Goal: Information Seeking & Learning: Check status

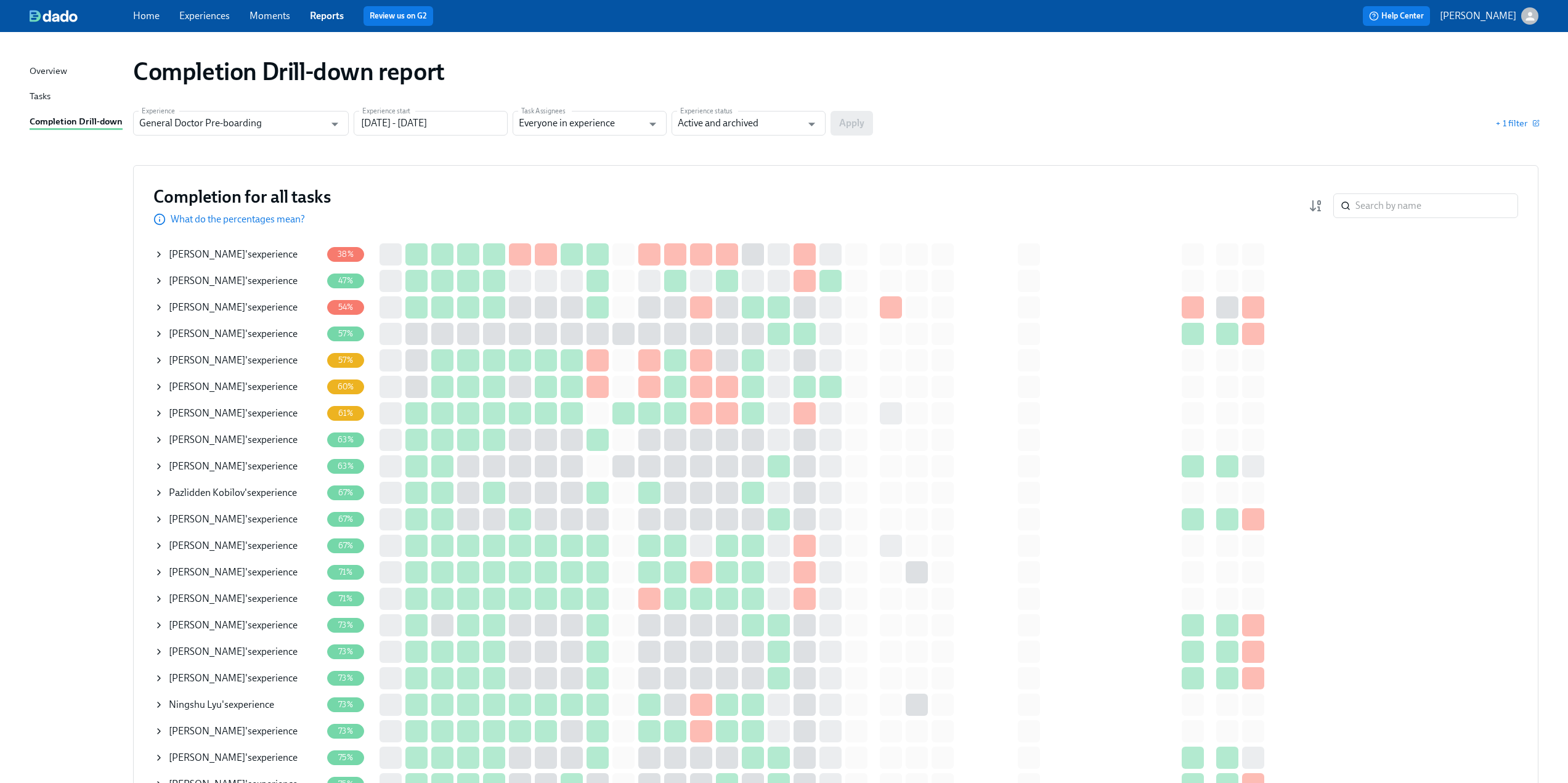
click at [155, 308] on icon at bounding box center [158, 307] width 10 height 10
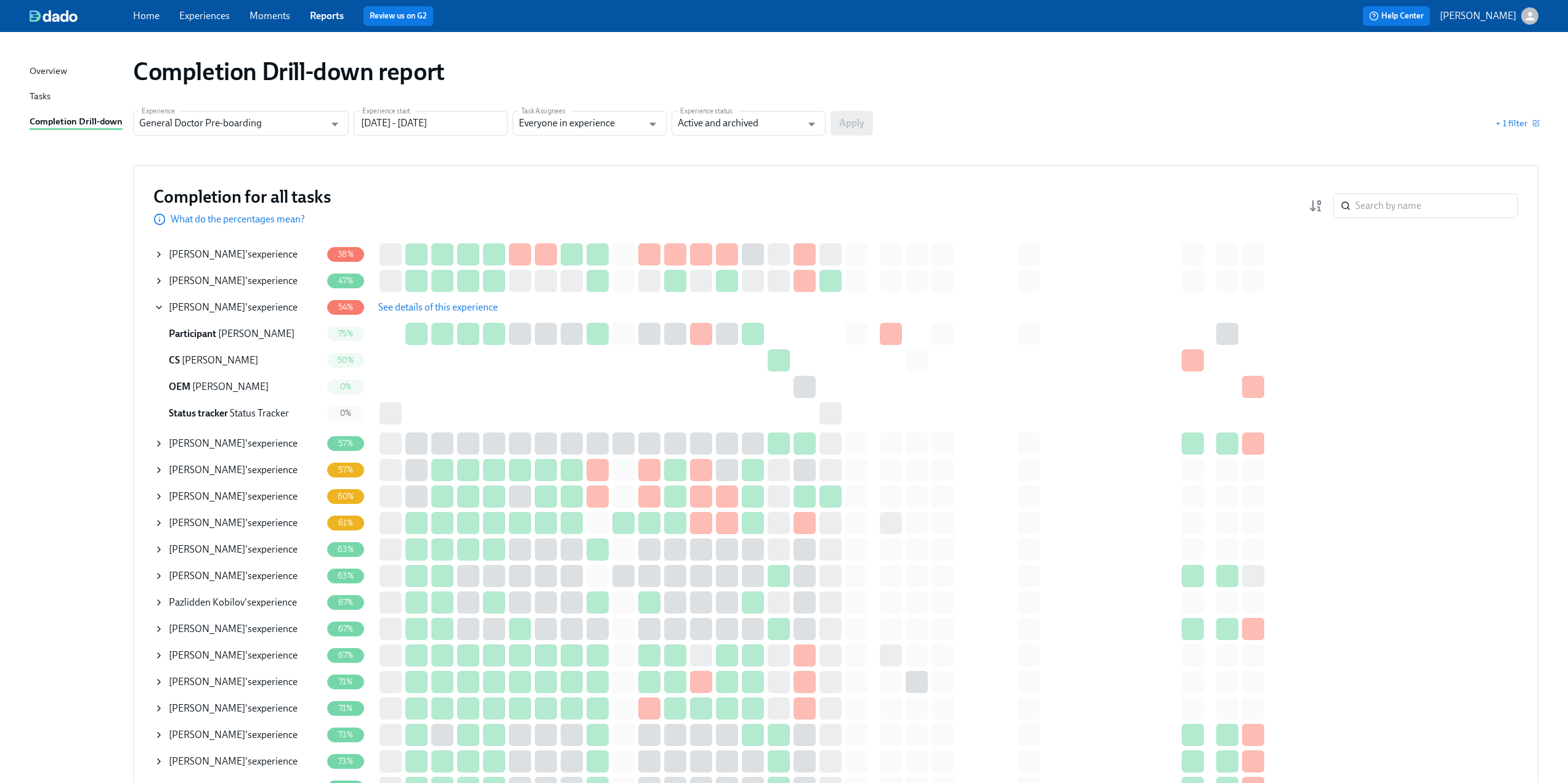
click at [414, 306] on span "See details of this experience" at bounding box center [437, 308] width 119 height 12
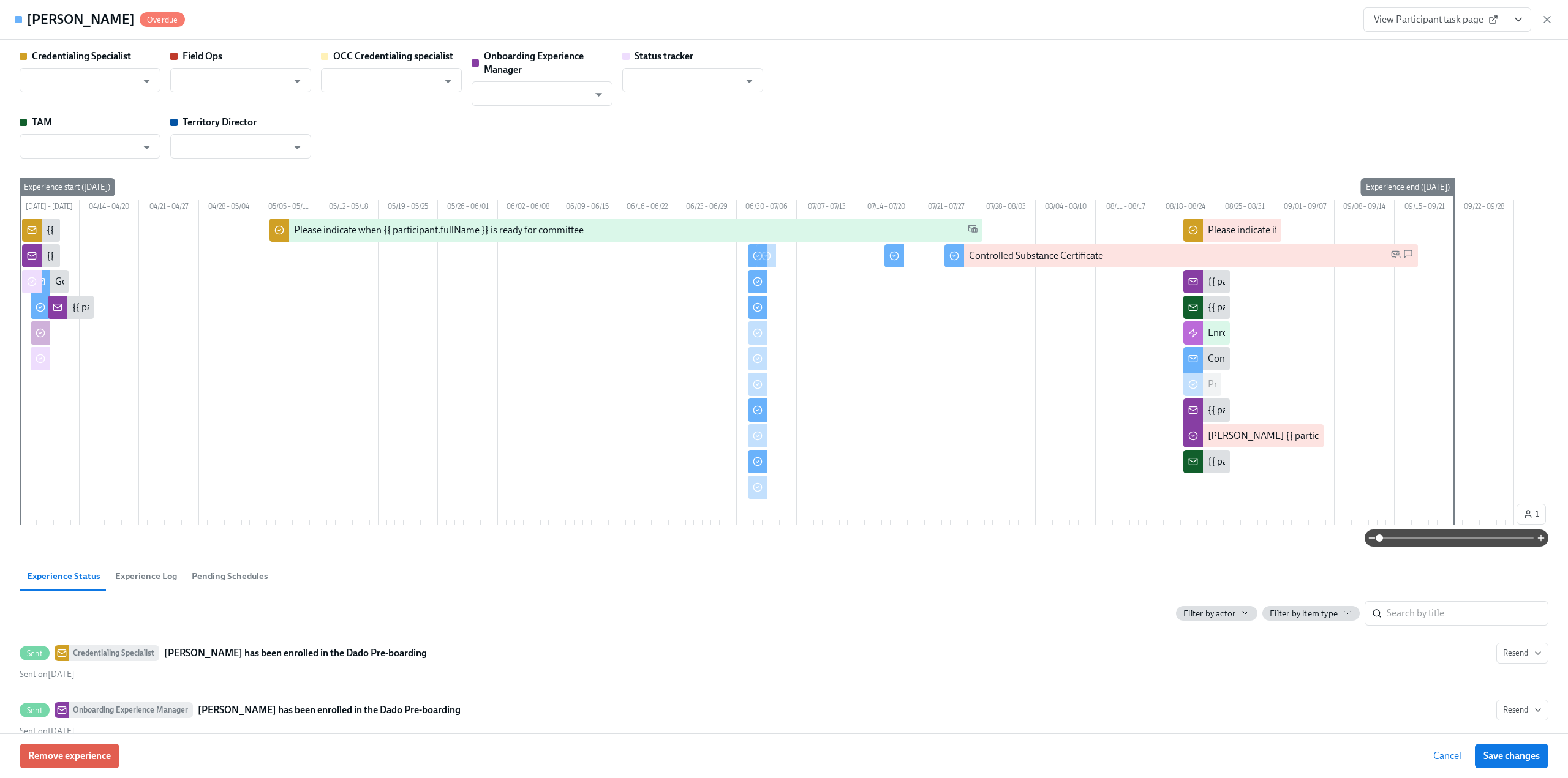
type input "[PERSON_NAME]"
type input "BRANDI Garvey Watson"
type input "Bijal Amin"
type input "Status Tracker"
type input "Ryan Lucio"
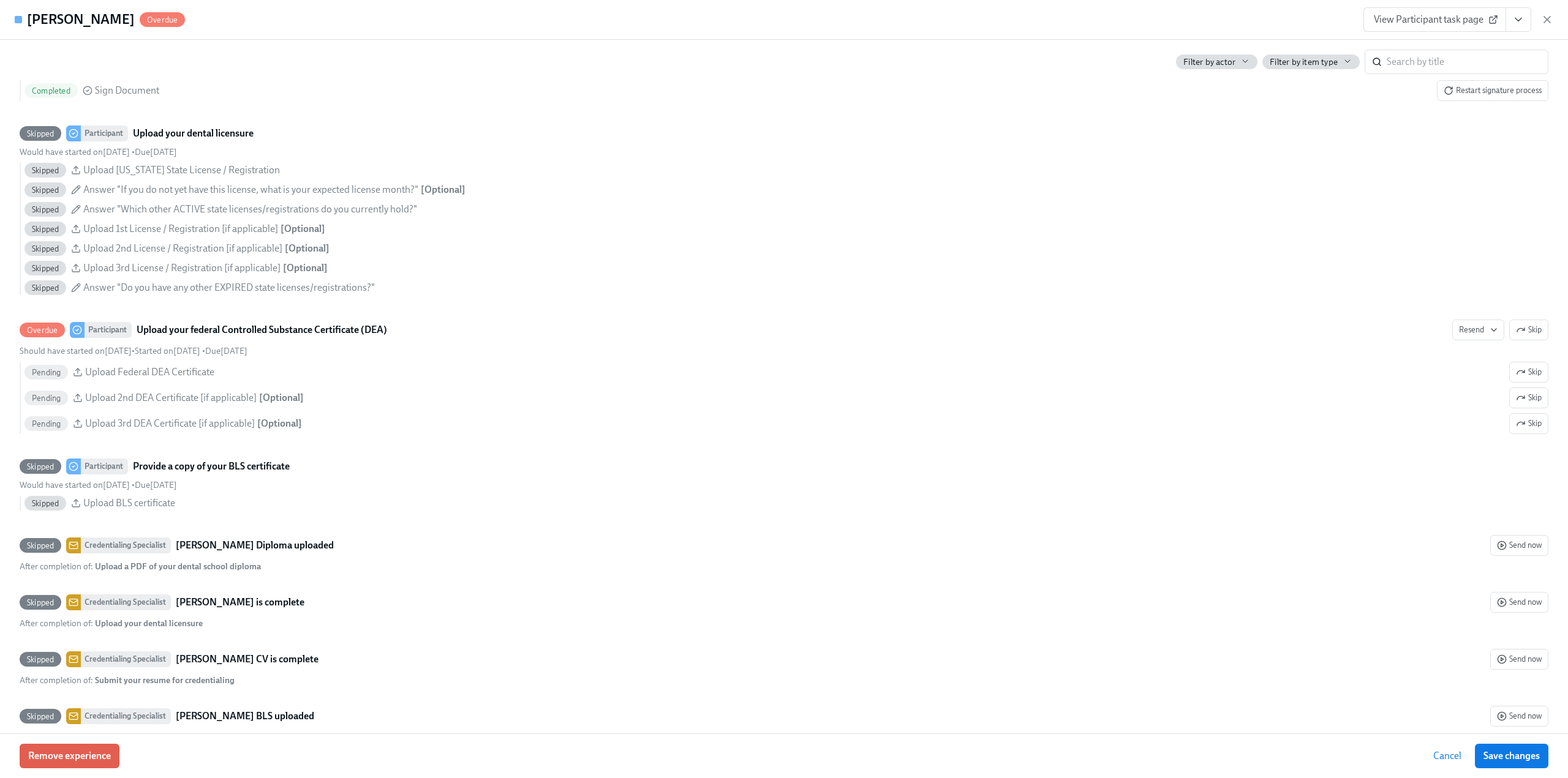
scroll to position [2143, 0]
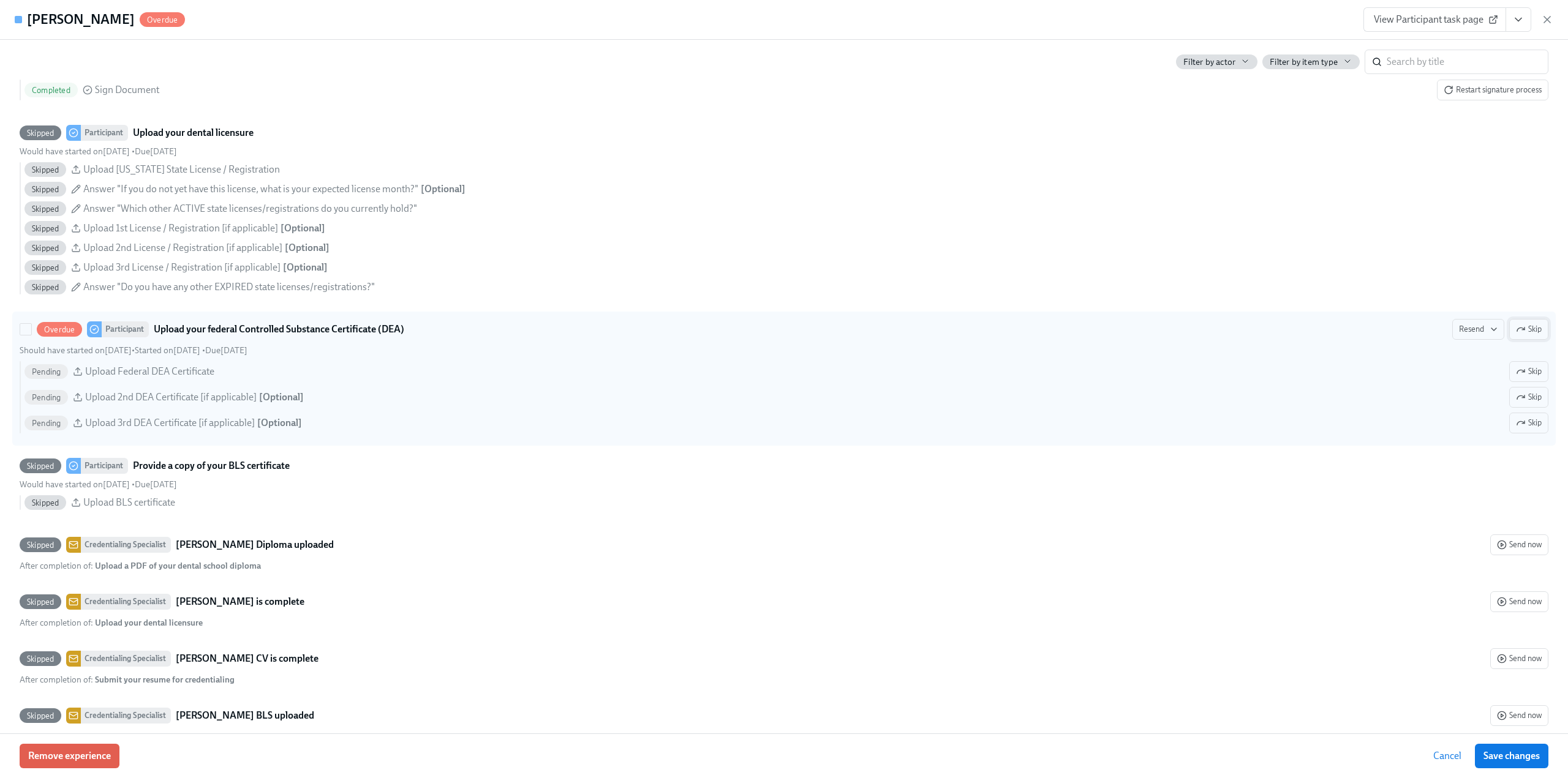
click at [1521, 335] on span "Skip" at bounding box center [1528, 329] width 25 height 12
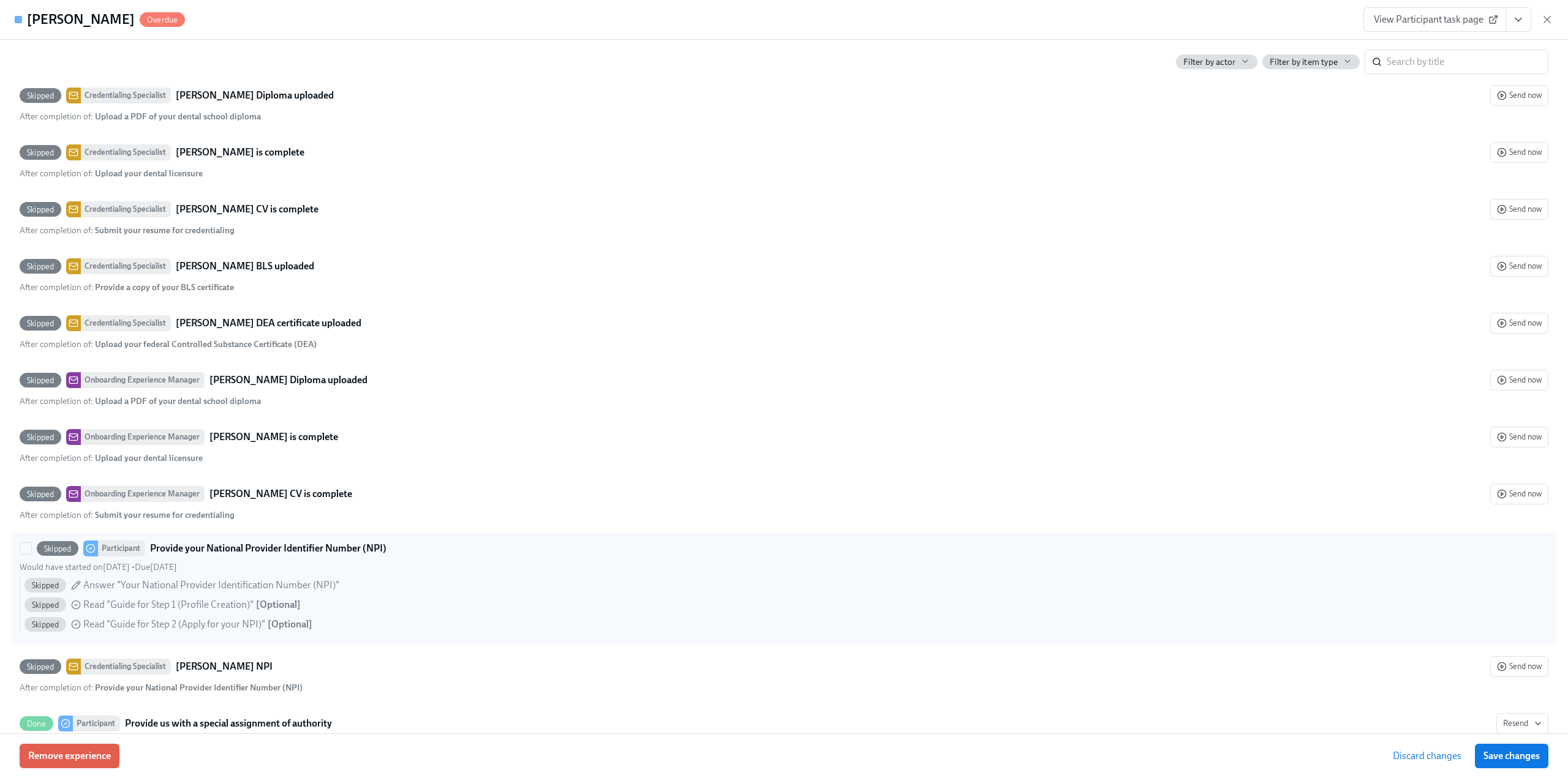
scroll to position [2572, 0]
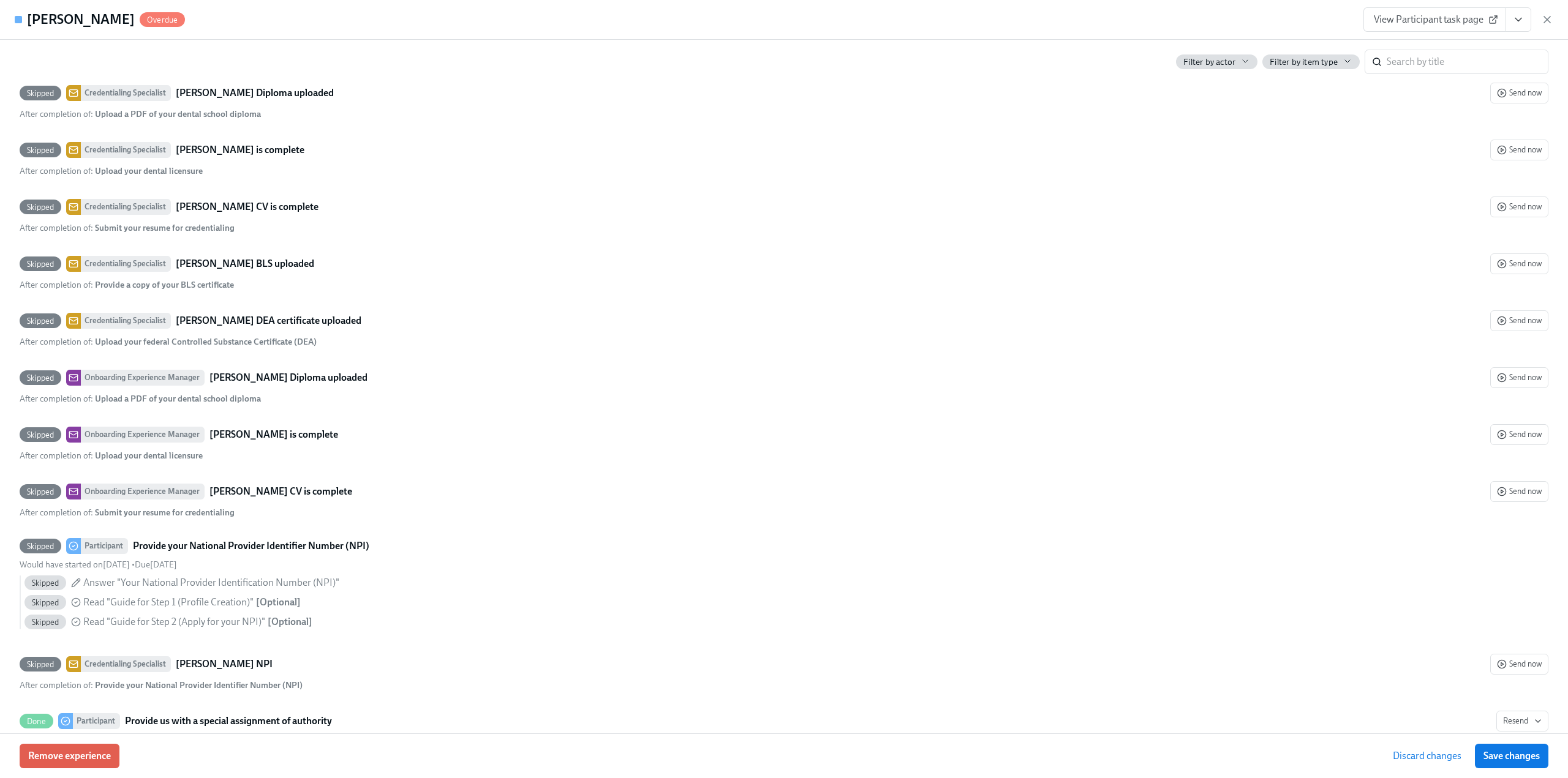
click at [1523, 756] on span "Save changes" at bounding box center [1512, 756] width 56 height 12
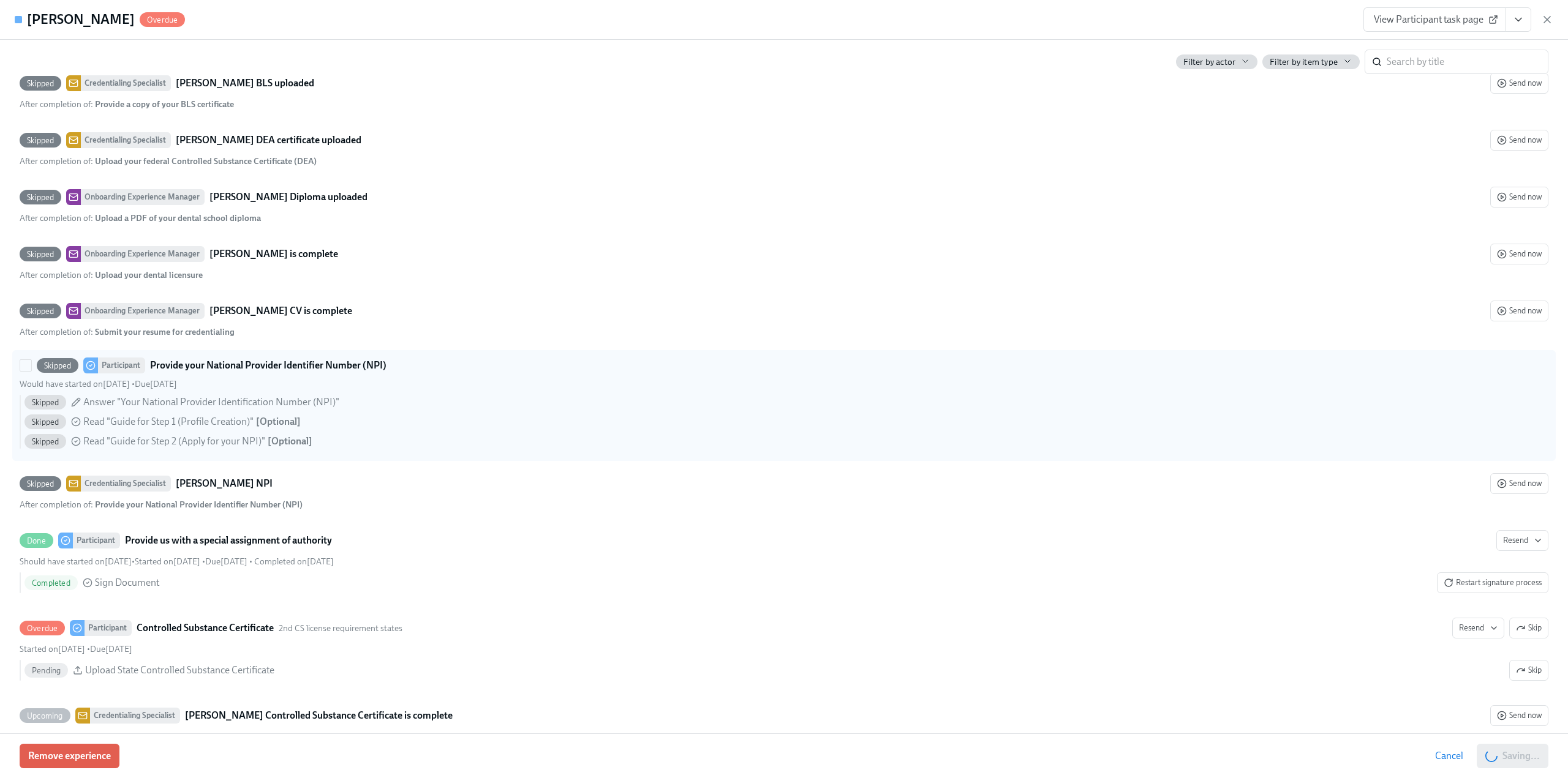
scroll to position [2817, 0]
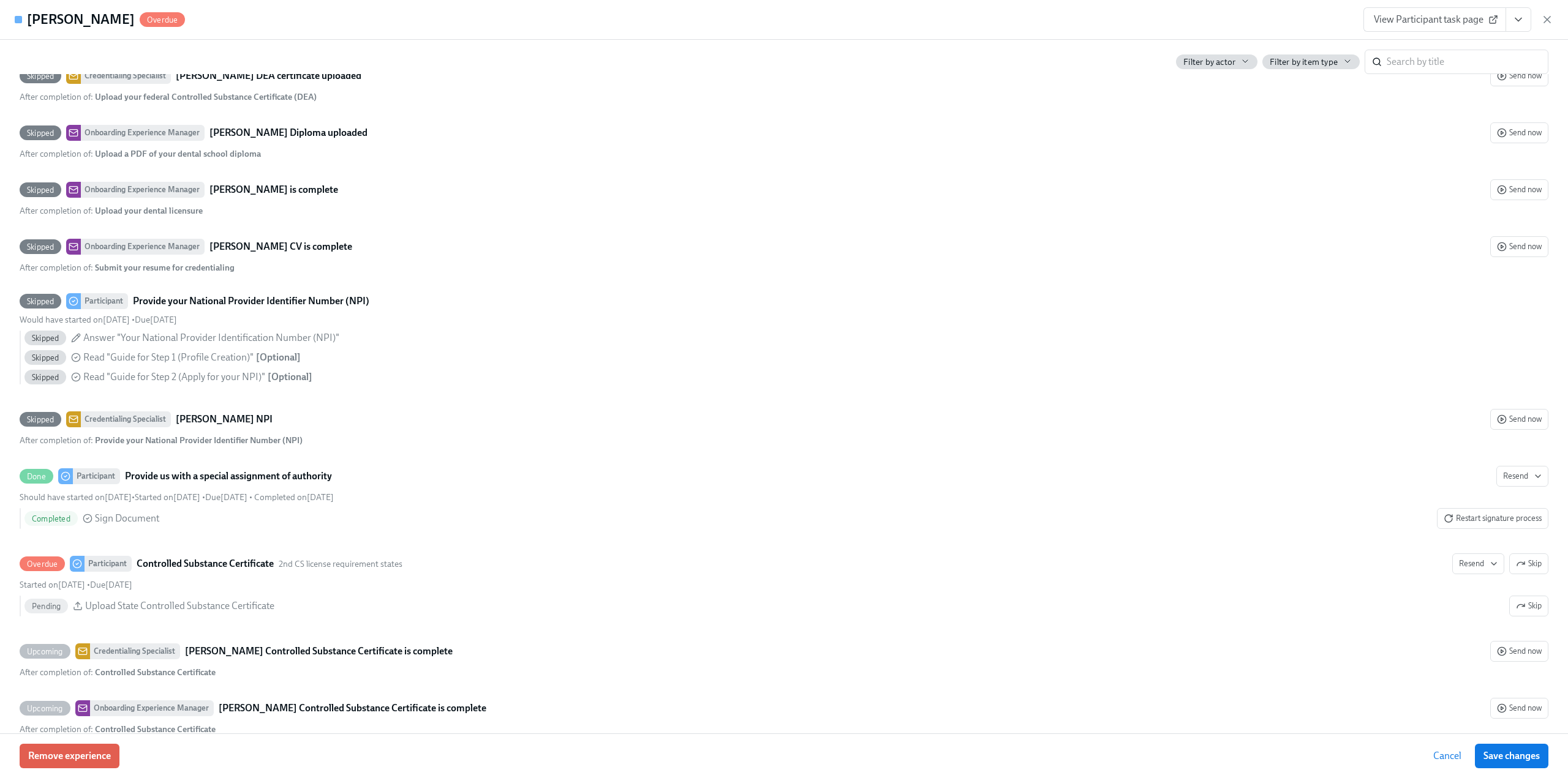
click at [1550, 20] on icon "button" at bounding box center [1548, 19] width 12 height 12
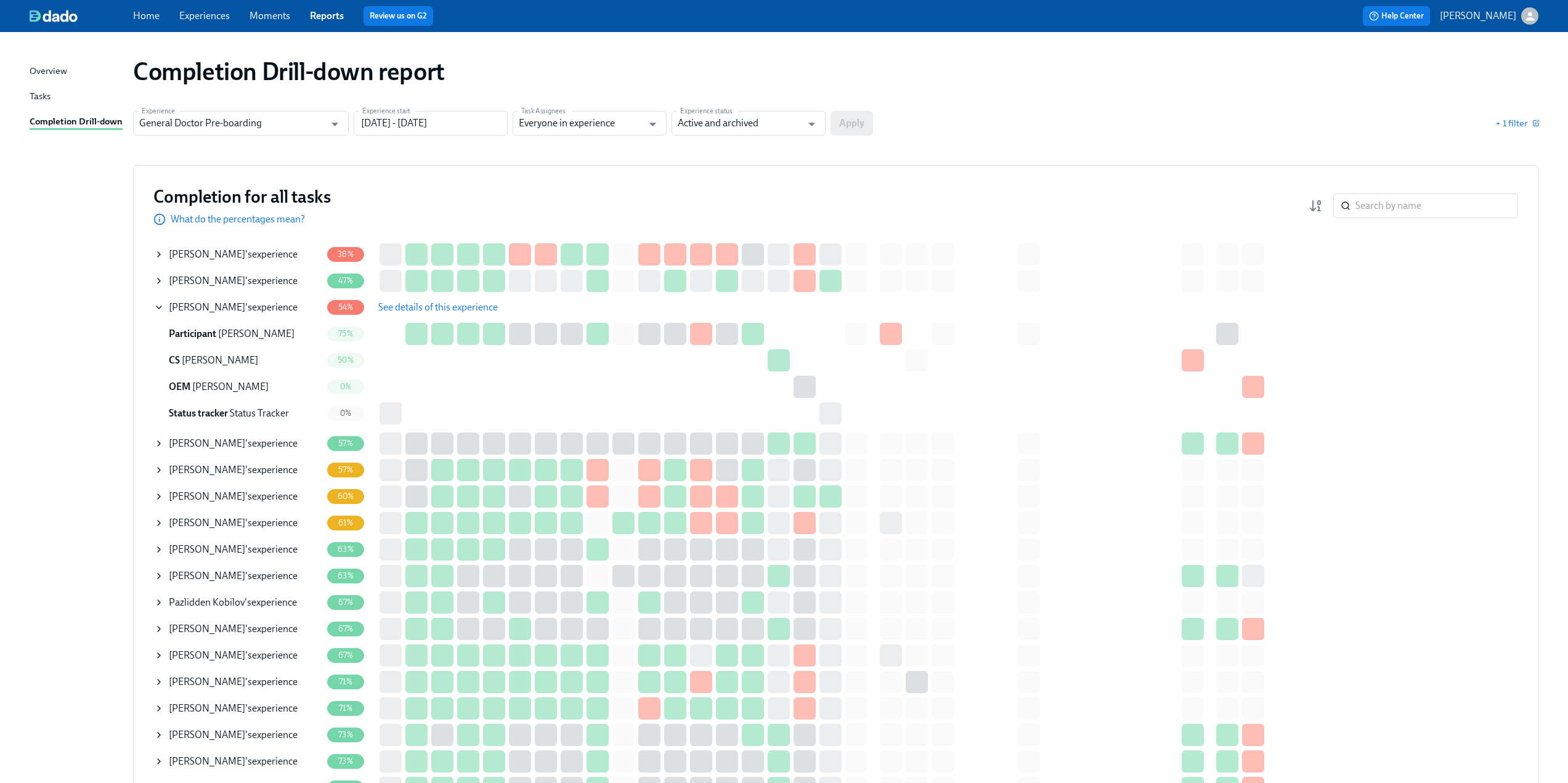
click at [155, 469] on icon at bounding box center [158, 470] width 10 height 10
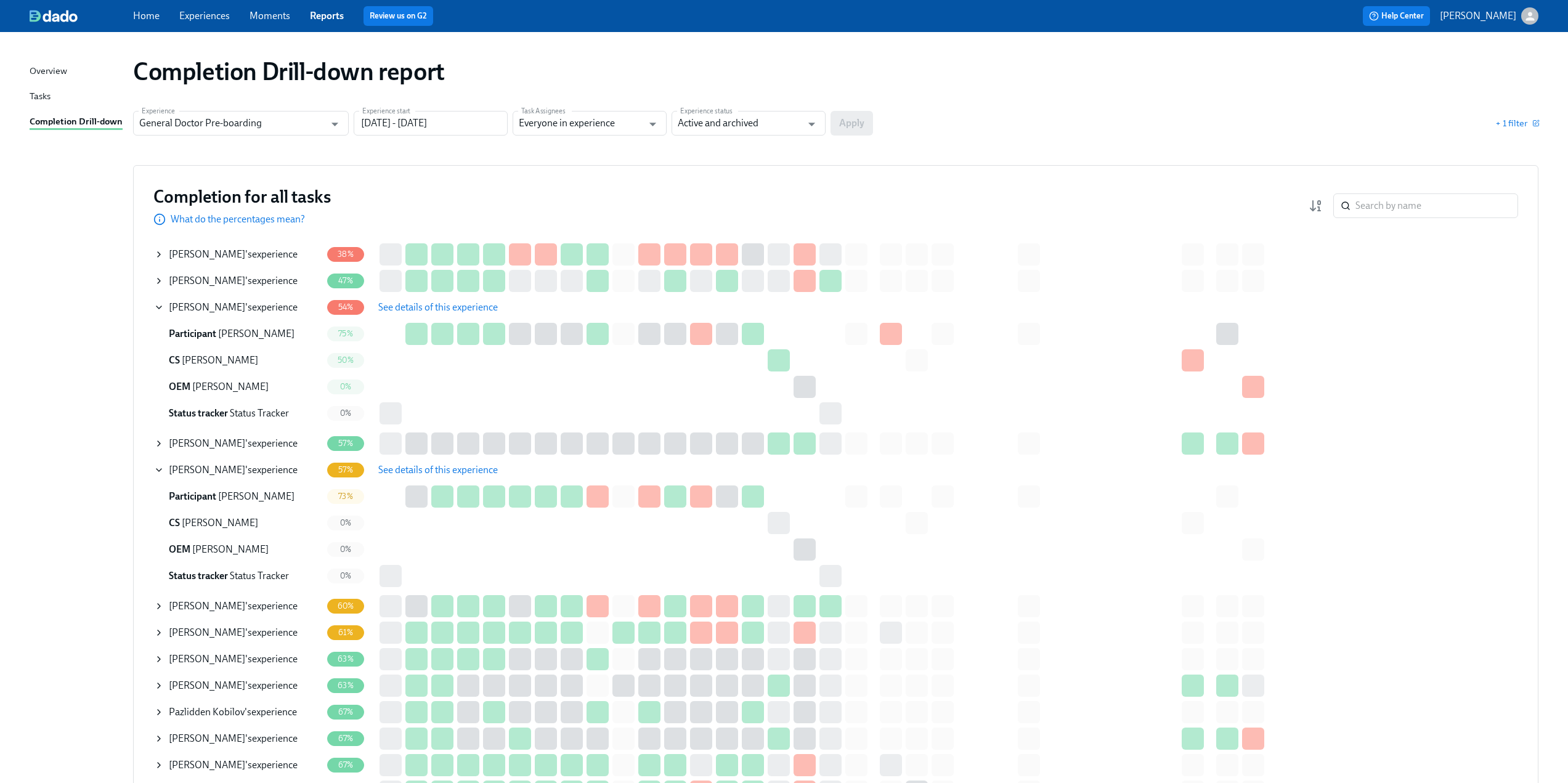
click at [422, 472] on span "See details of this experience" at bounding box center [437, 470] width 119 height 12
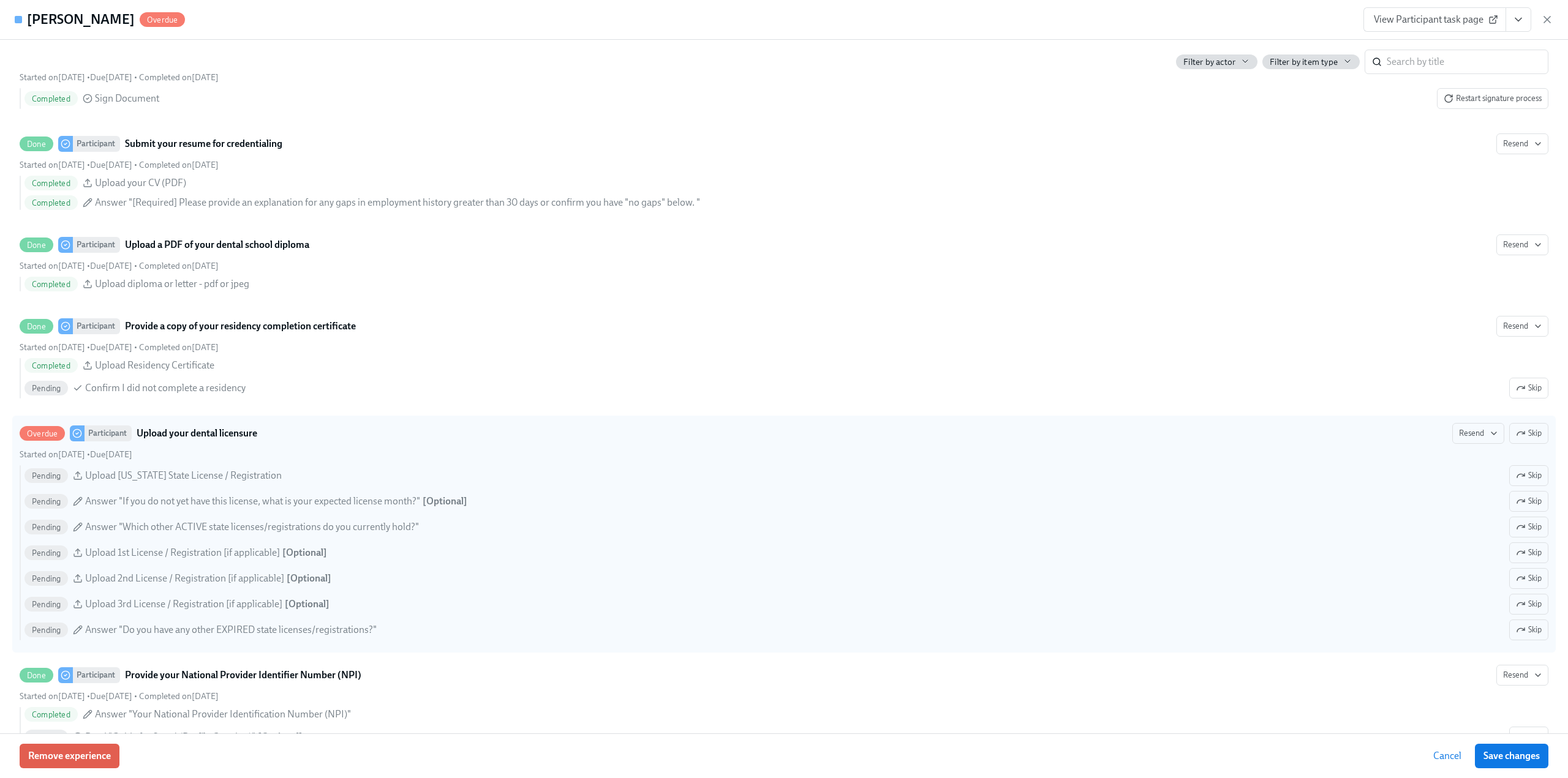
scroll to position [1653, 0]
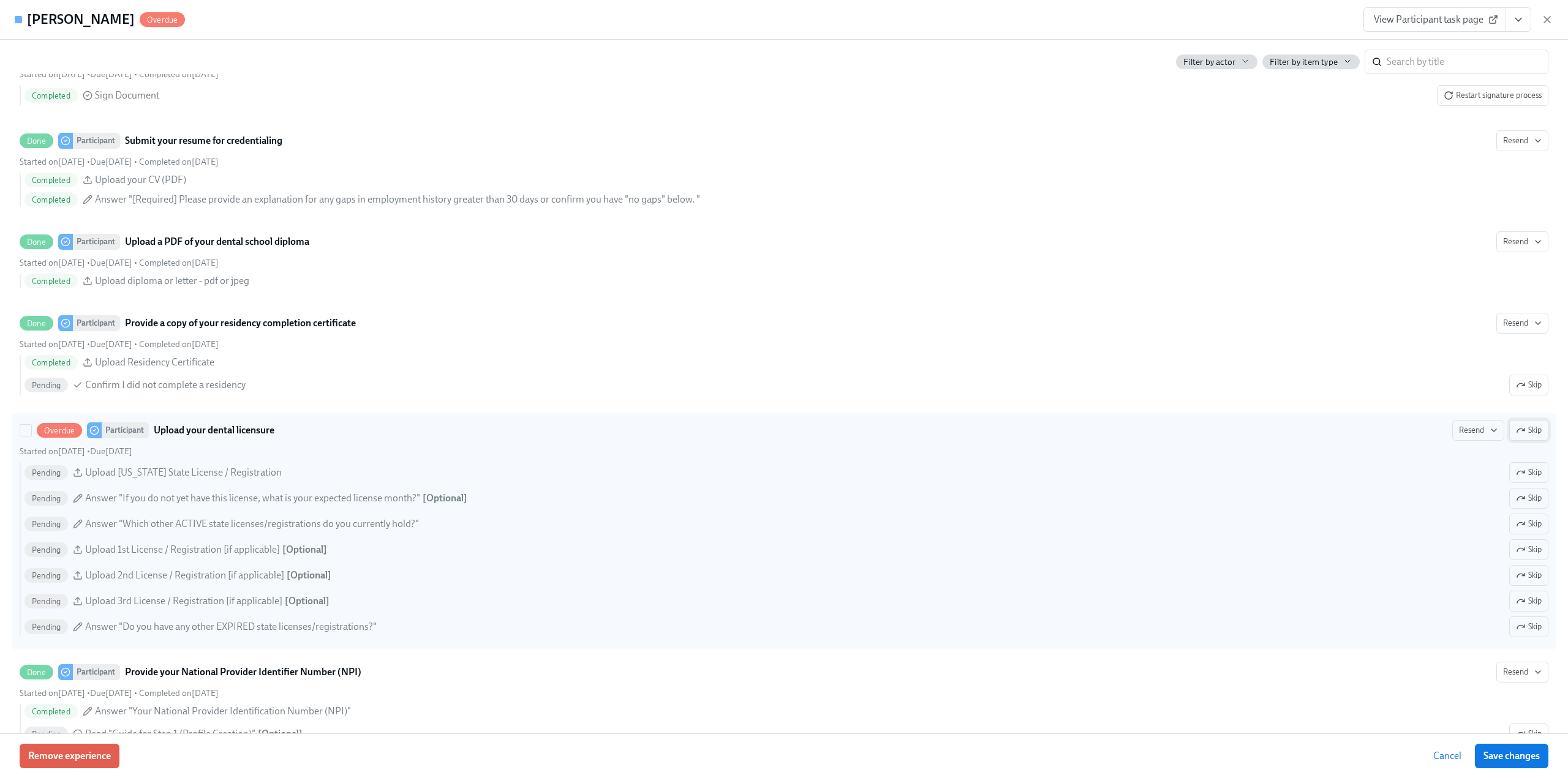
click at [1521, 434] on span "Skip" at bounding box center [1528, 430] width 25 height 12
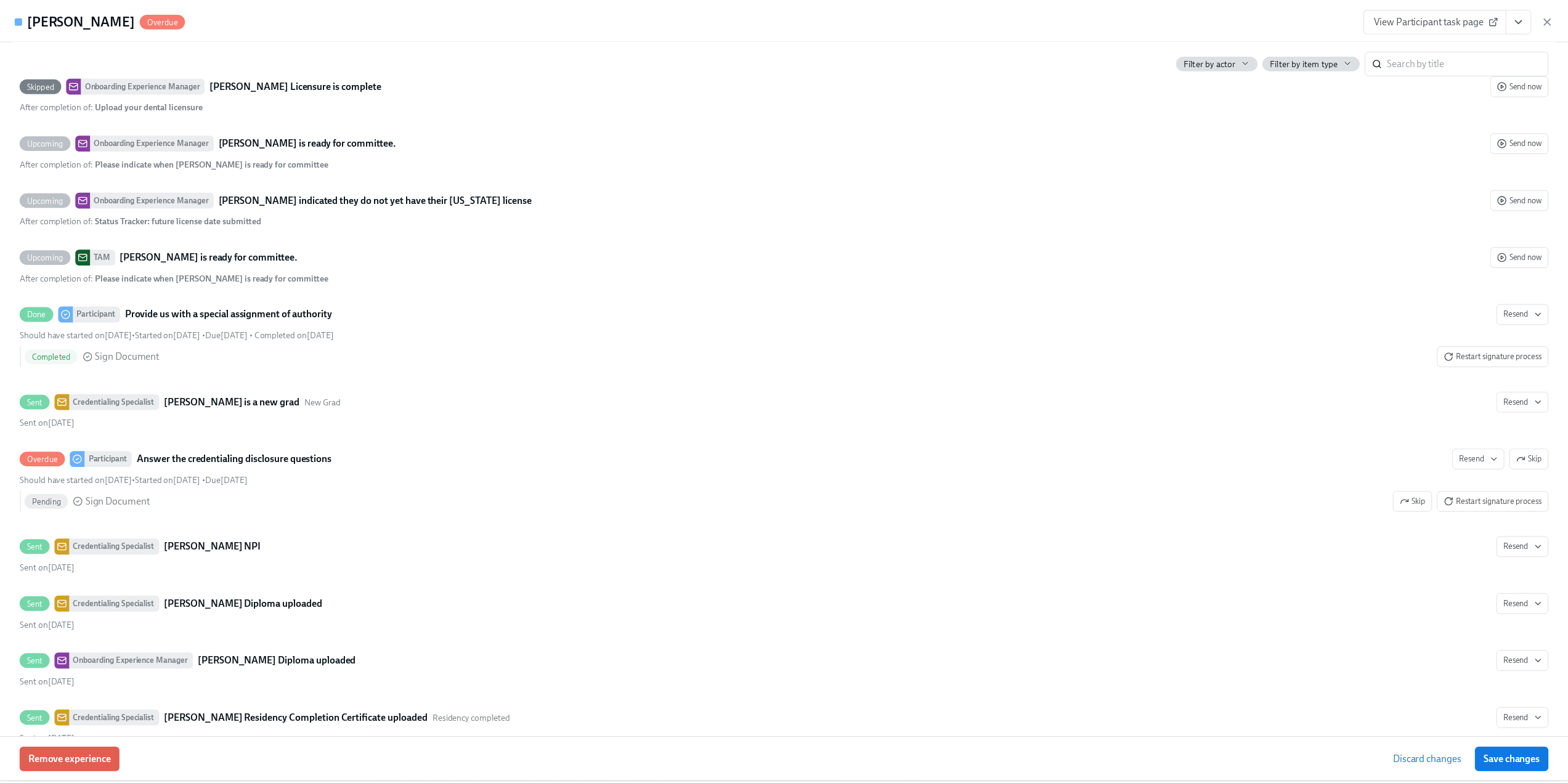
scroll to position [3143, 0]
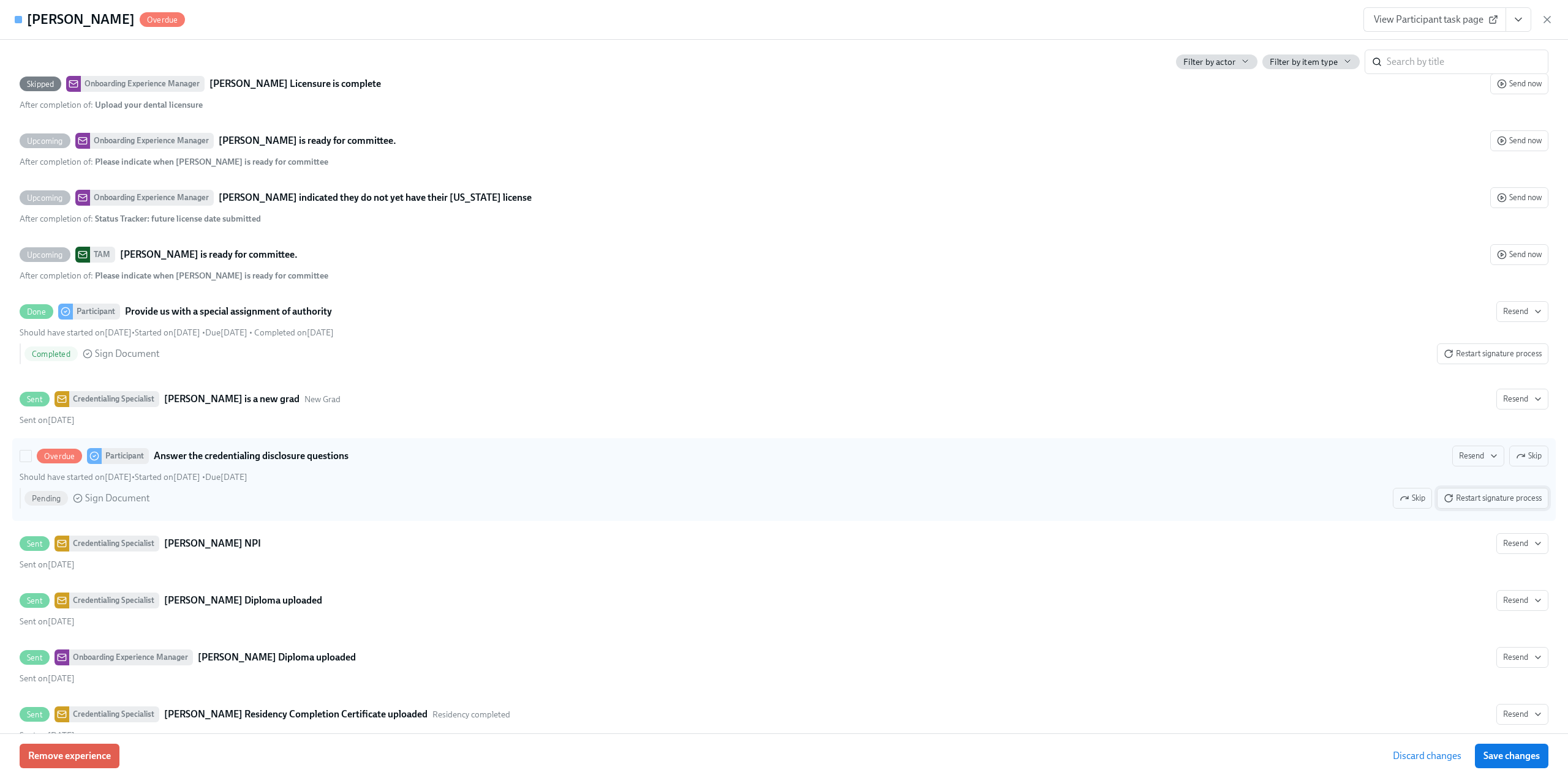
click at [1465, 500] on span "Restart signature process" at bounding box center [1493, 499] width 98 height 12
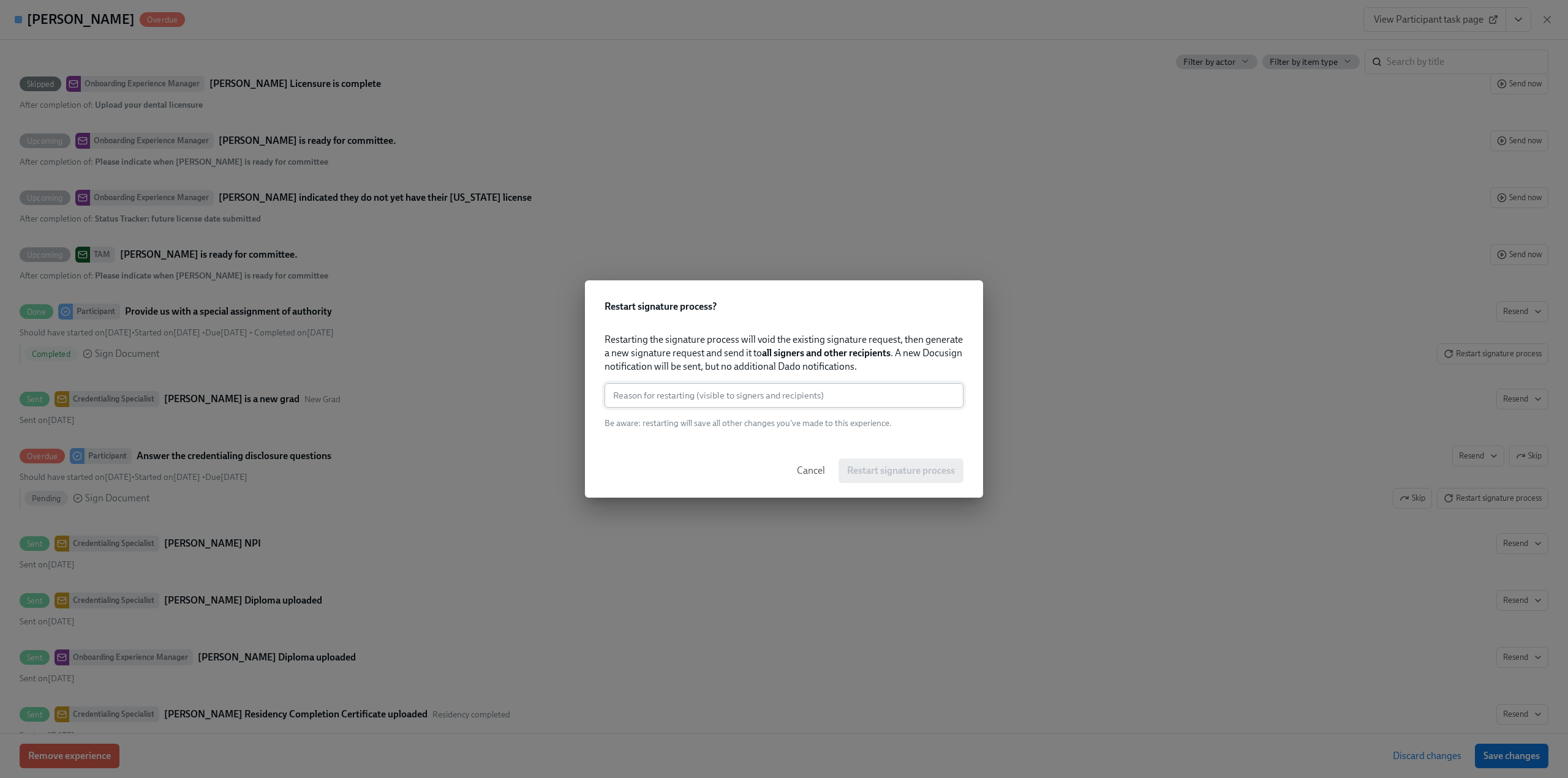
click at [758, 402] on input "text" at bounding box center [784, 396] width 359 height 25
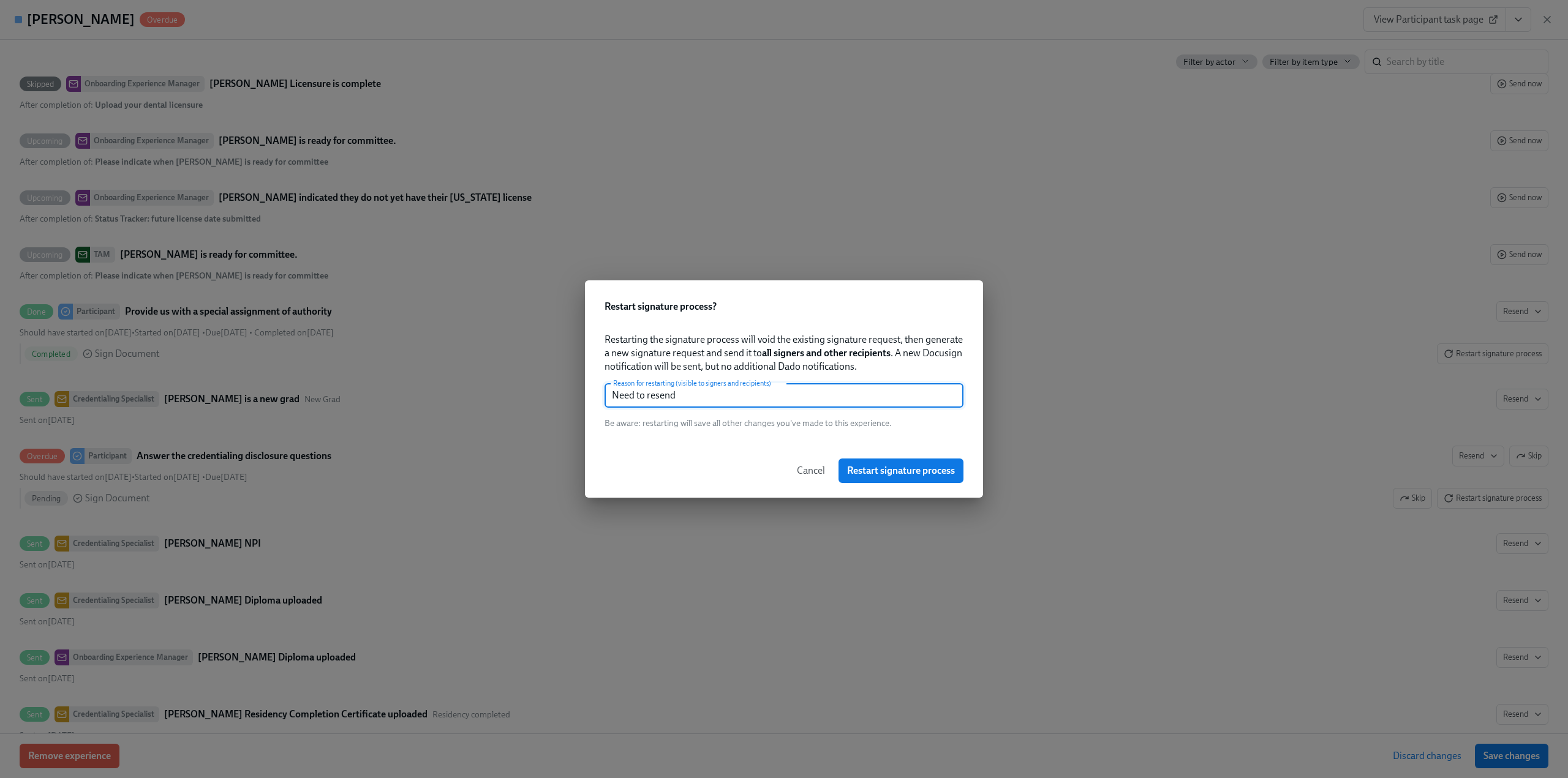
type input "Need to resend"
click at [873, 477] on span "Restart signature process" at bounding box center [901, 471] width 108 height 12
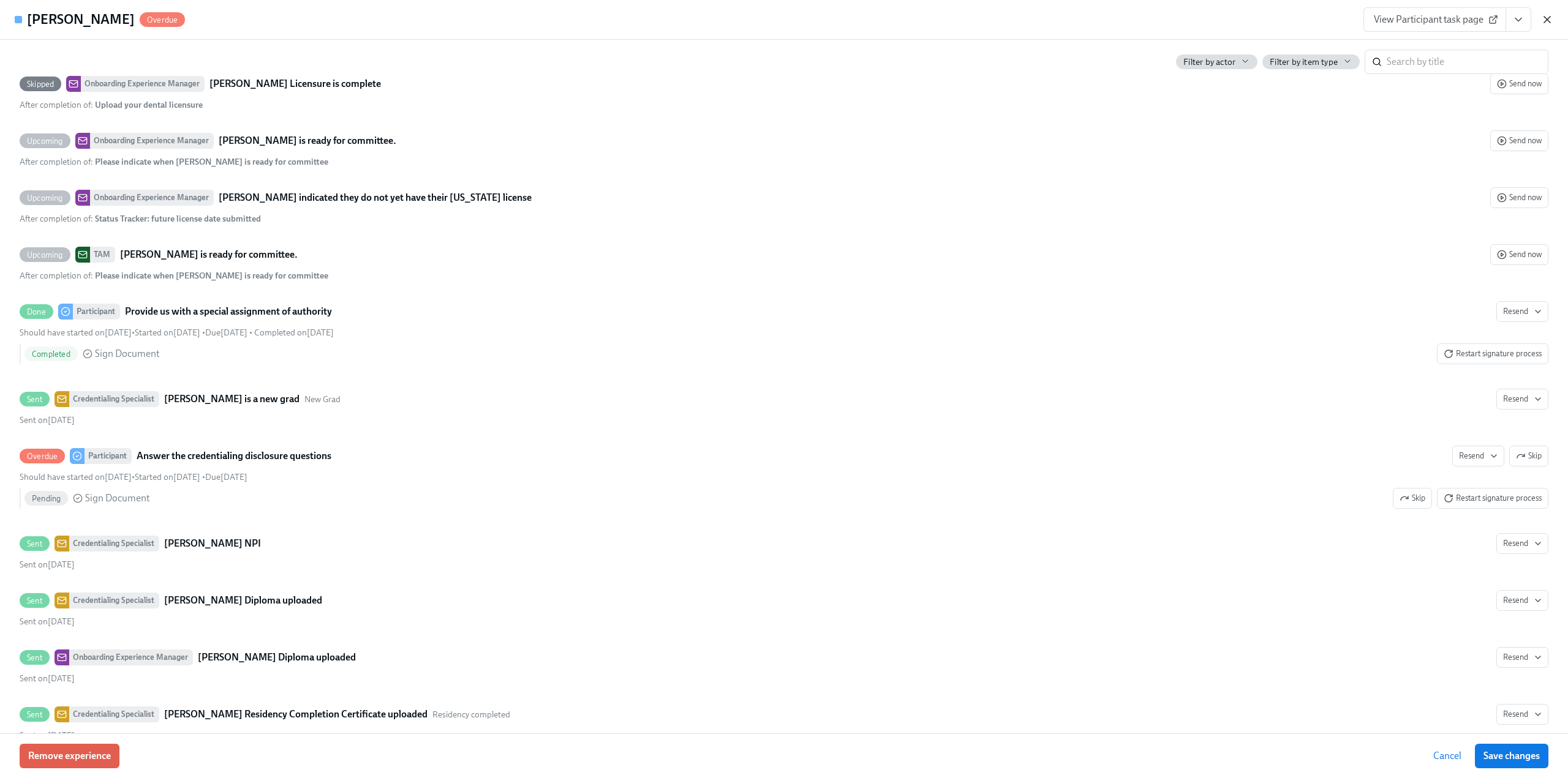
click at [1550, 22] on icon "button" at bounding box center [1548, 19] width 12 height 12
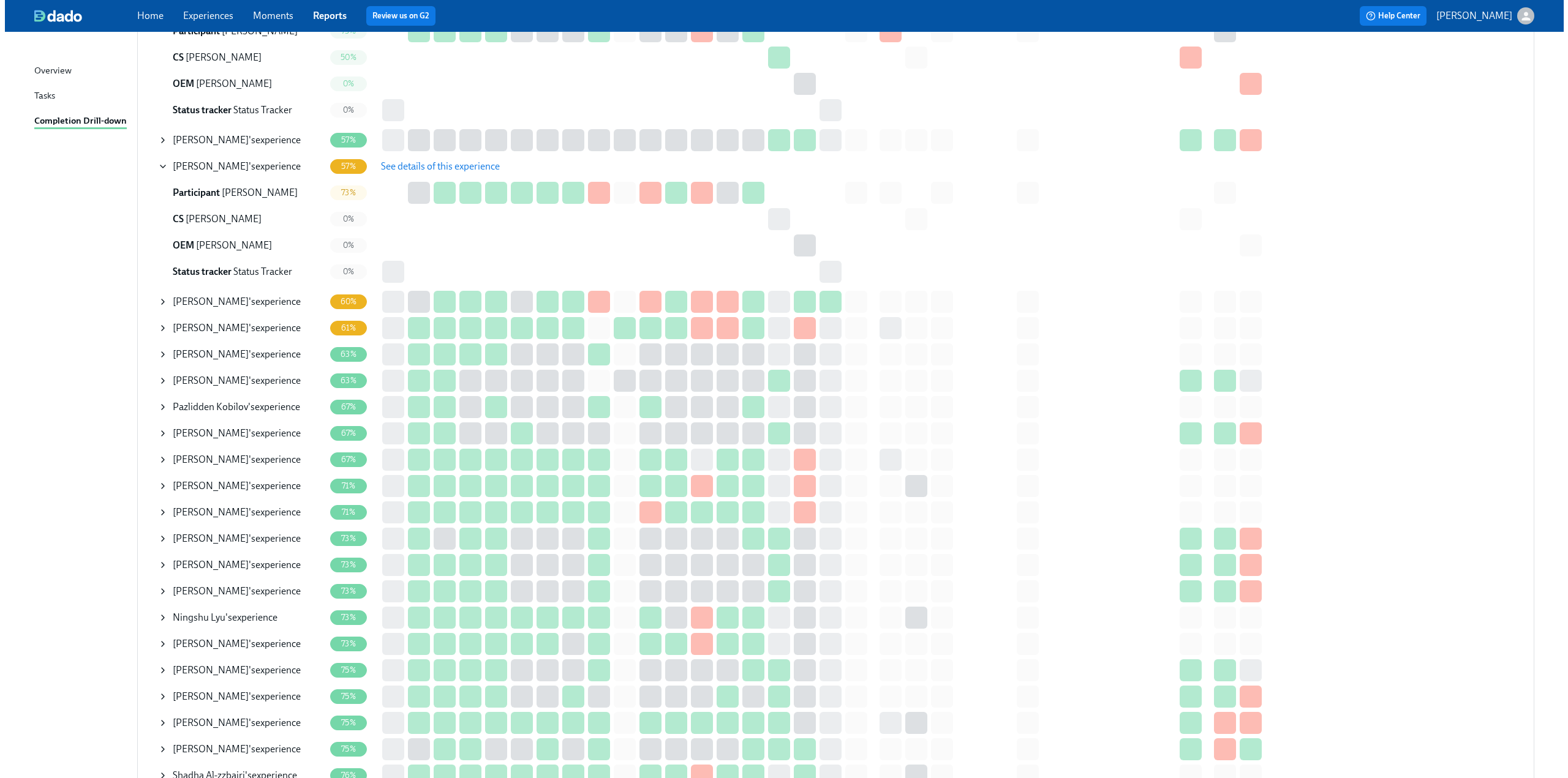
scroll to position [306, 0]
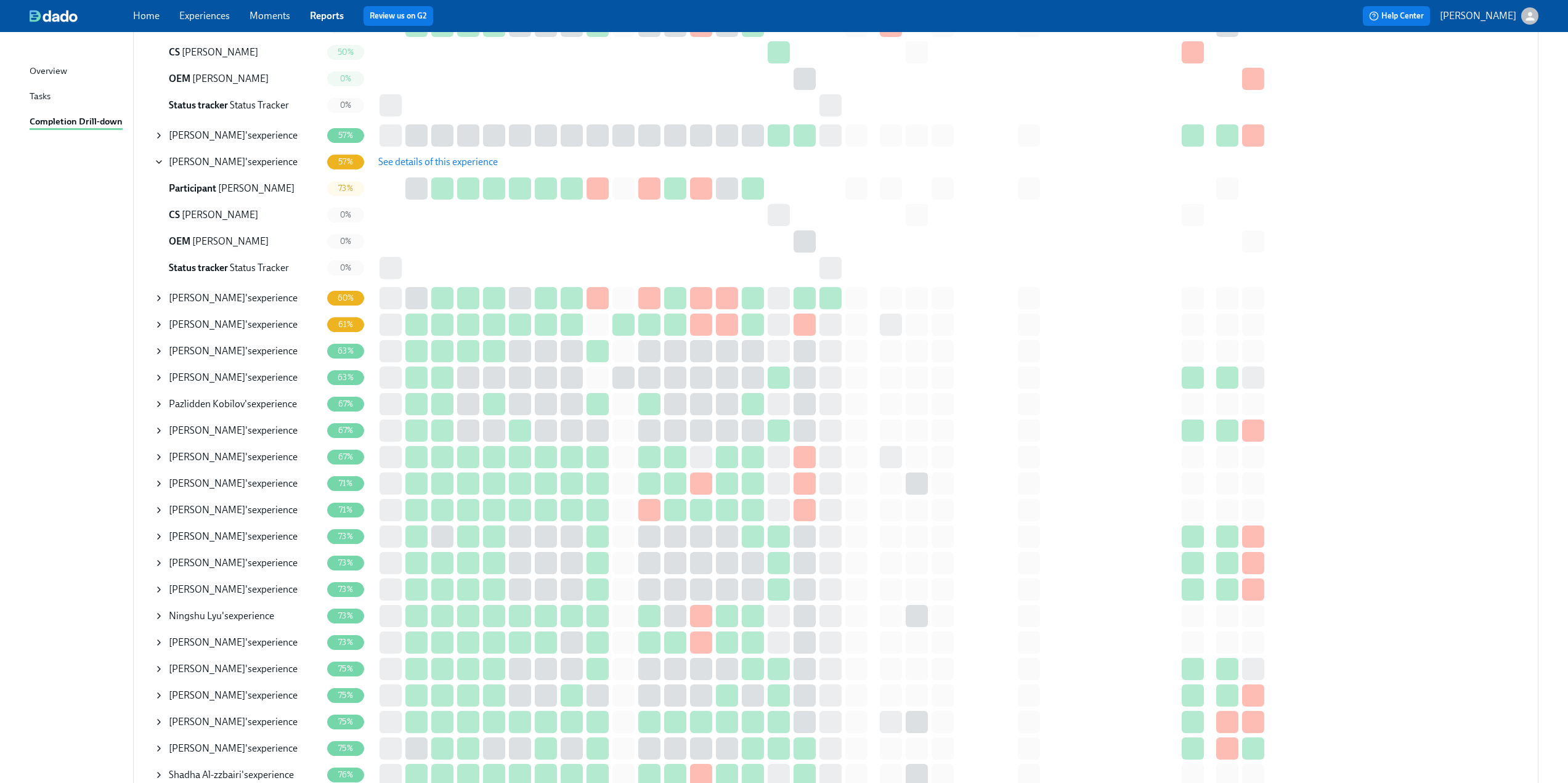
click at [157, 323] on icon at bounding box center [158, 324] width 10 height 10
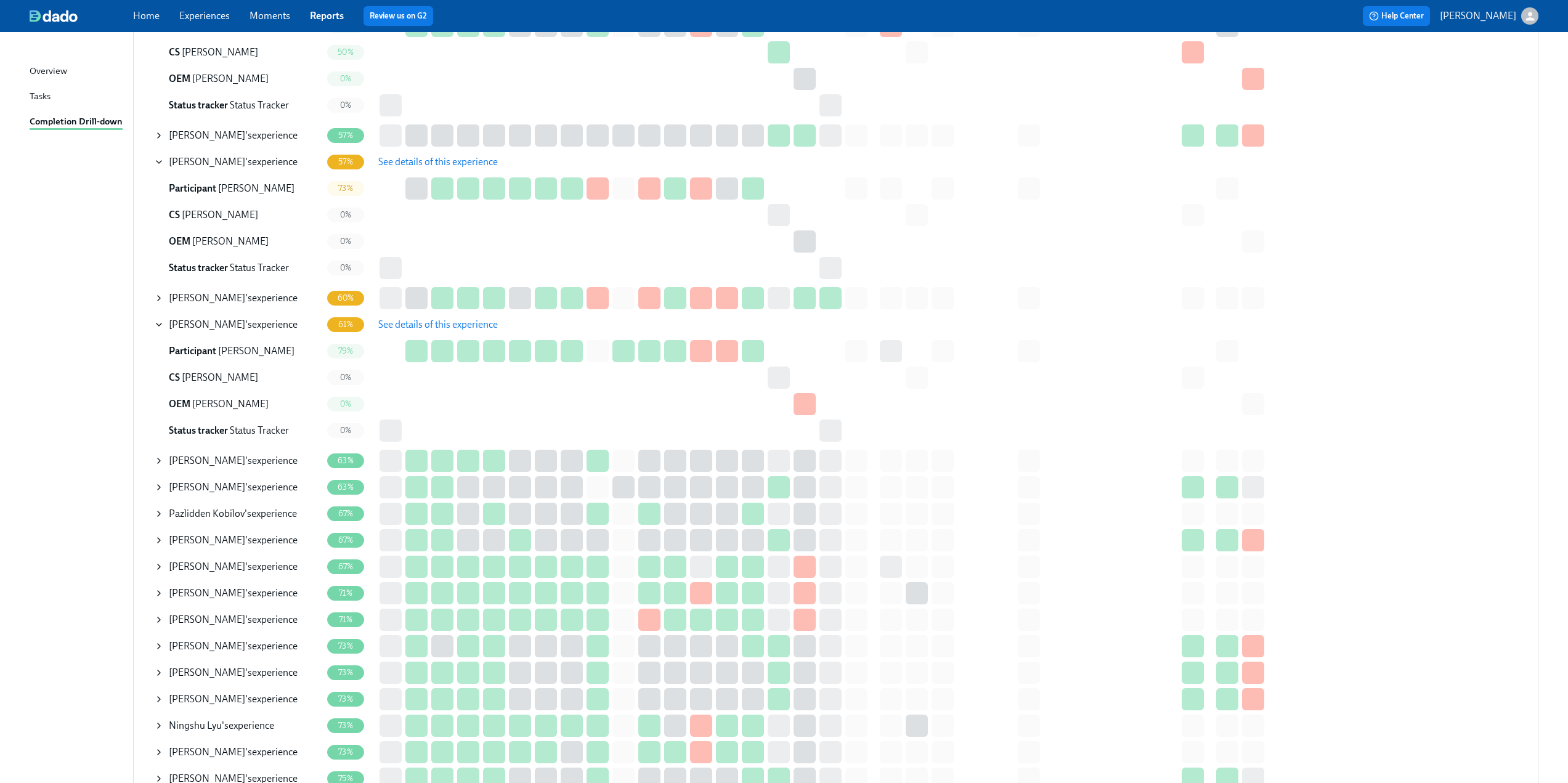
click at [403, 326] on span "See details of this experience" at bounding box center [437, 325] width 119 height 12
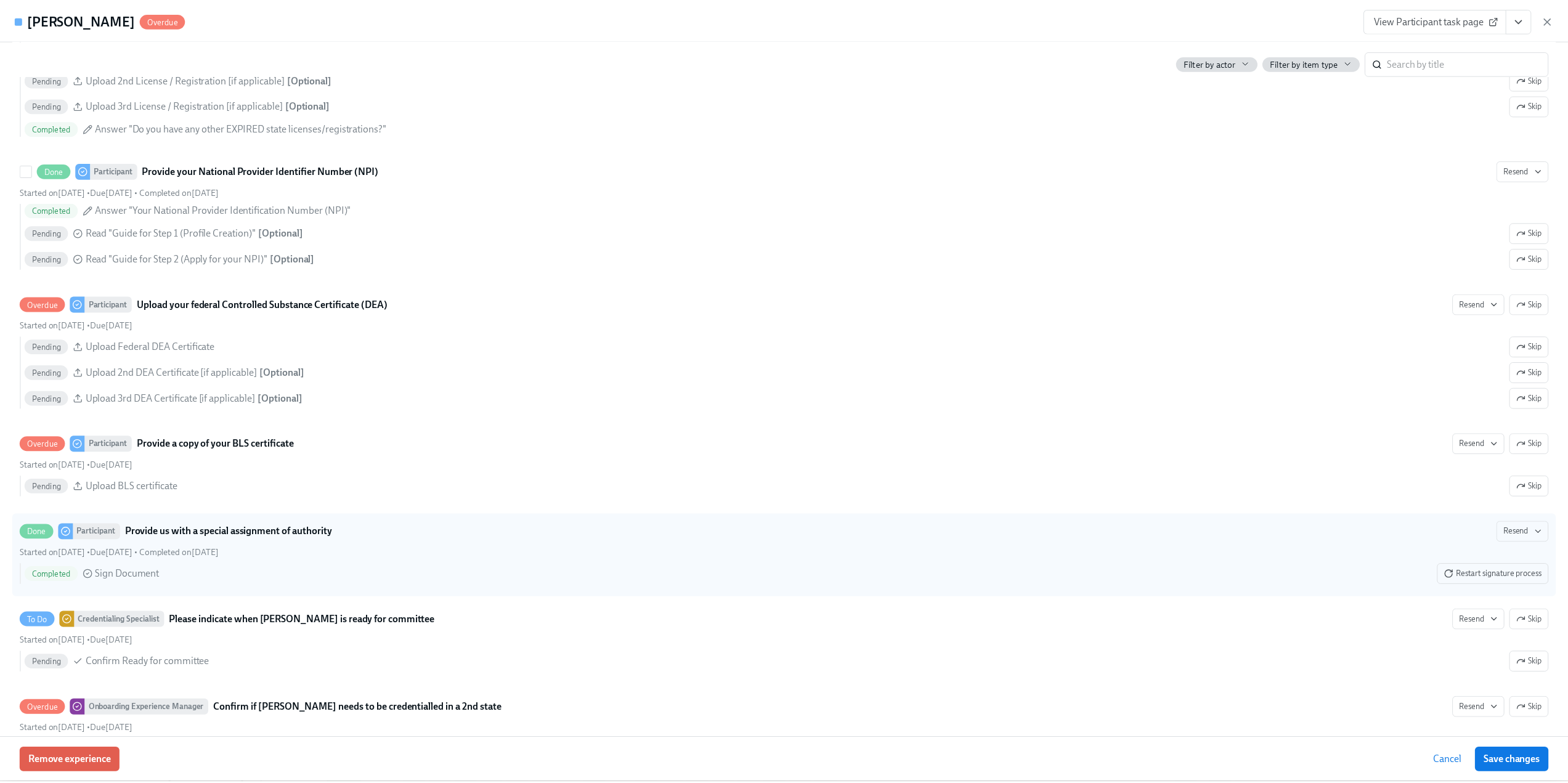
scroll to position [2581, 0]
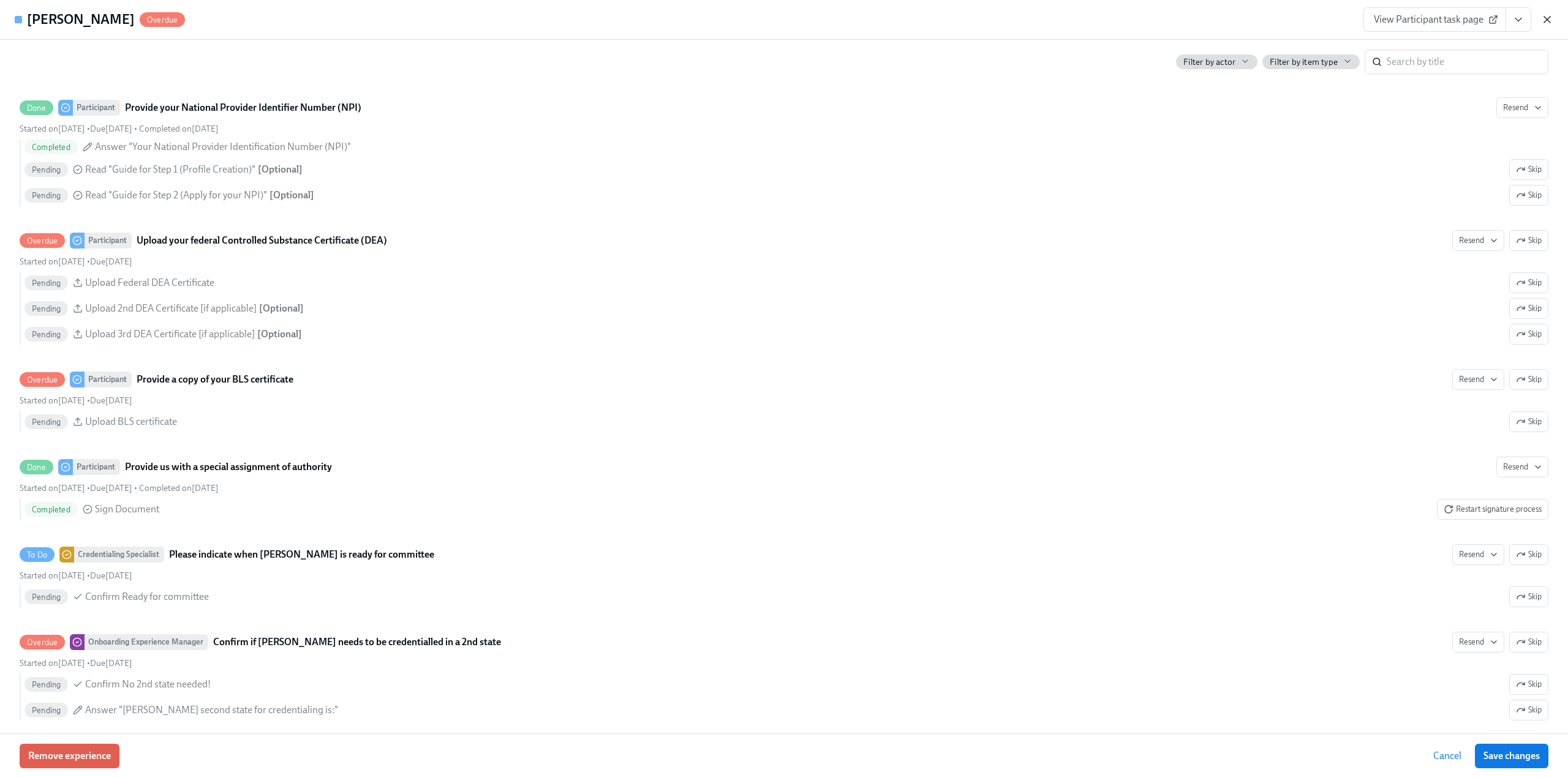
click at [1551, 23] on icon "button" at bounding box center [1548, 19] width 12 height 12
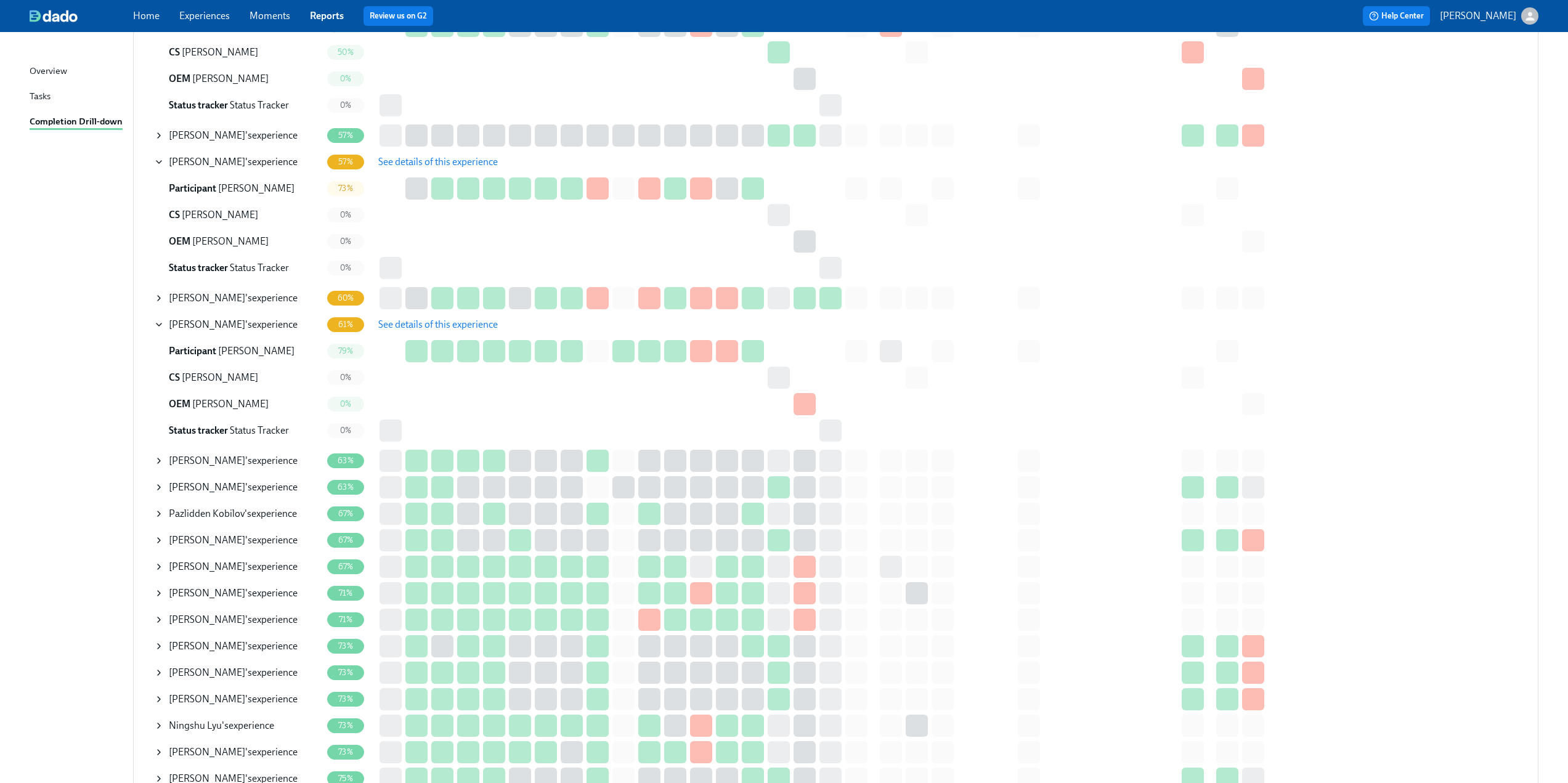
click at [156, 326] on icon at bounding box center [158, 324] width 10 height 10
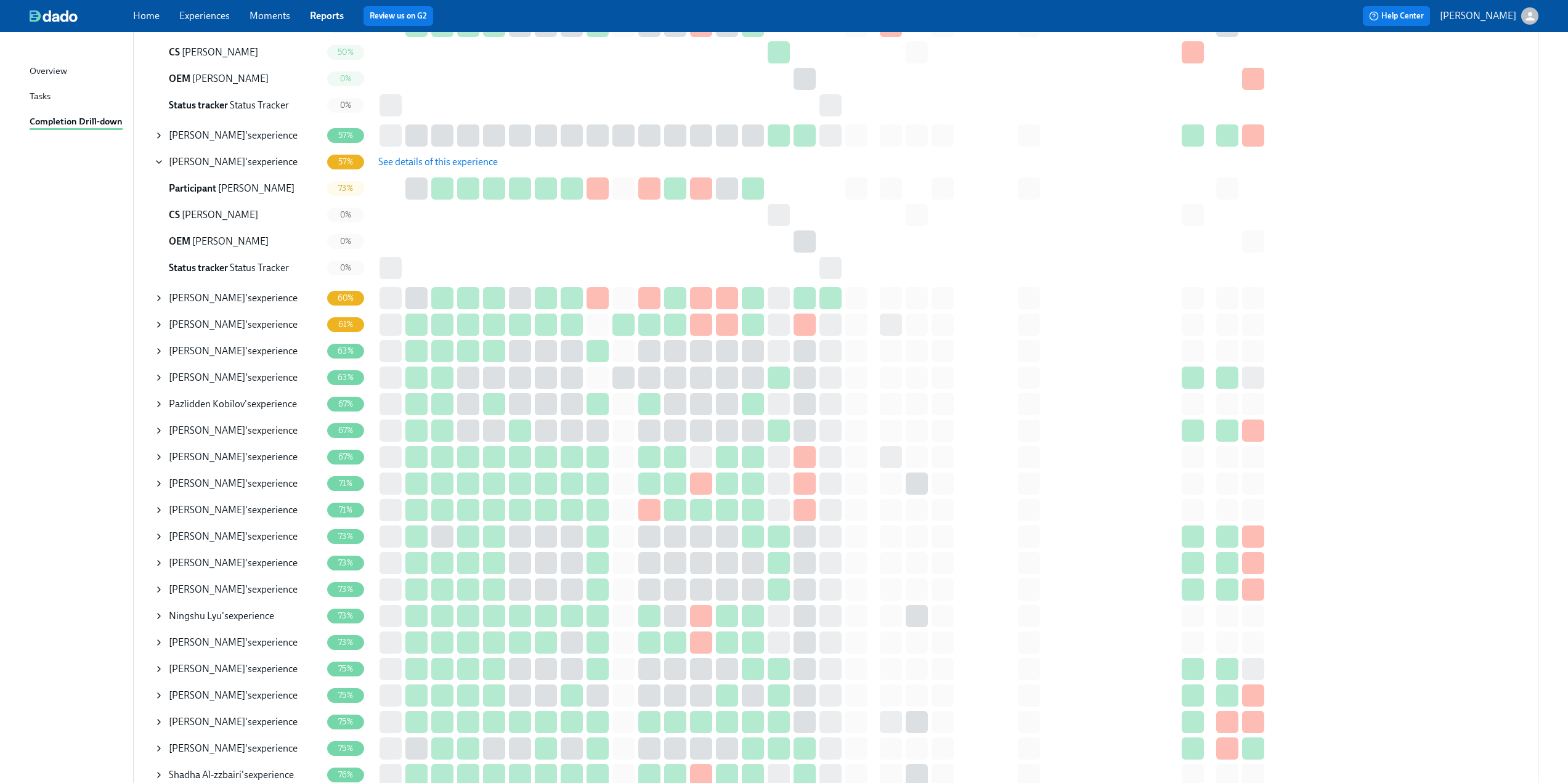
click at [162, 160] on icon at bounding box center [158, 162] width 10 height 10
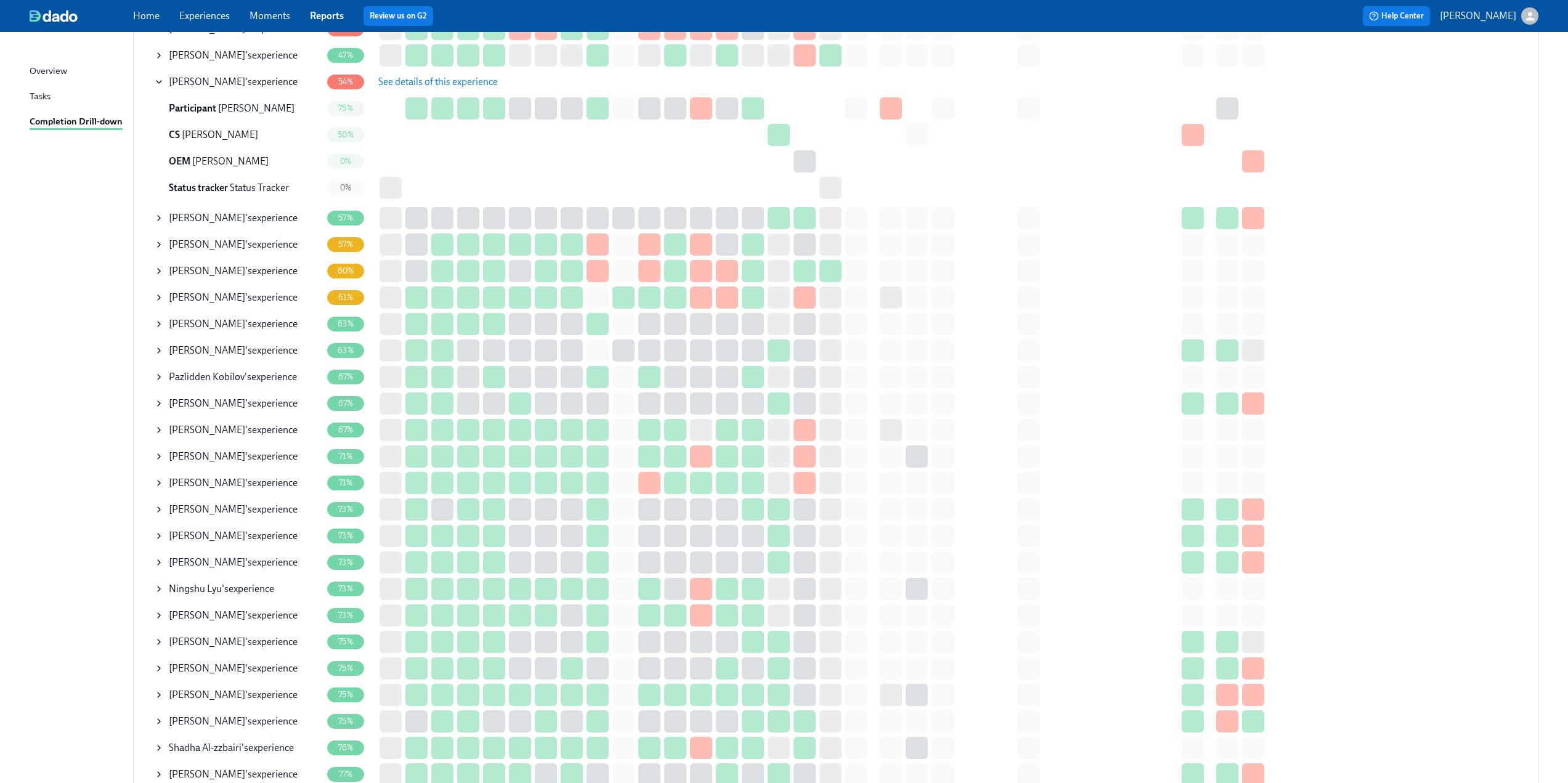
scroll to position [123, 0]
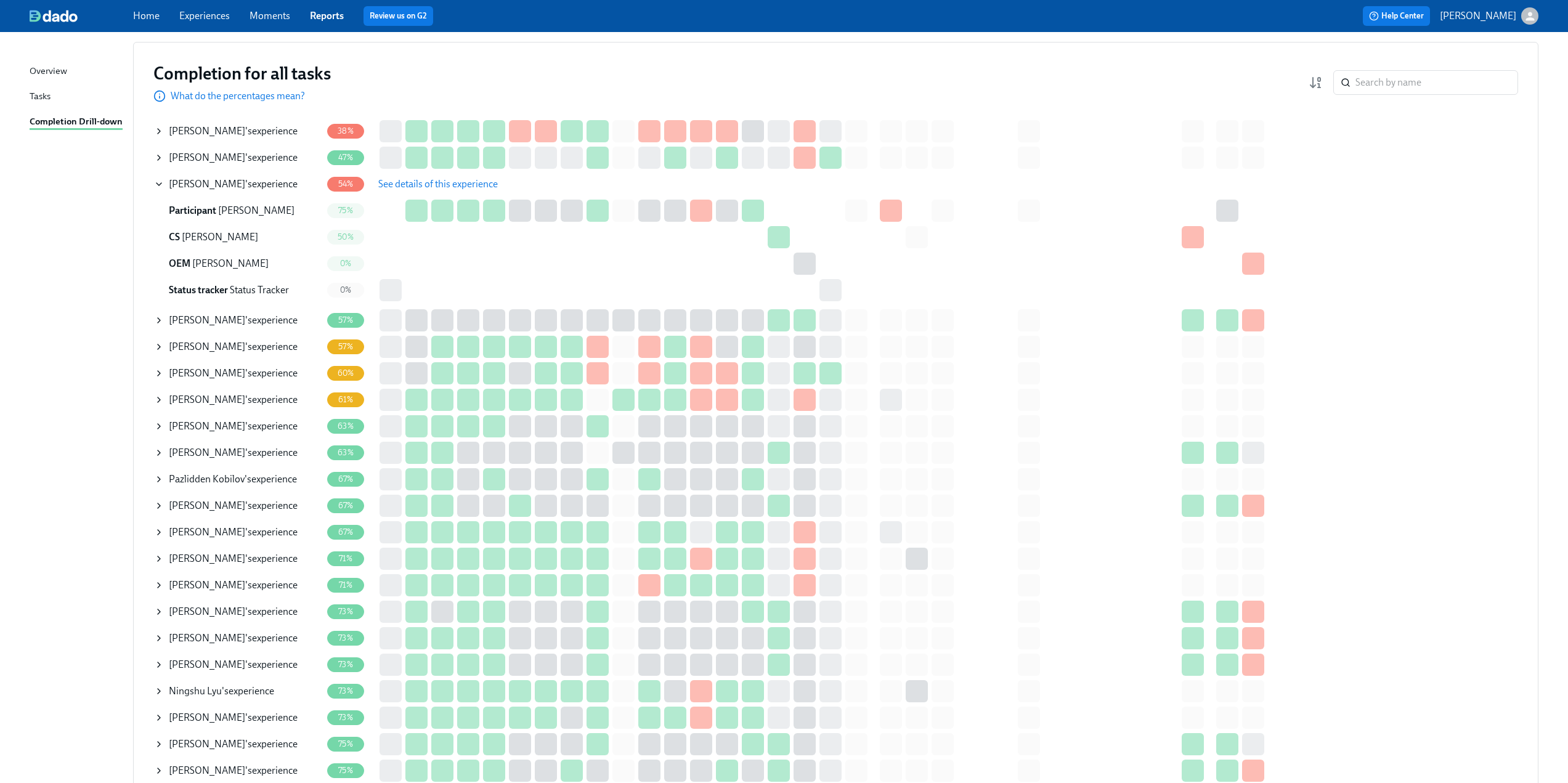
click at [155, 183] on icon at bounding box center [158, 184] width 10 height 10
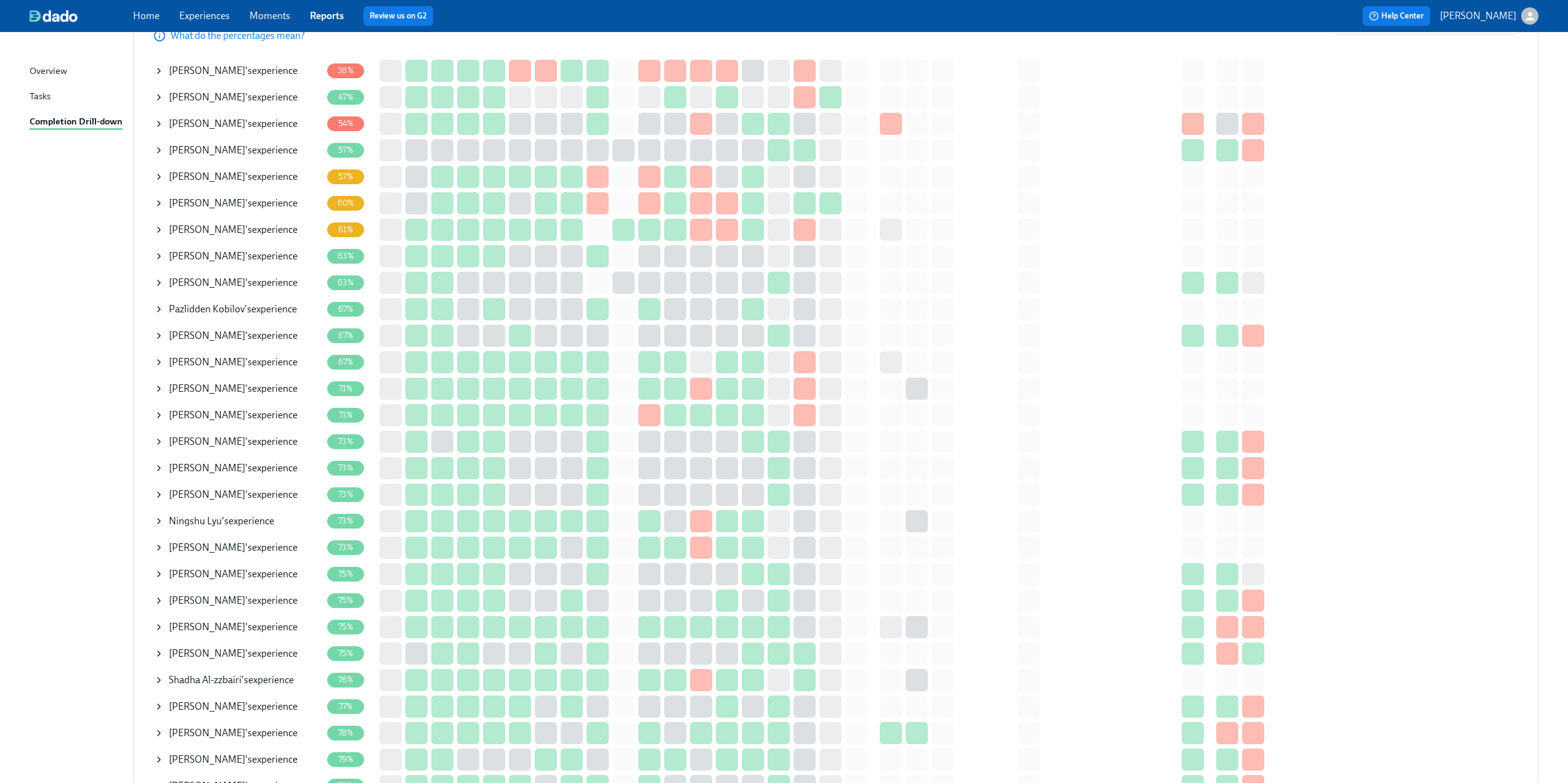
scroll to position [185, 0]
click at [155, 96] on icon at bounding box center [158, 95] width 10 height 10
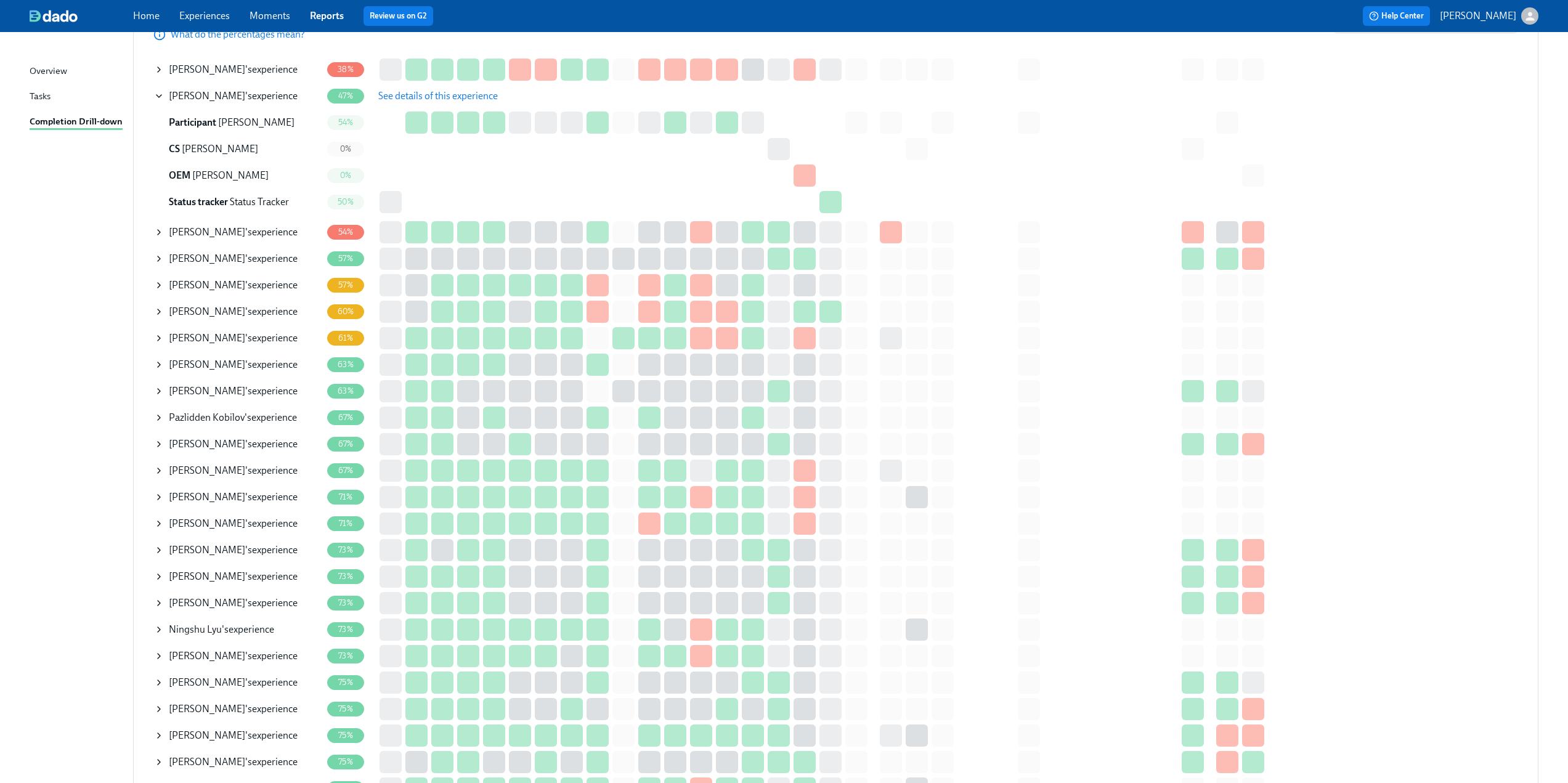
click at [155, 96] on icon at bounding box center [158, 95] width 10 height 10
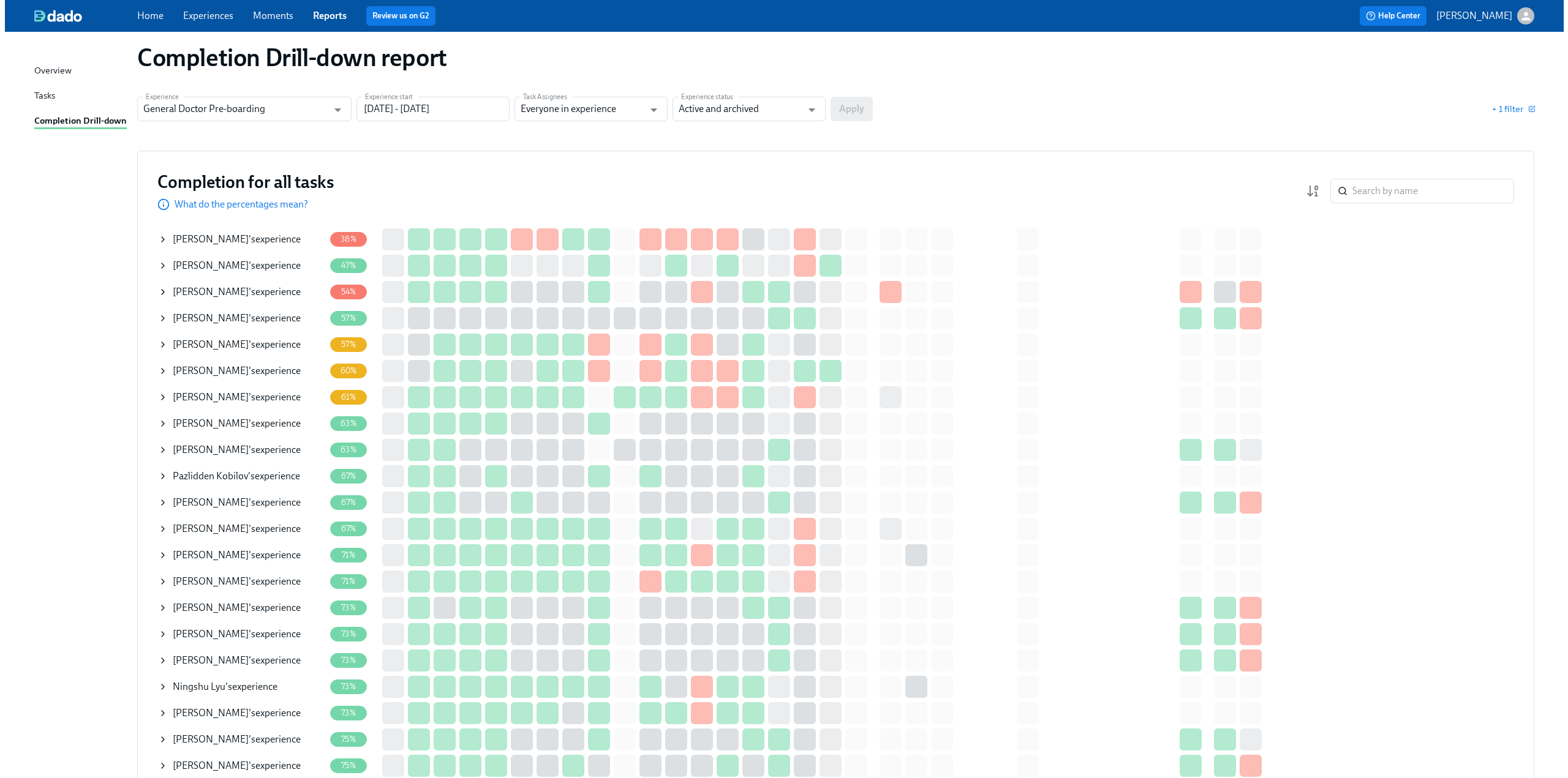
scroll to position [0, 0]
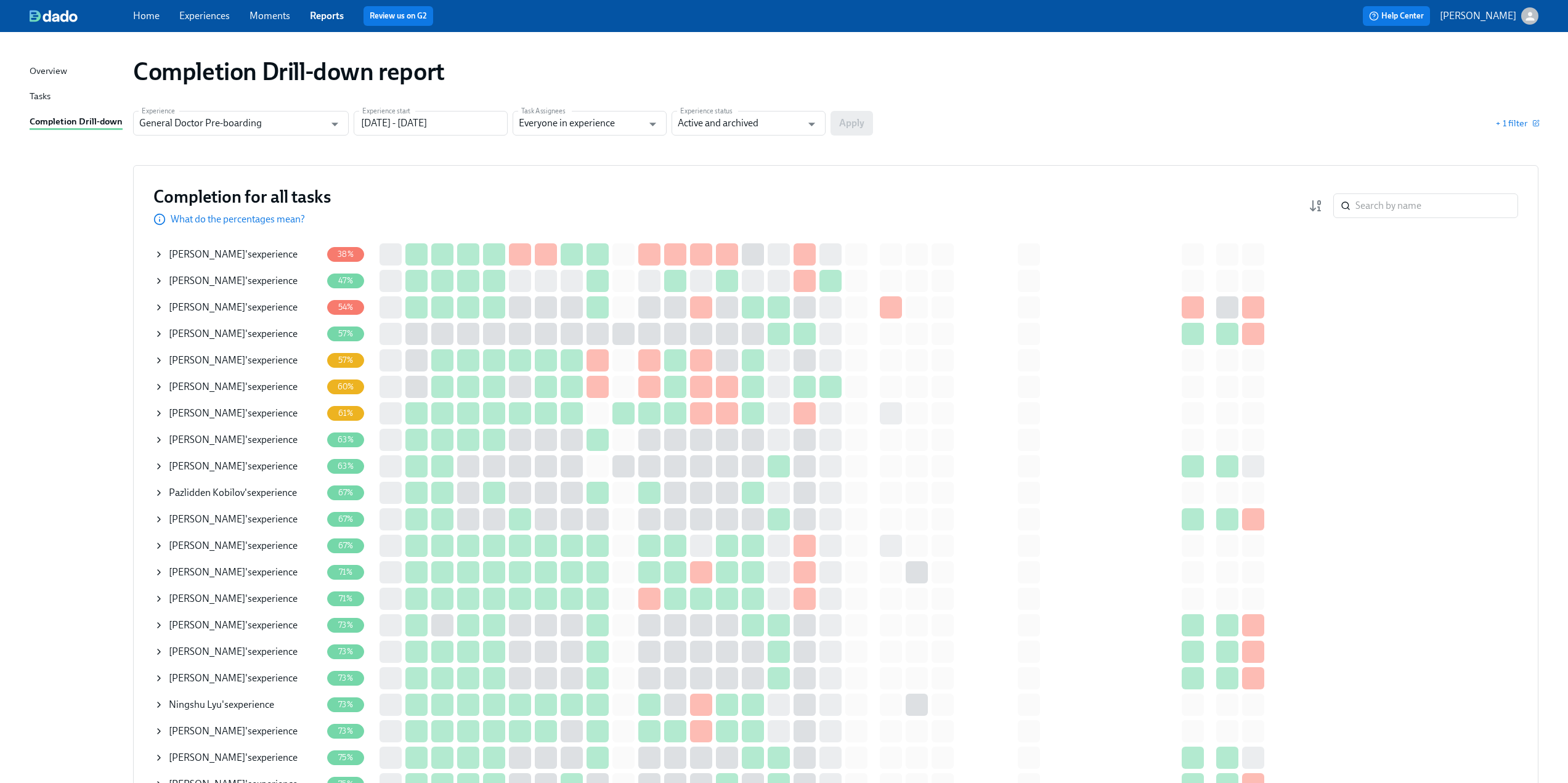
click at [158, 256] on icon at bounding box center [159, 255] width 3 height 5
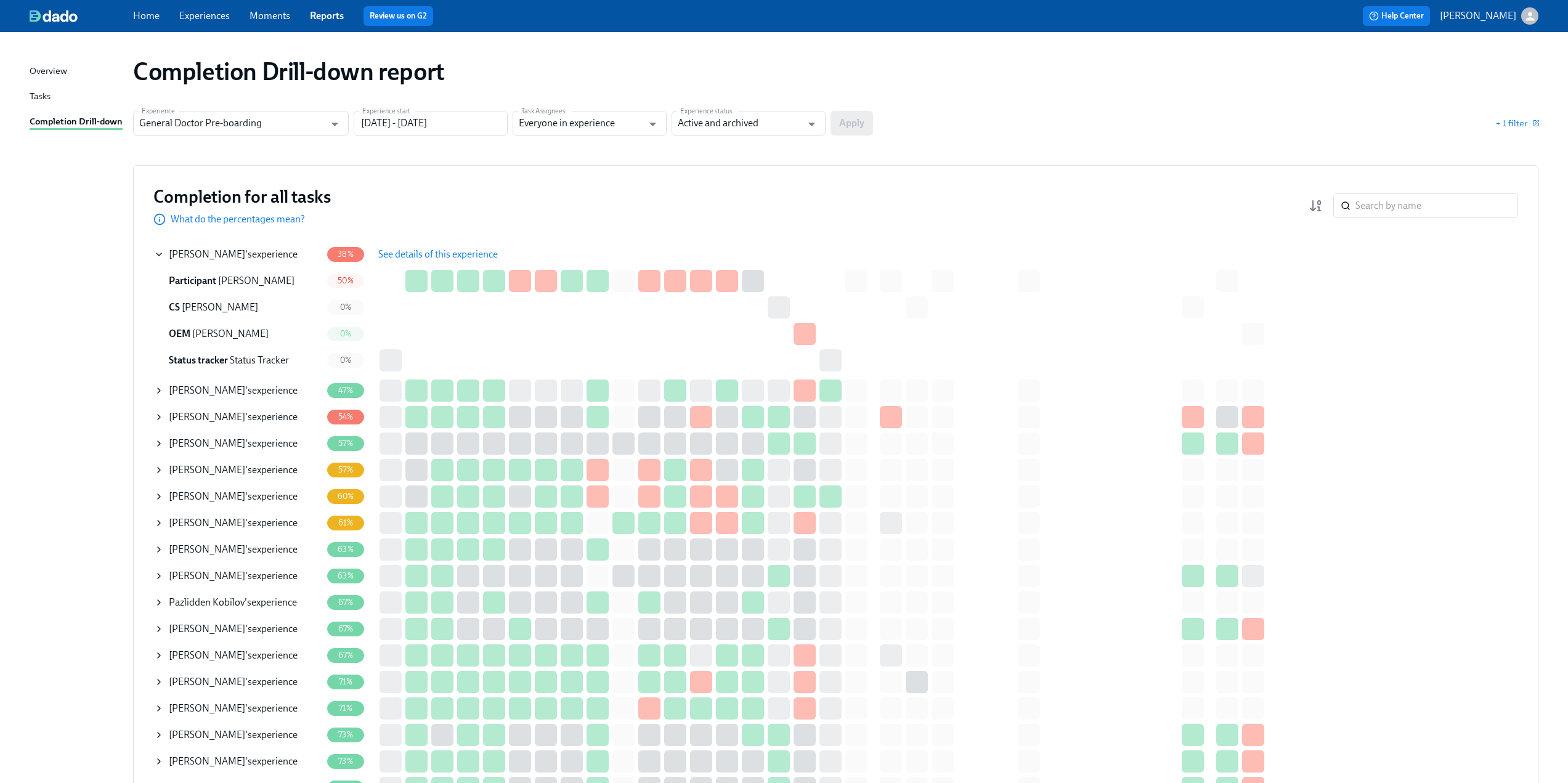
click at [388, 255] on span "See details of this experience" at bounding box center [437, 255] width 119 height 12
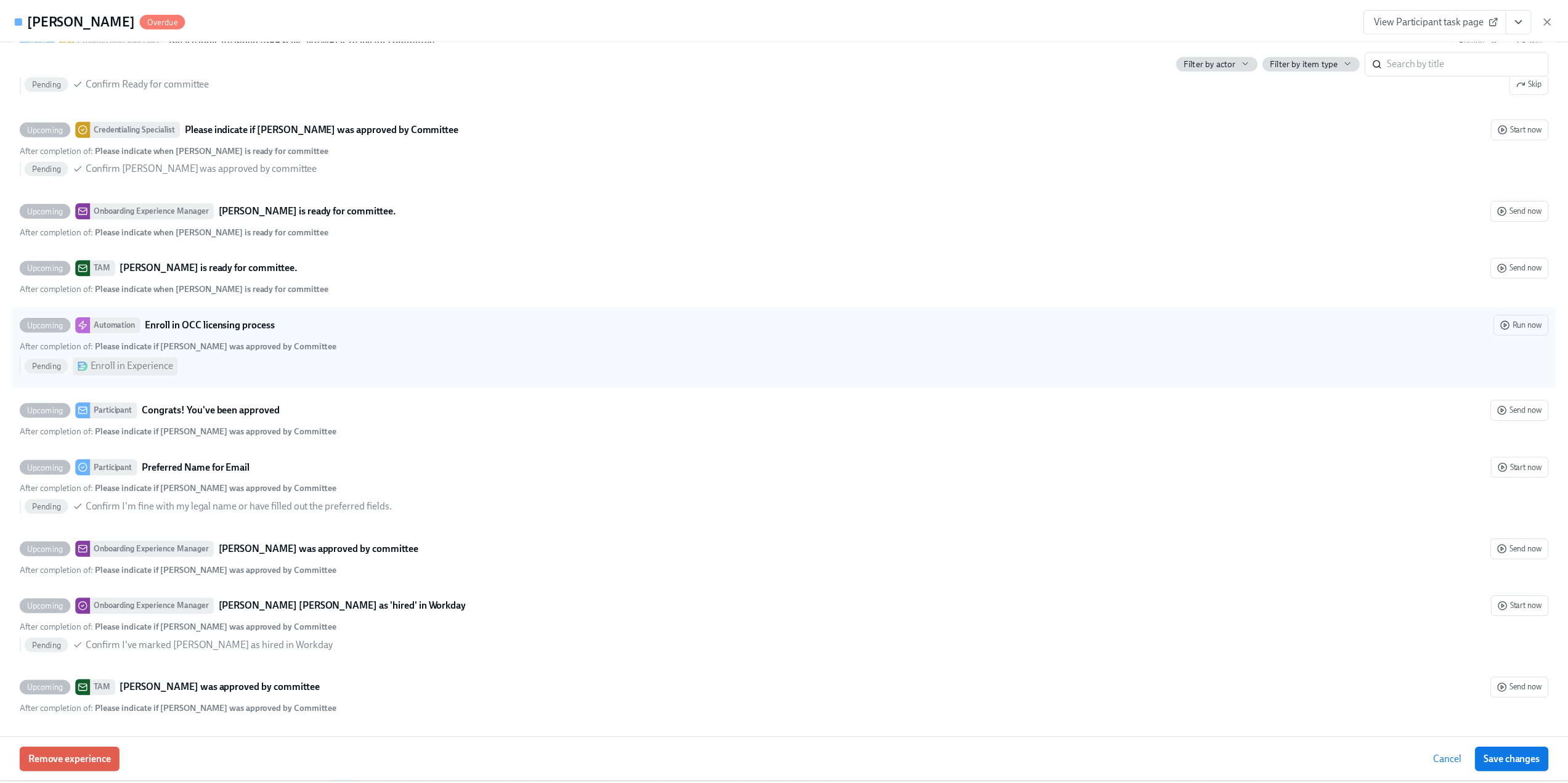
scroll to position [3843, 0]
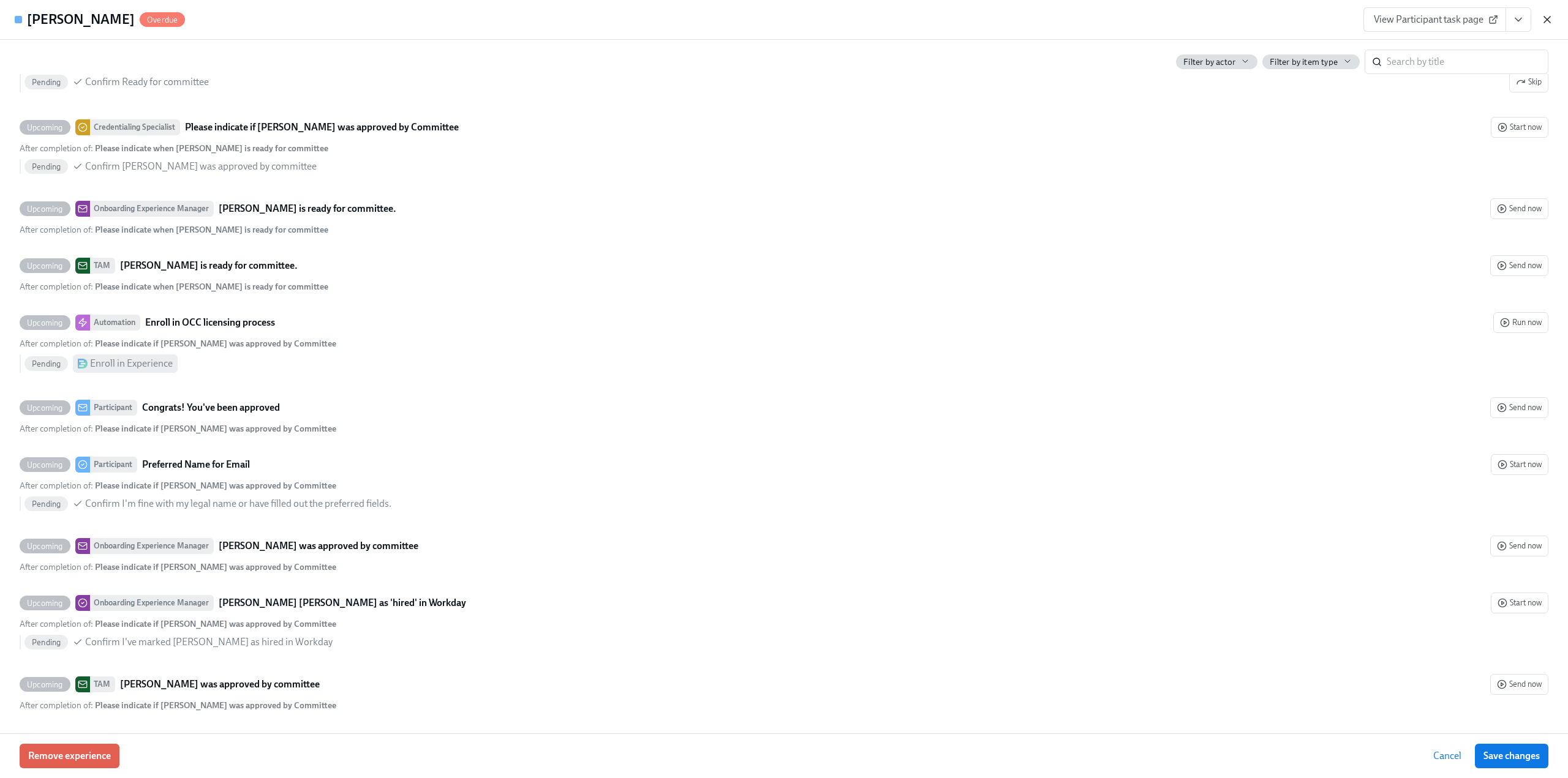
click at [1553, 17] on icon "button" at bounding box center [1548, 19] width 12 height 12
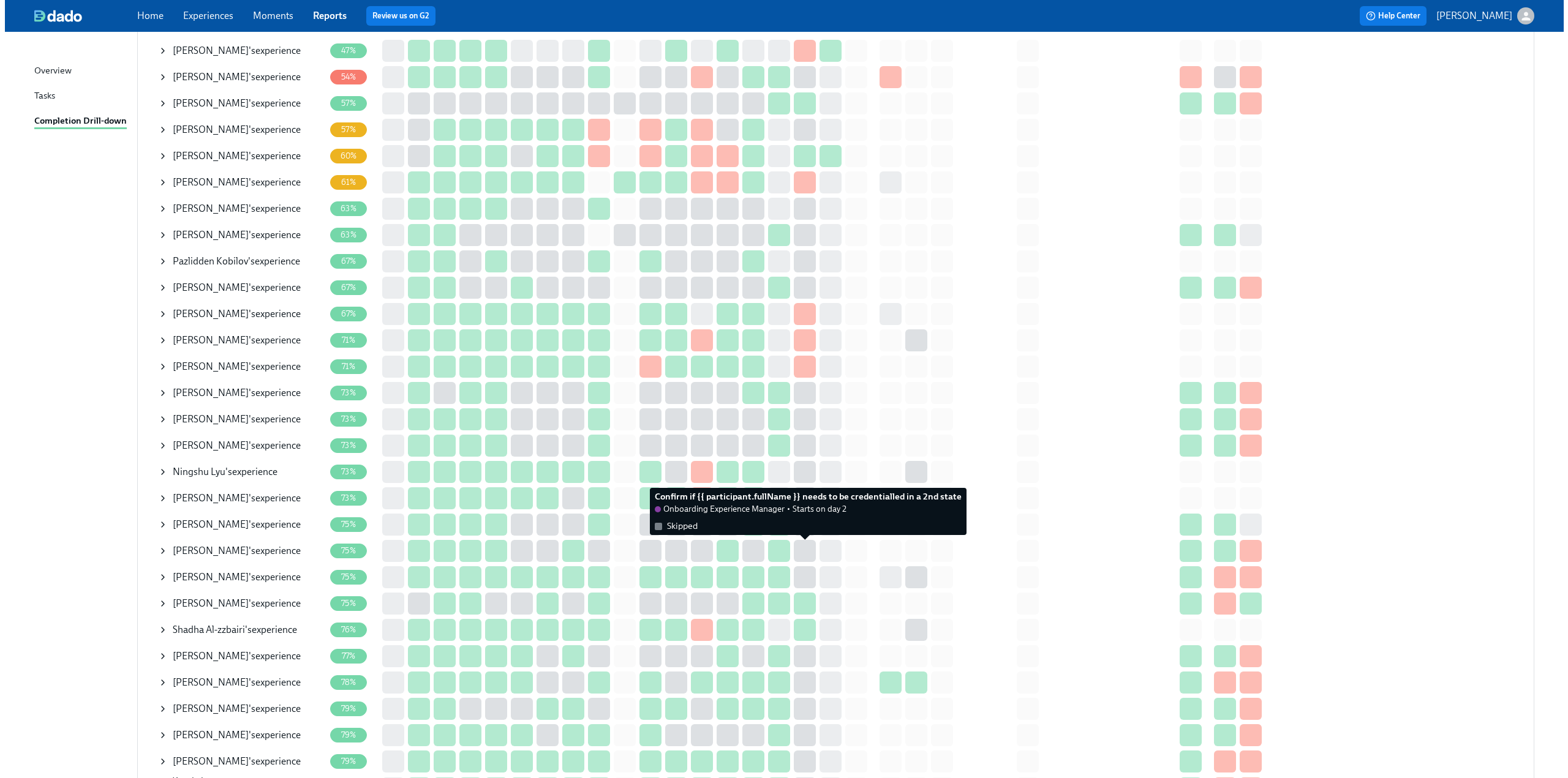
scroll to position [367, 0]
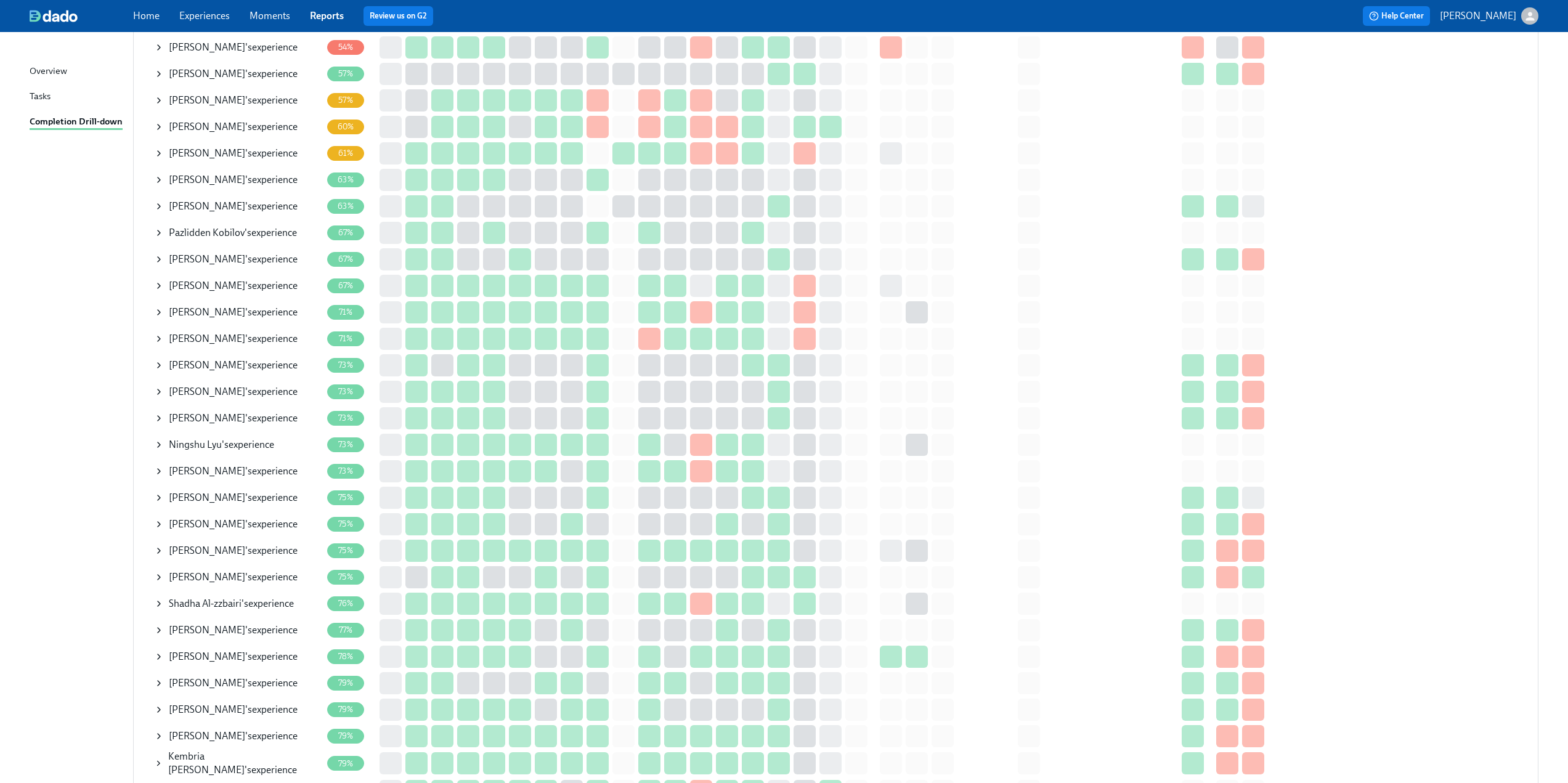
click at [160, 525] on icon at bounding box center [159, 525] width 3 height 5
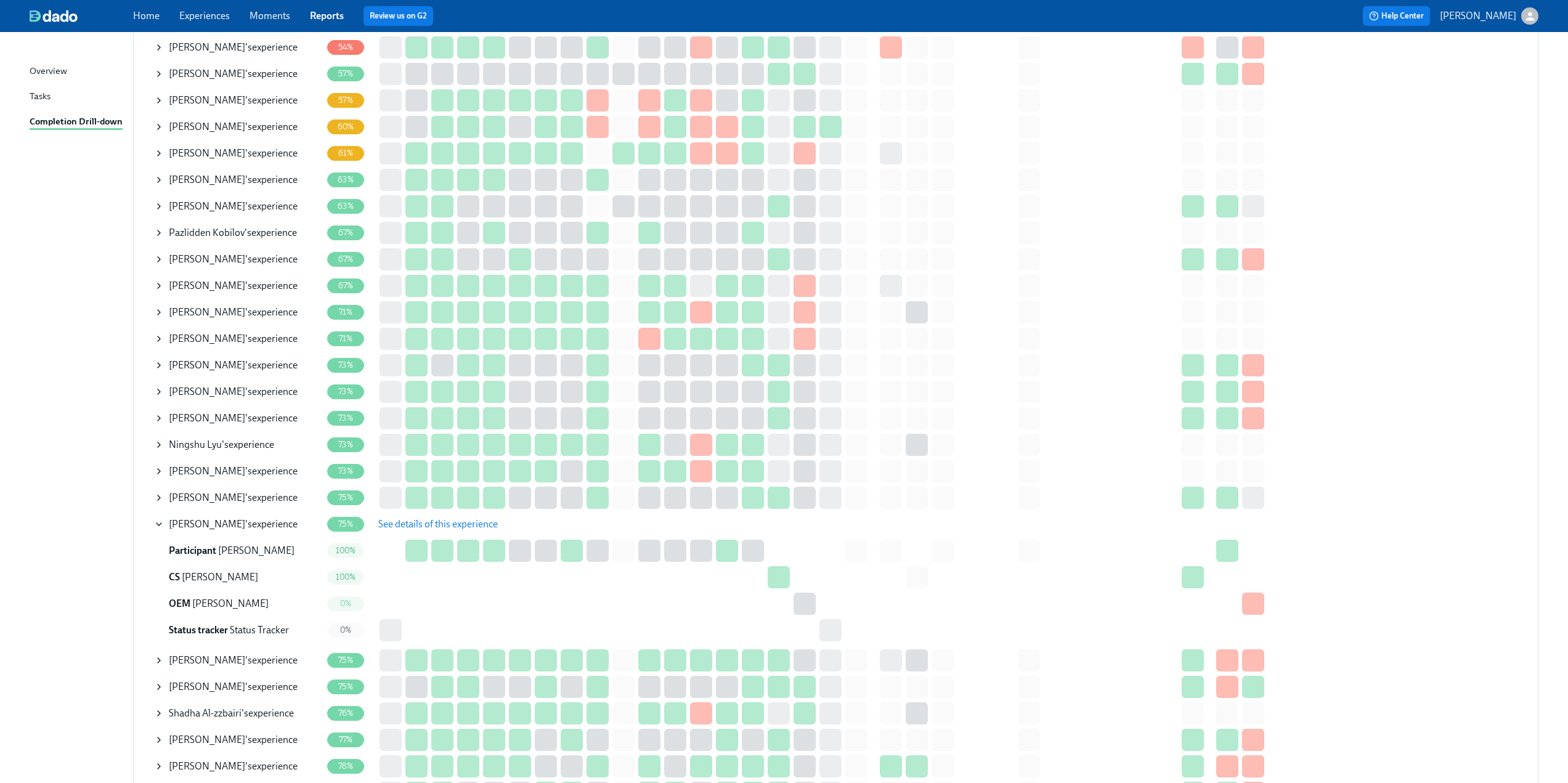
click at [459, 519] on span "See details of this experience" at bounding box center [437, 525] width 119 height 12
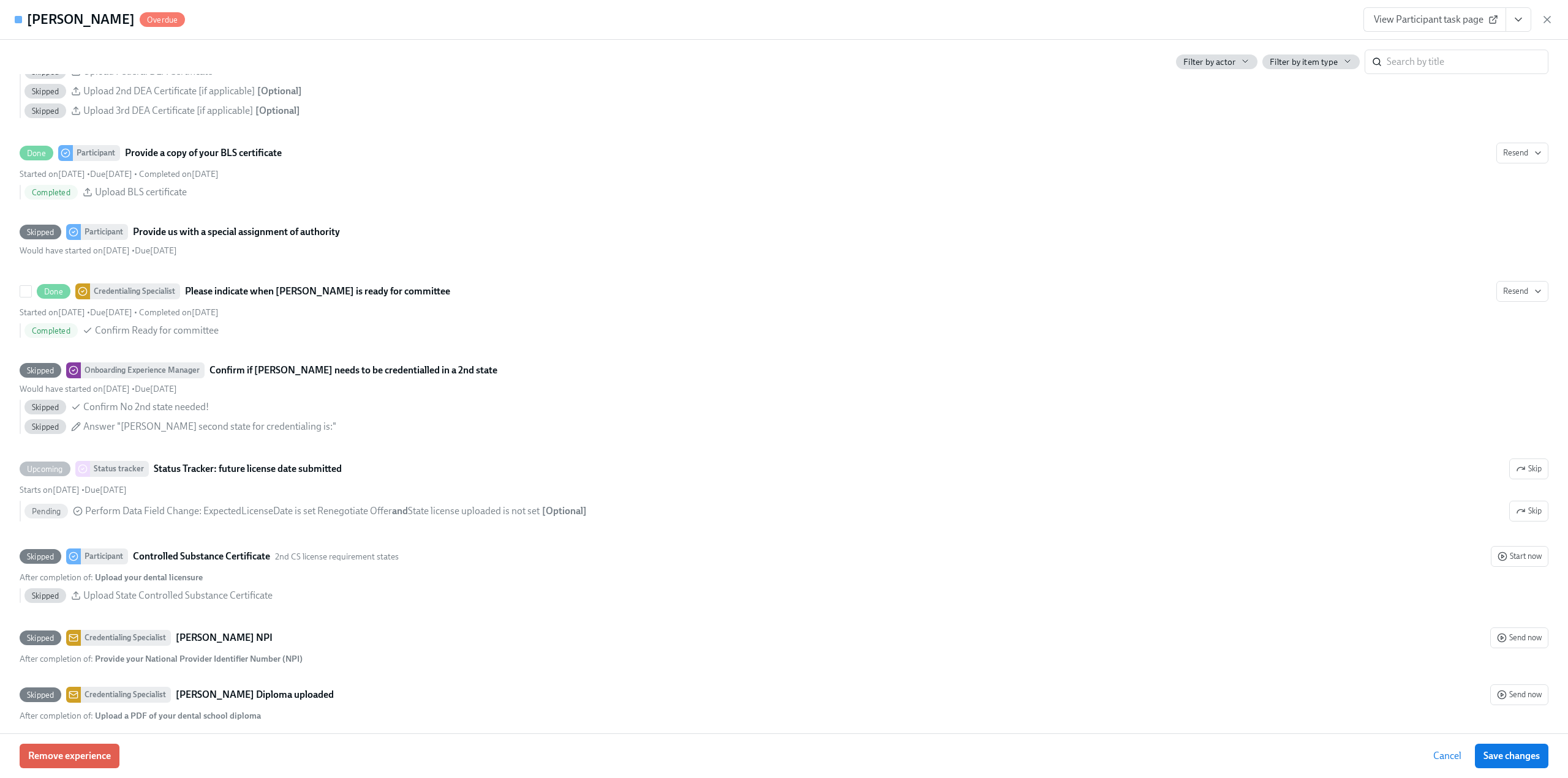
scroll to position [2388, 0]
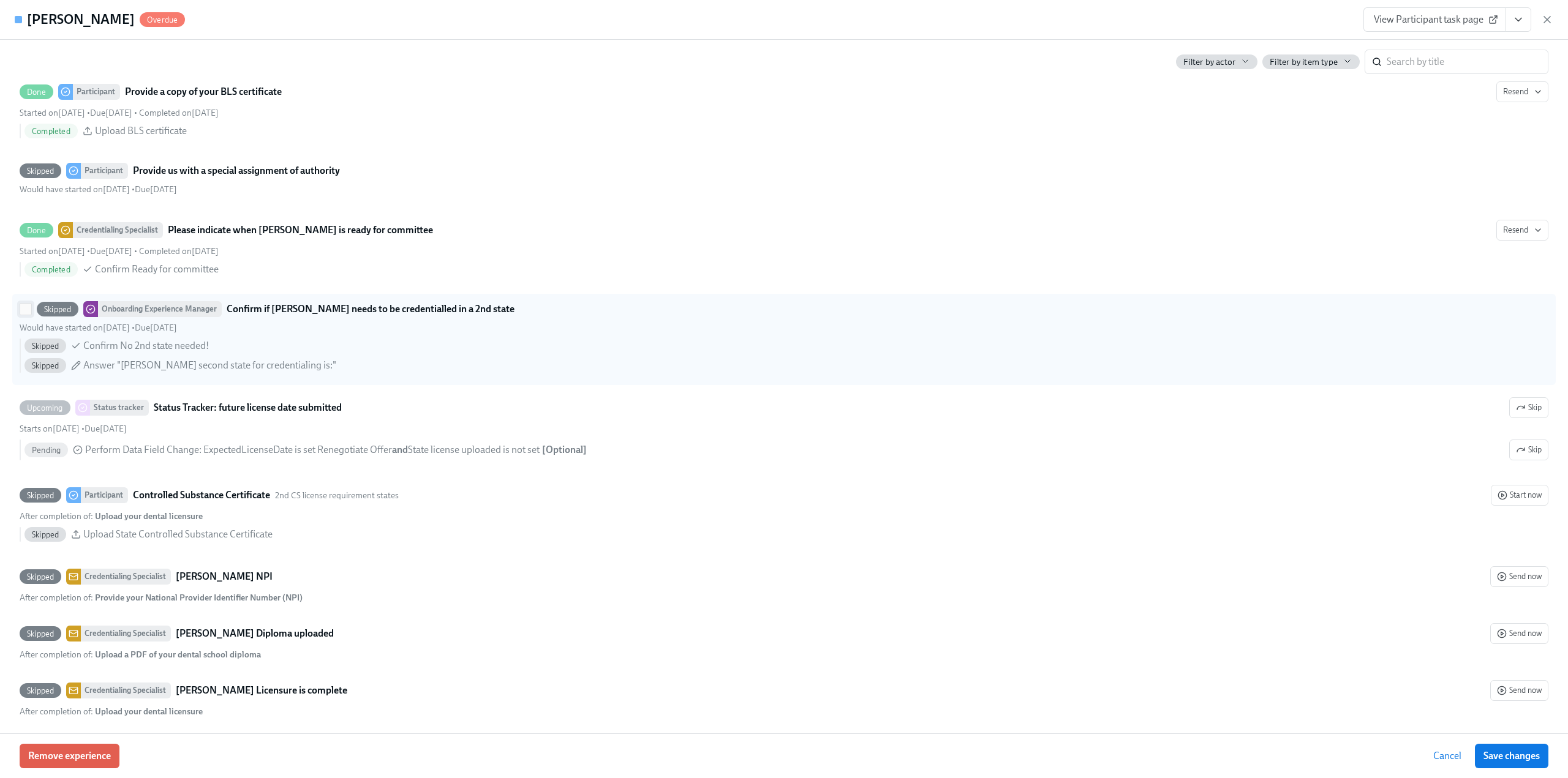
click at [25, 306] on input "Skipped Onboarding Experience Manager Confirm if Morad Kanan needs to be creden…" at bounding box center [25, 309] width 11 height 11
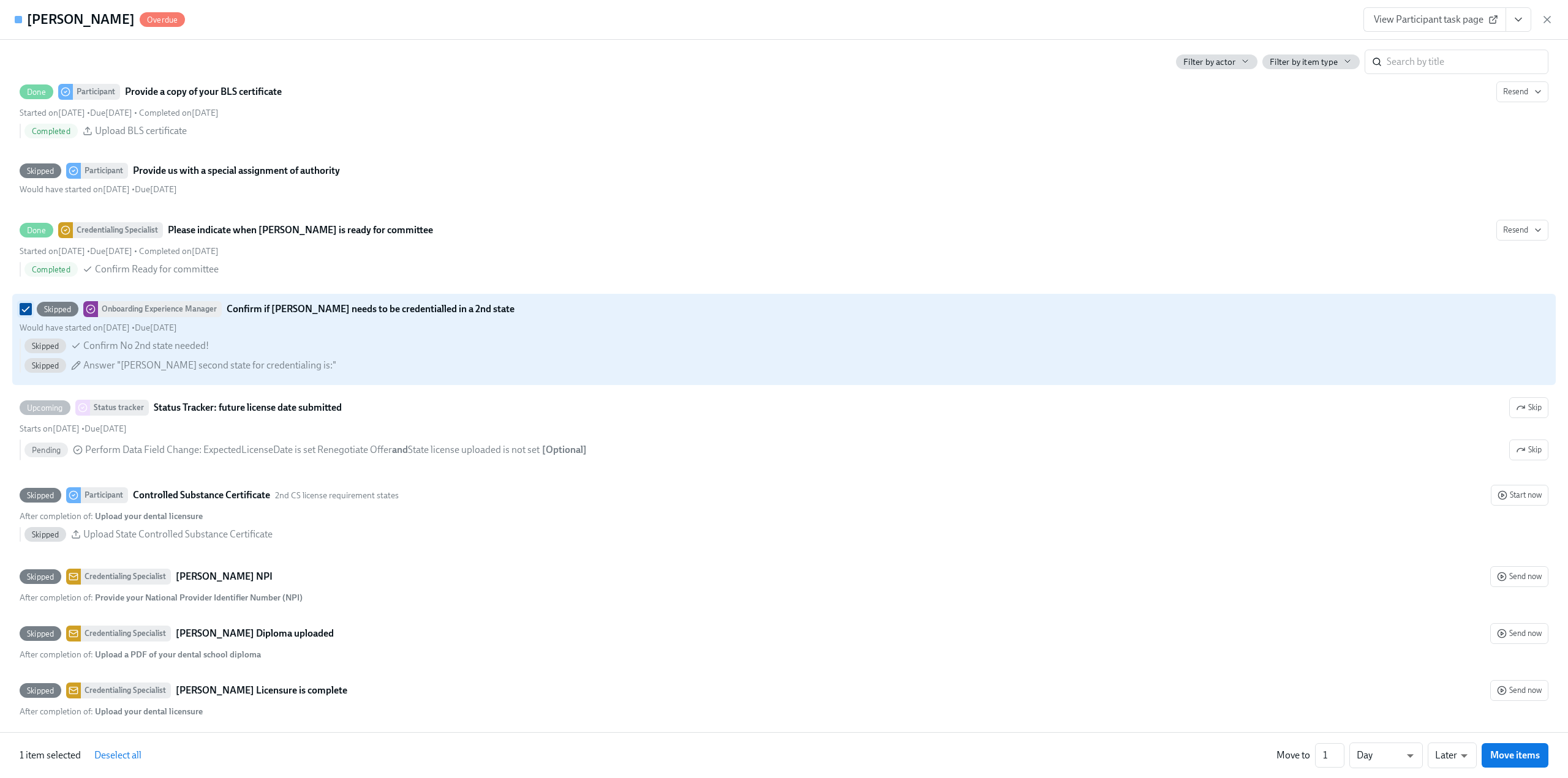
click at [25, 306] on input "Skipped Onboarding Experience Manager Confirm if Morad Kanan needs to be creden…" at bounding box center [25, 309] width 11 height 11
checkbox input "false"
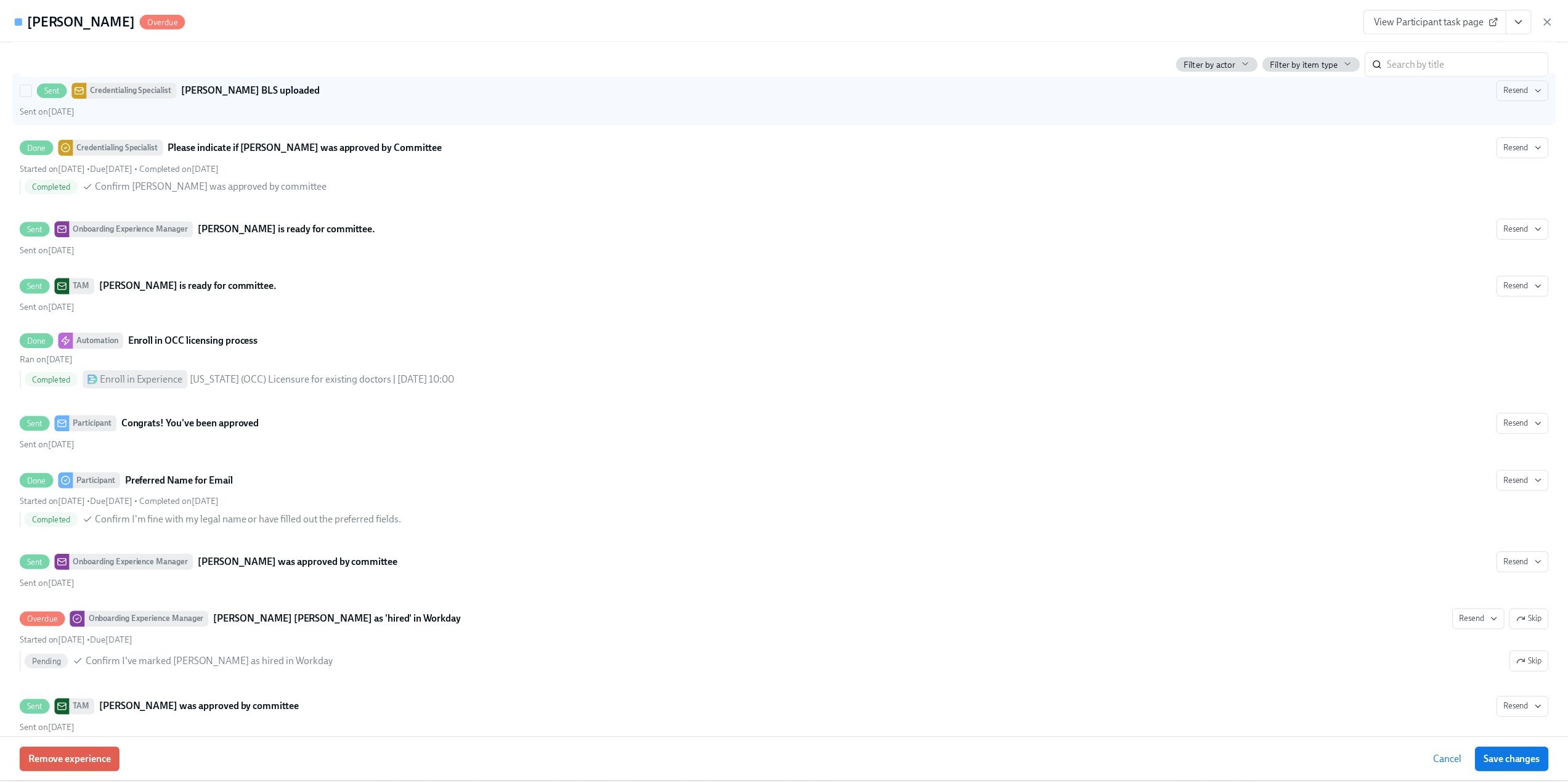
scroll to position [3717, 0]
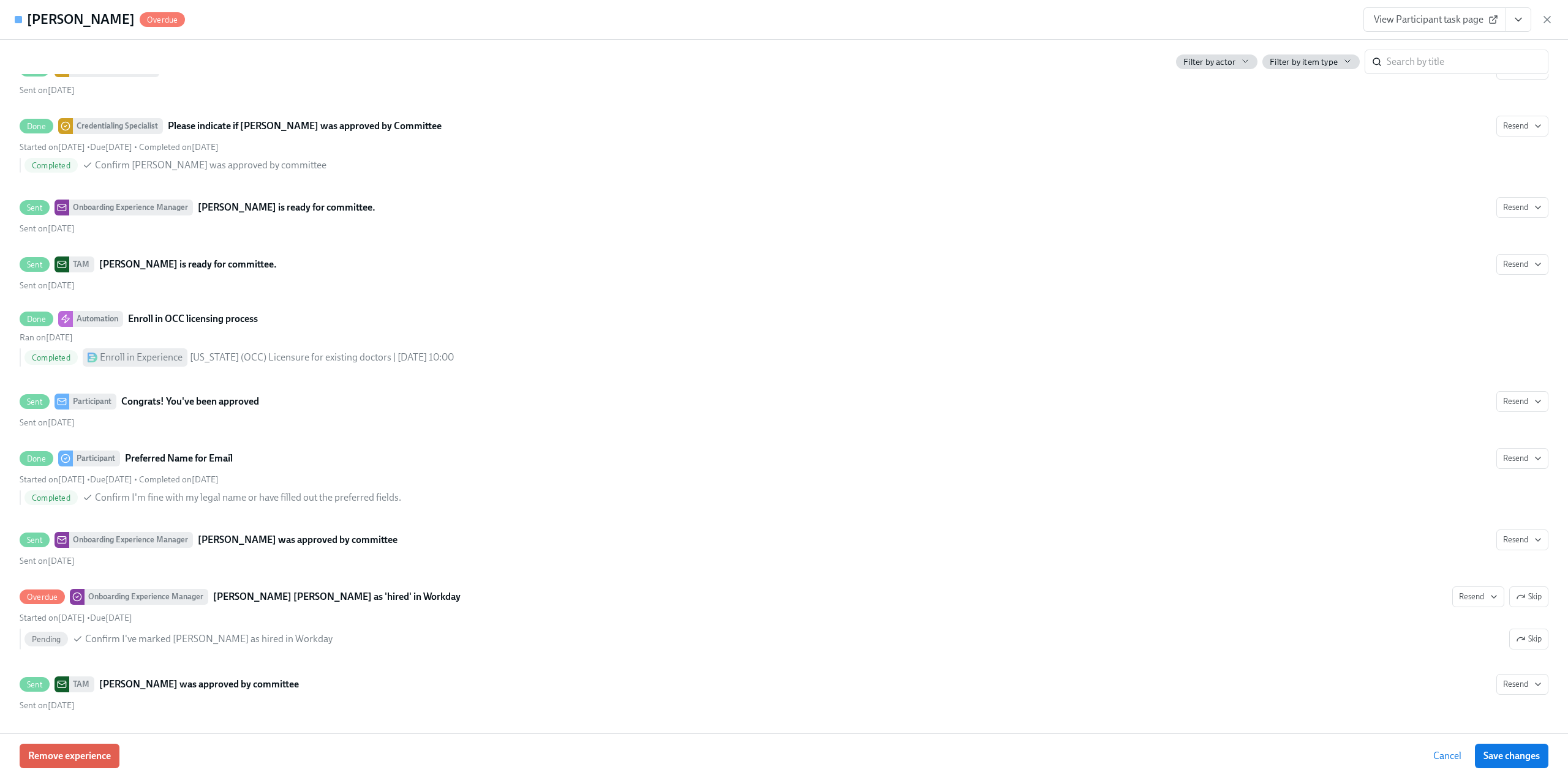
click at [1552, 21] on icon "button" at bounding box center [1548, 19] width 12 height 12
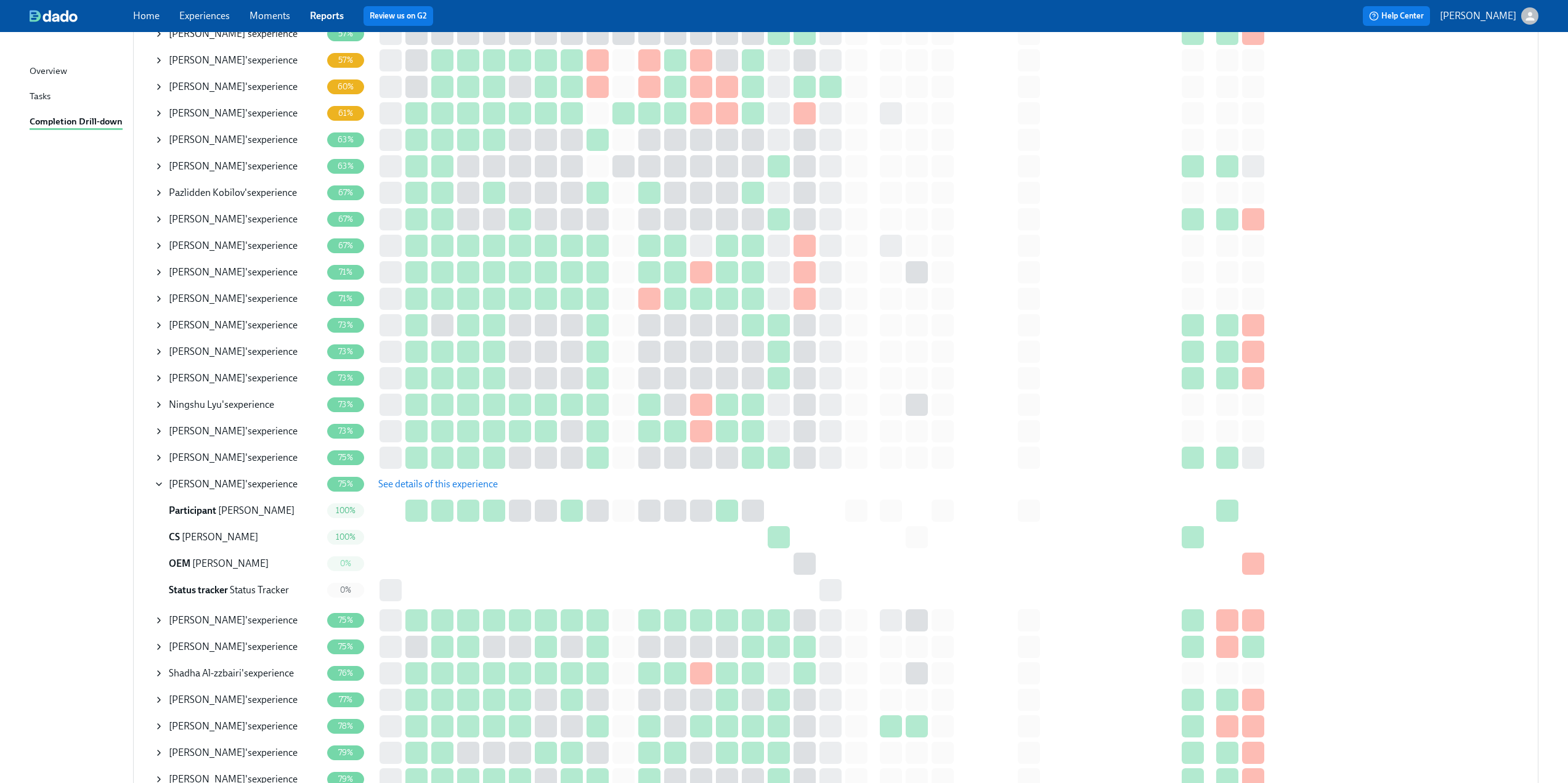
scroll to position [431, 0]
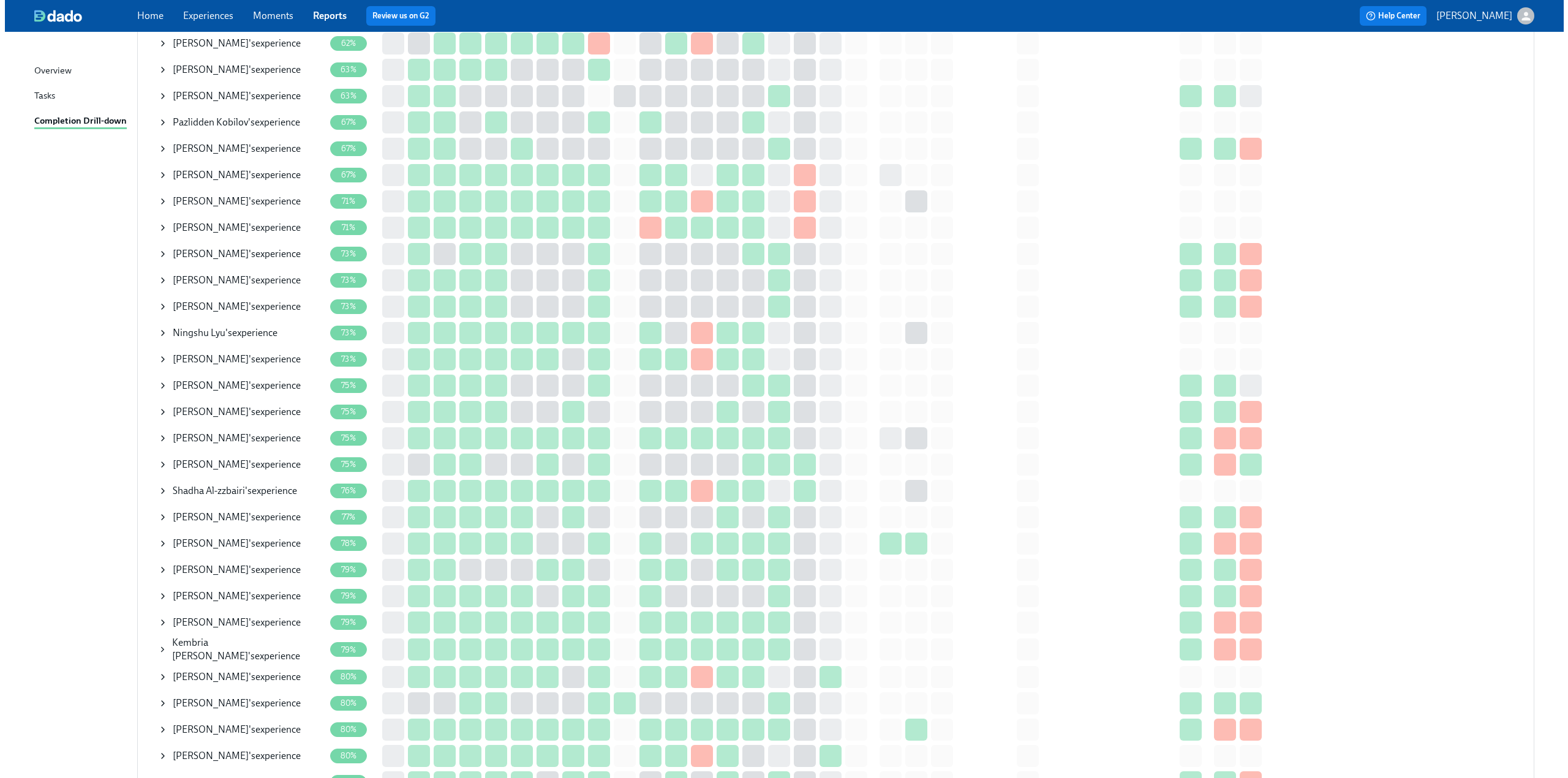
scroll to position [857, 0]
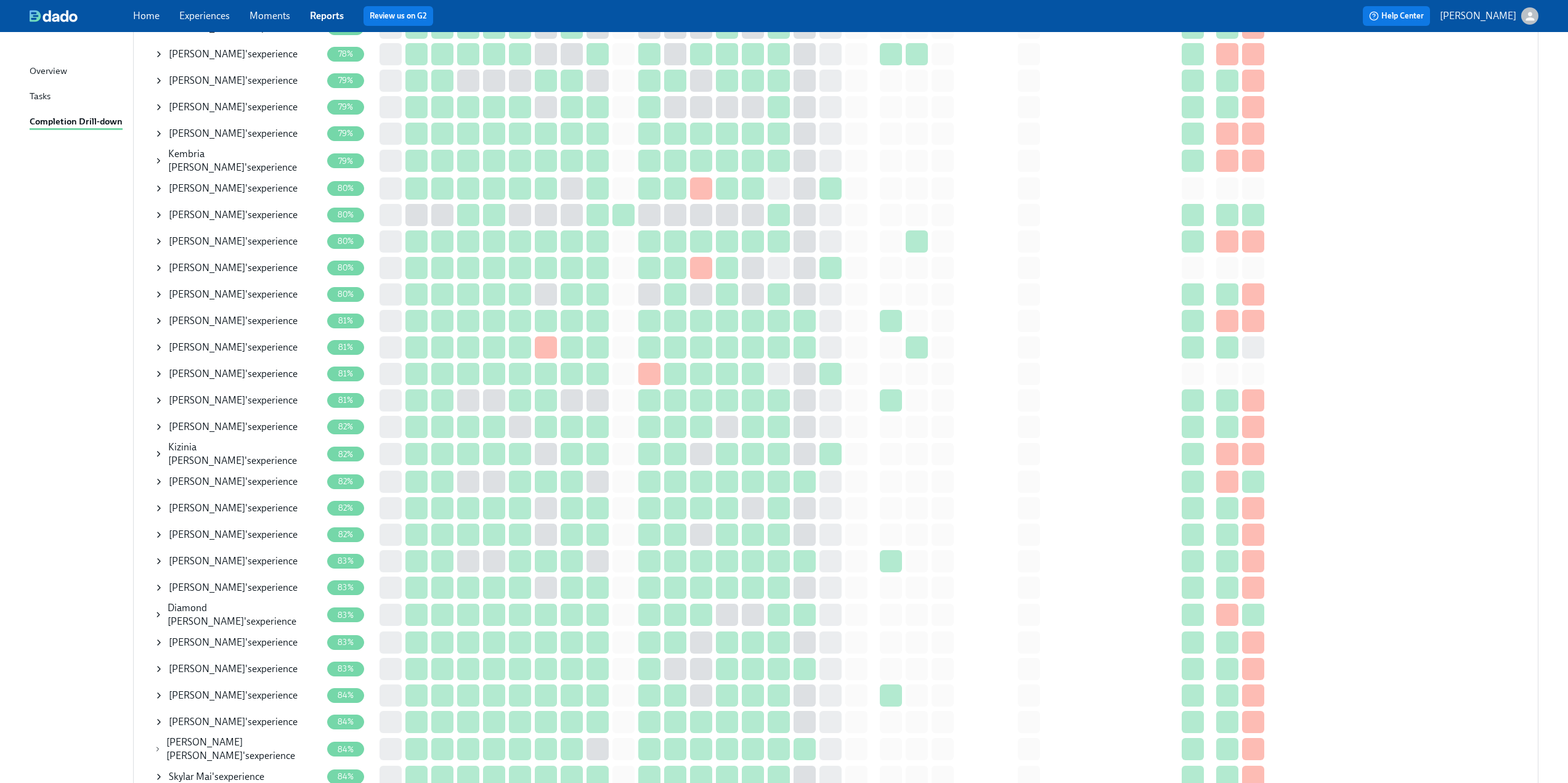
click at [156, 345] on icon at bounding box center [158, 347] width 10 height 10
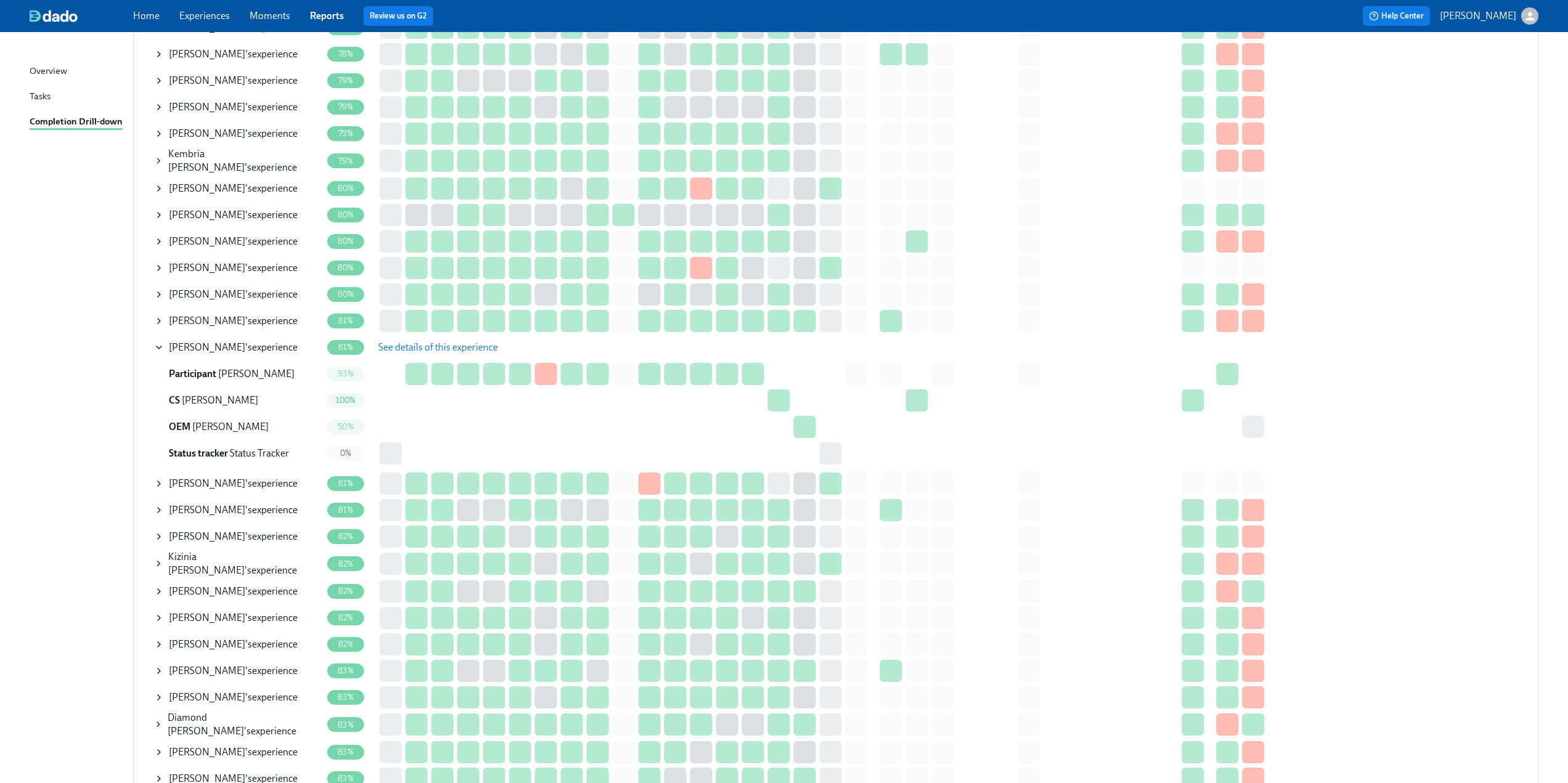
click at [398, 346] on span "See details of this experience" at bounding box center [437, 347] width 119 height 12
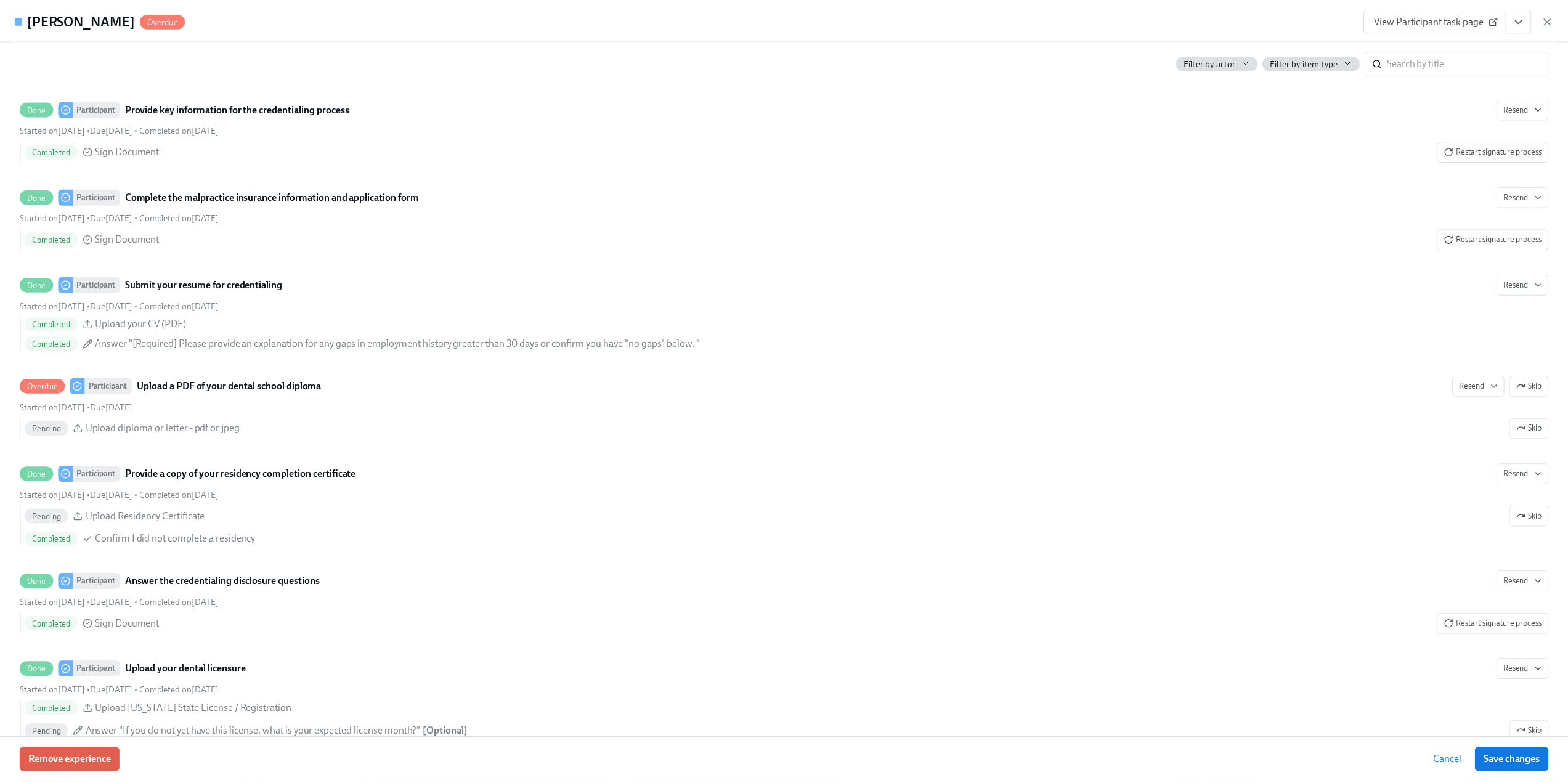
scroll to position [1479, 0]
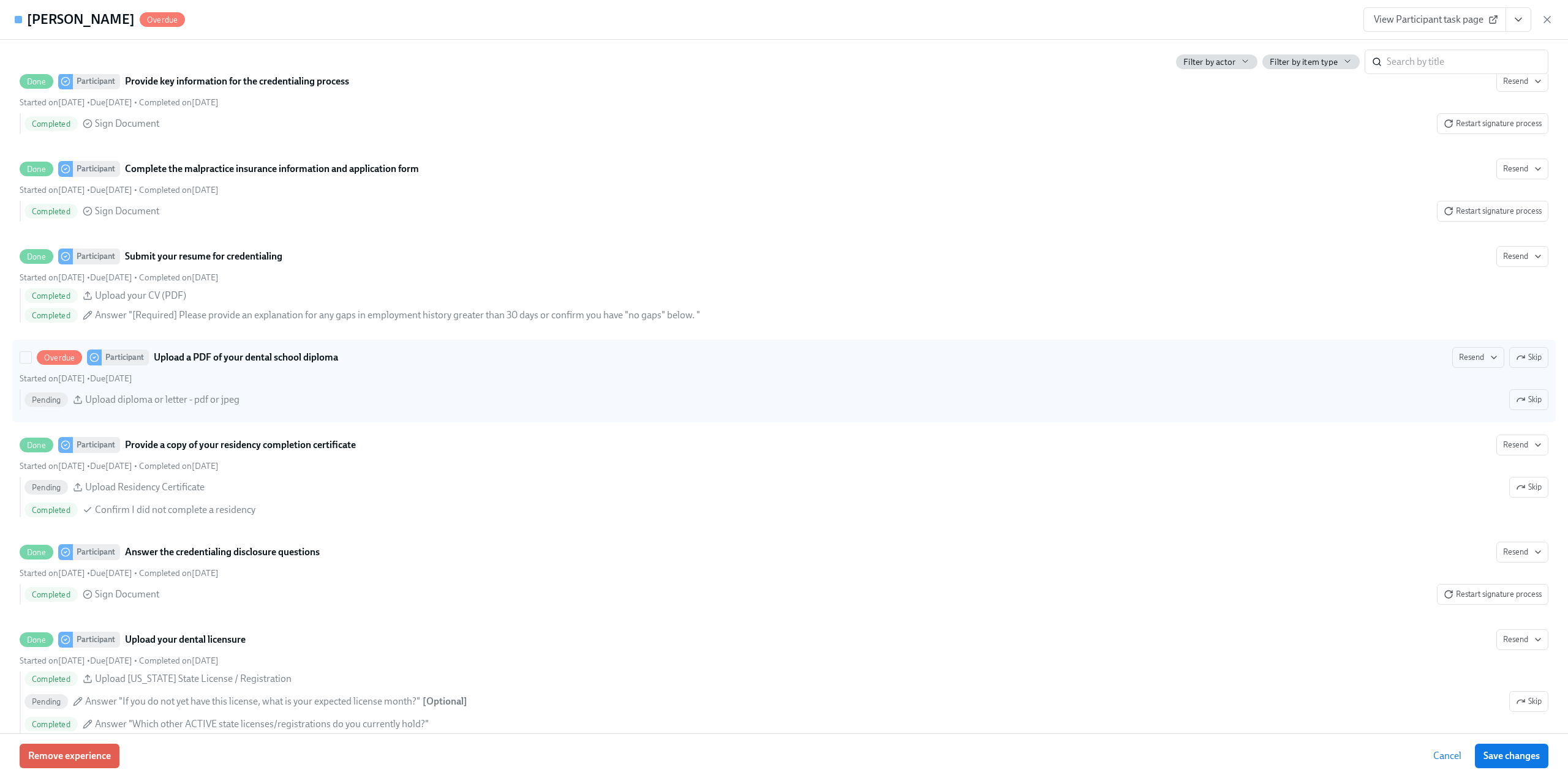
click at [1528, 364] on span "Skip" at bounding box center [1528, 357] width 25 height 12
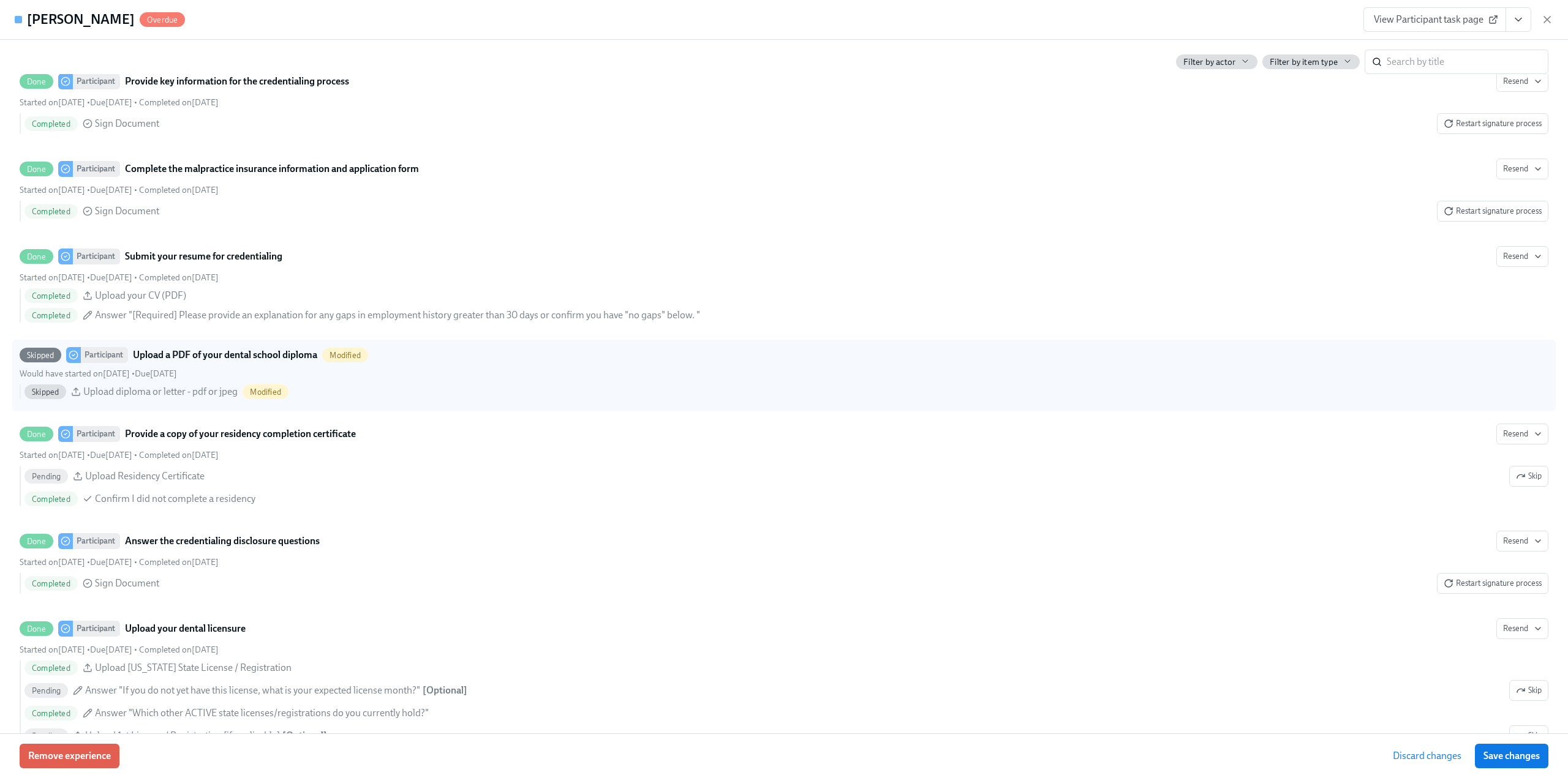
drag, startPoint x: 1509, startPoint y: 758, endPoint x: 645, endPoint y: 379, distance: 943.5
click at [1509, 759] on span "Save changes" at bounding box center [1512, 756] width 56 height 12
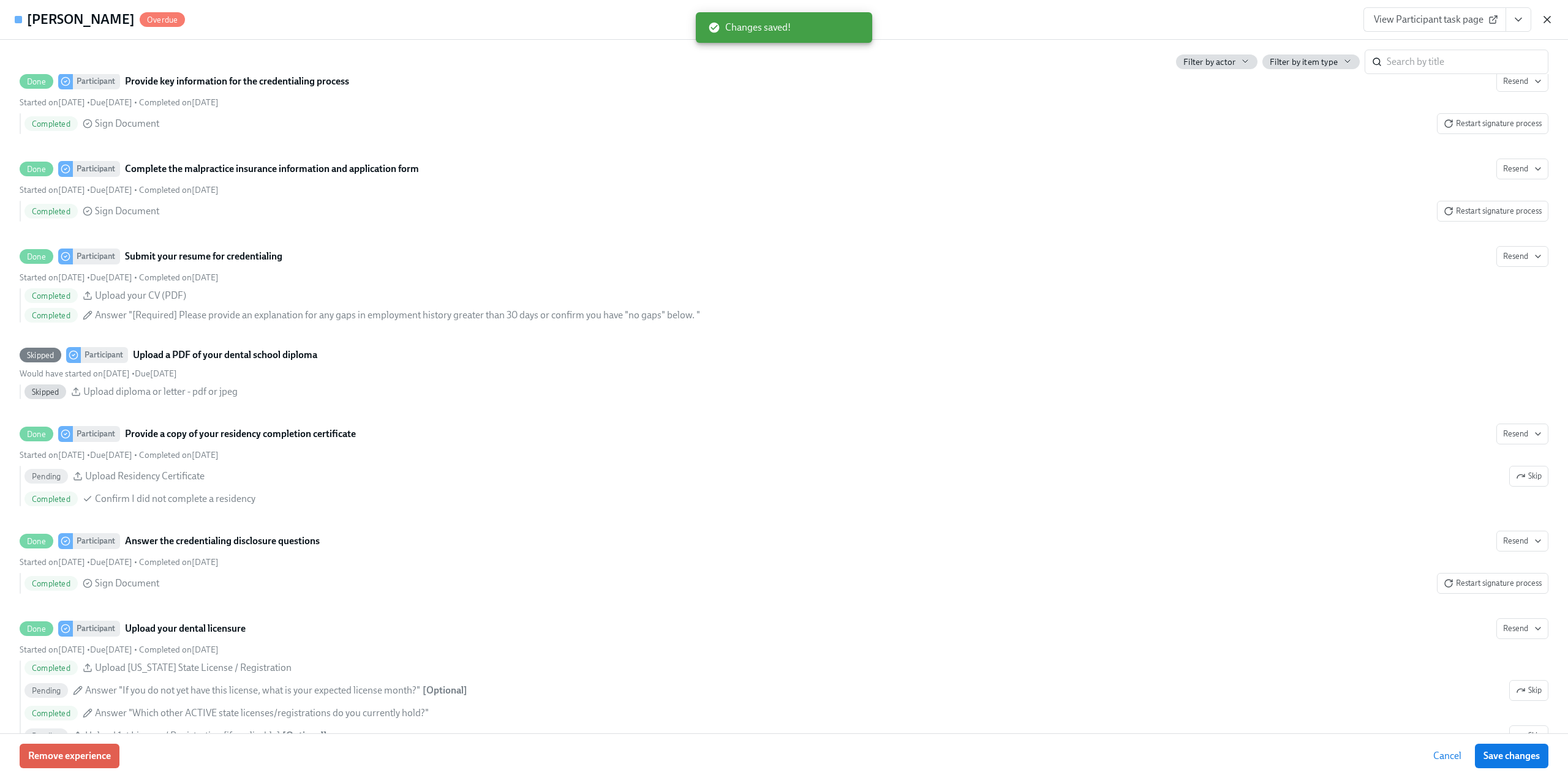
click at [1546, 15] on icon "button" at bounding box center [1548, 19] width 12 height 12
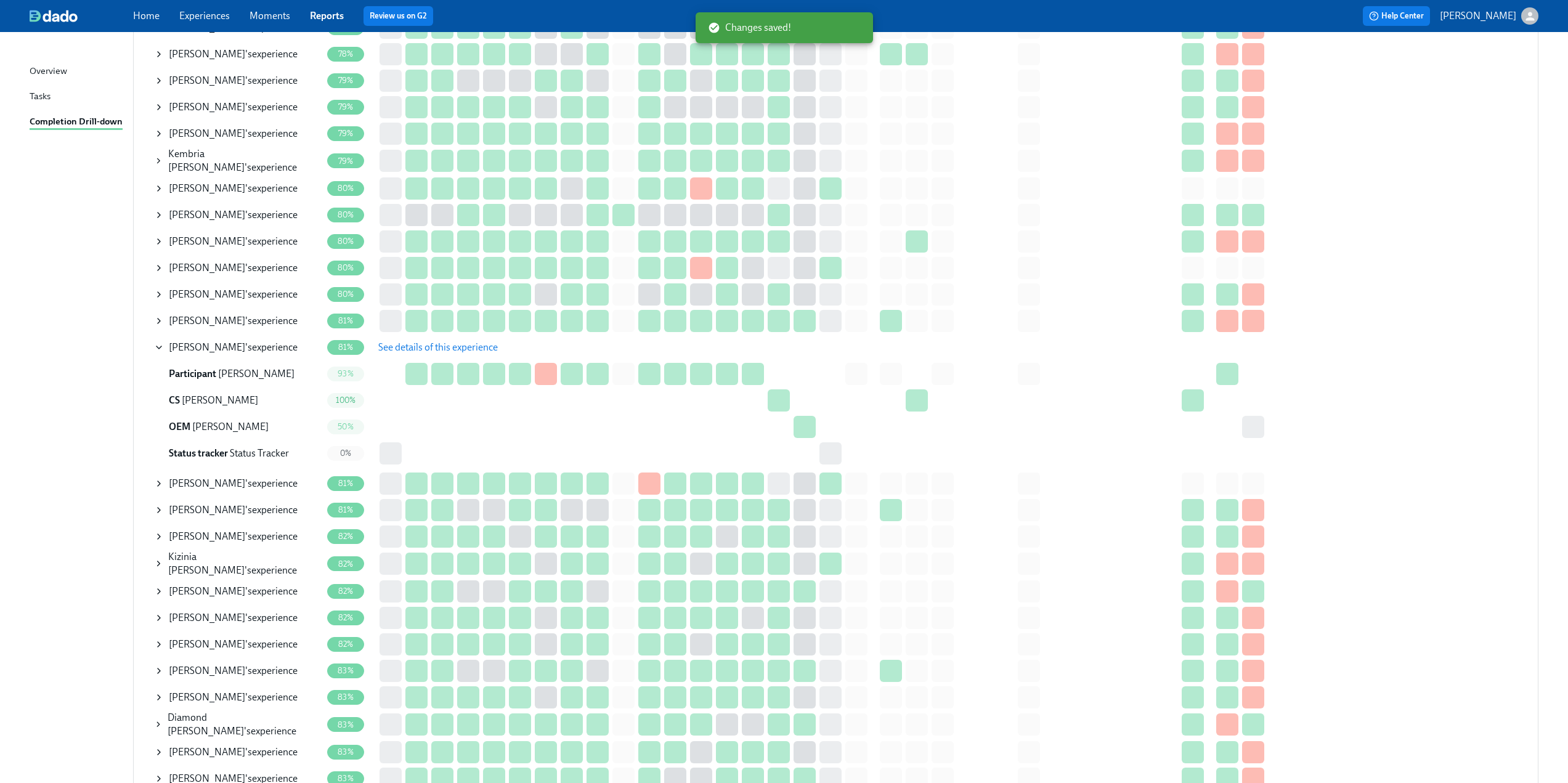
click at [156, 346] on icon at bounding box center [158, 347] width 10 height 10
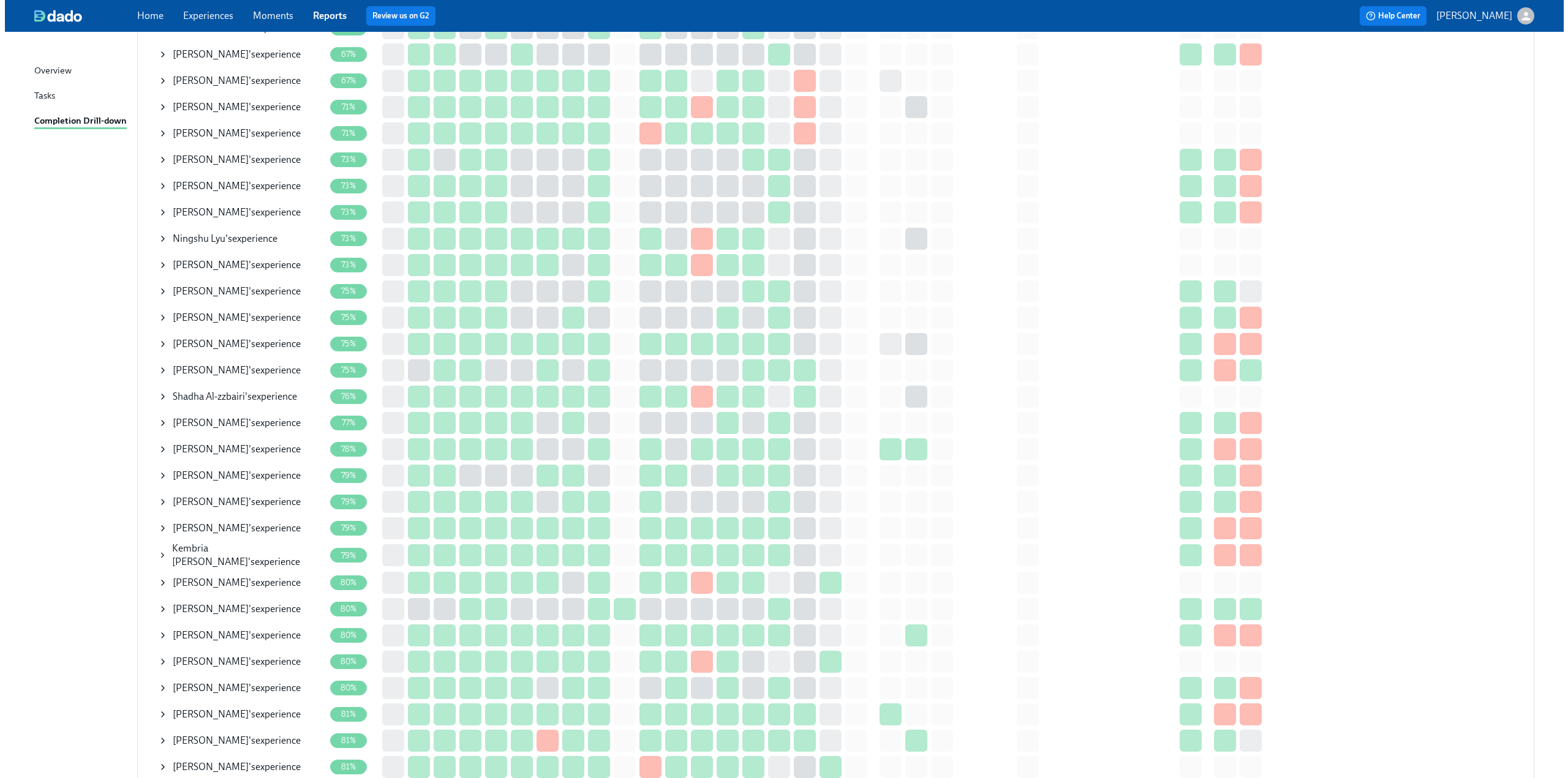
scroll to position [367, 0]
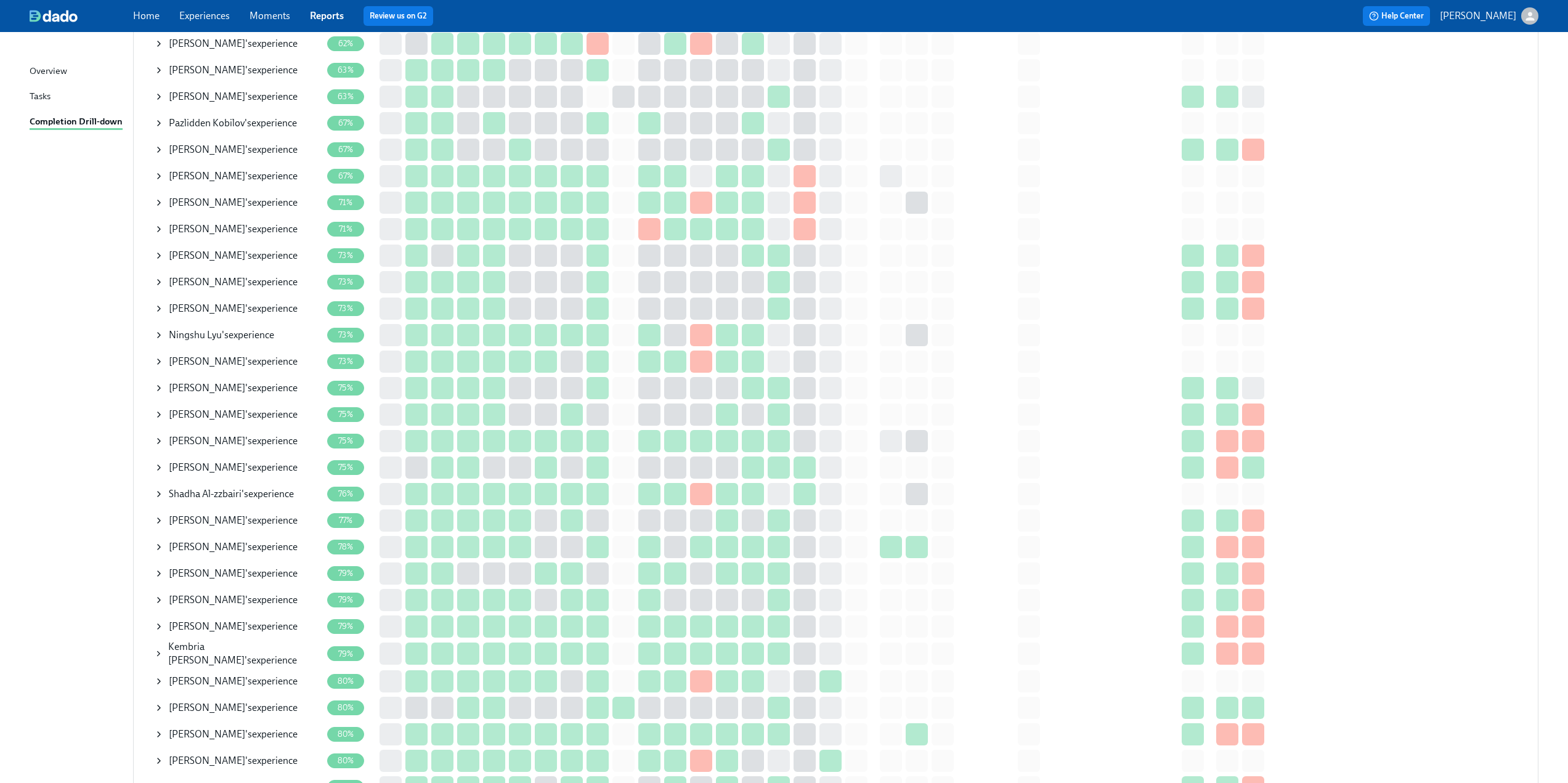
click at [155, 229] on icon at bounding box center [158, 229] width 10 height 10
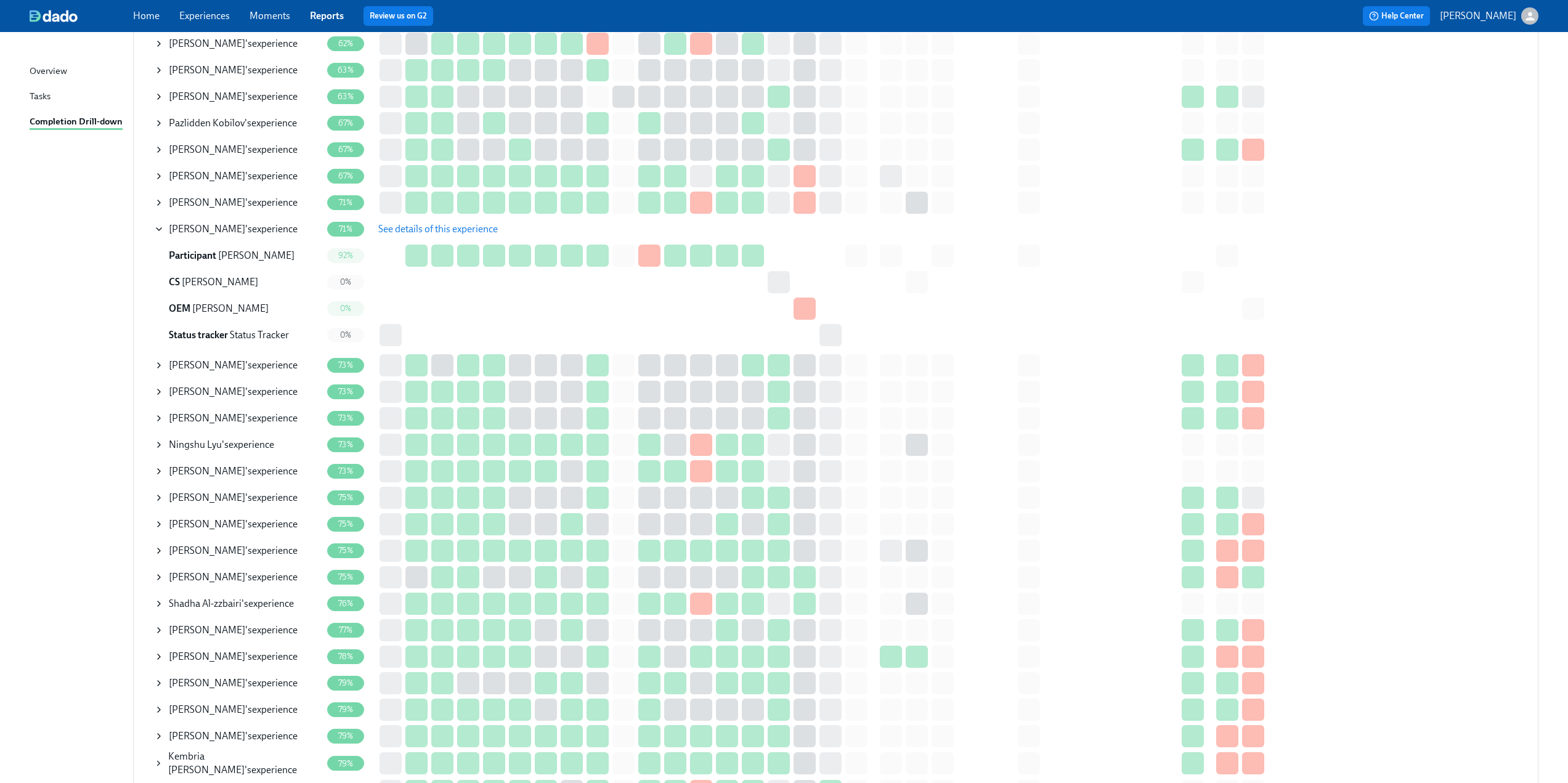
click at [404, 229] on span "See details of this experience" at bounding box center [437, 229] width 119 height 12
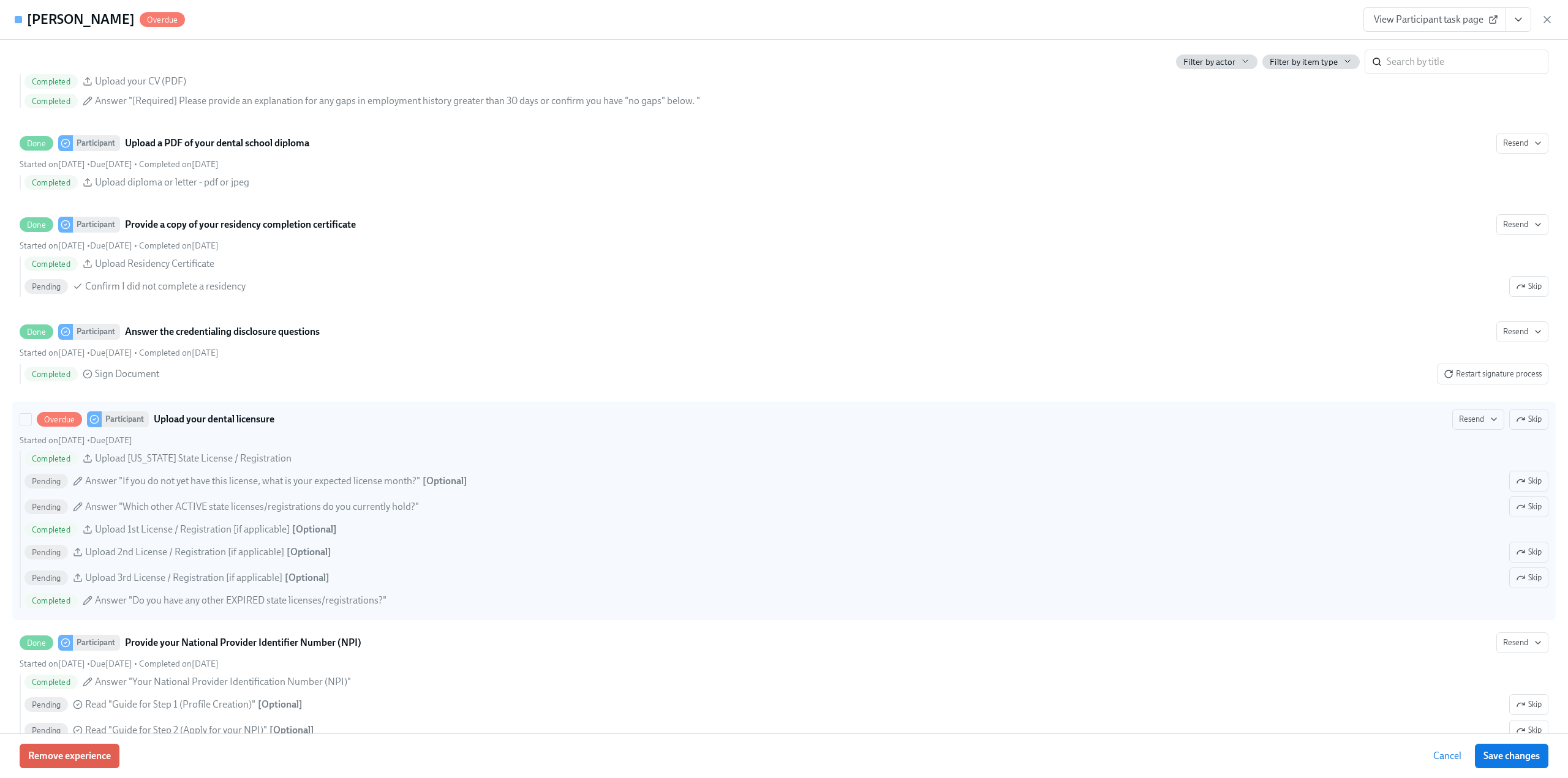
scroll to position [1837, 0]
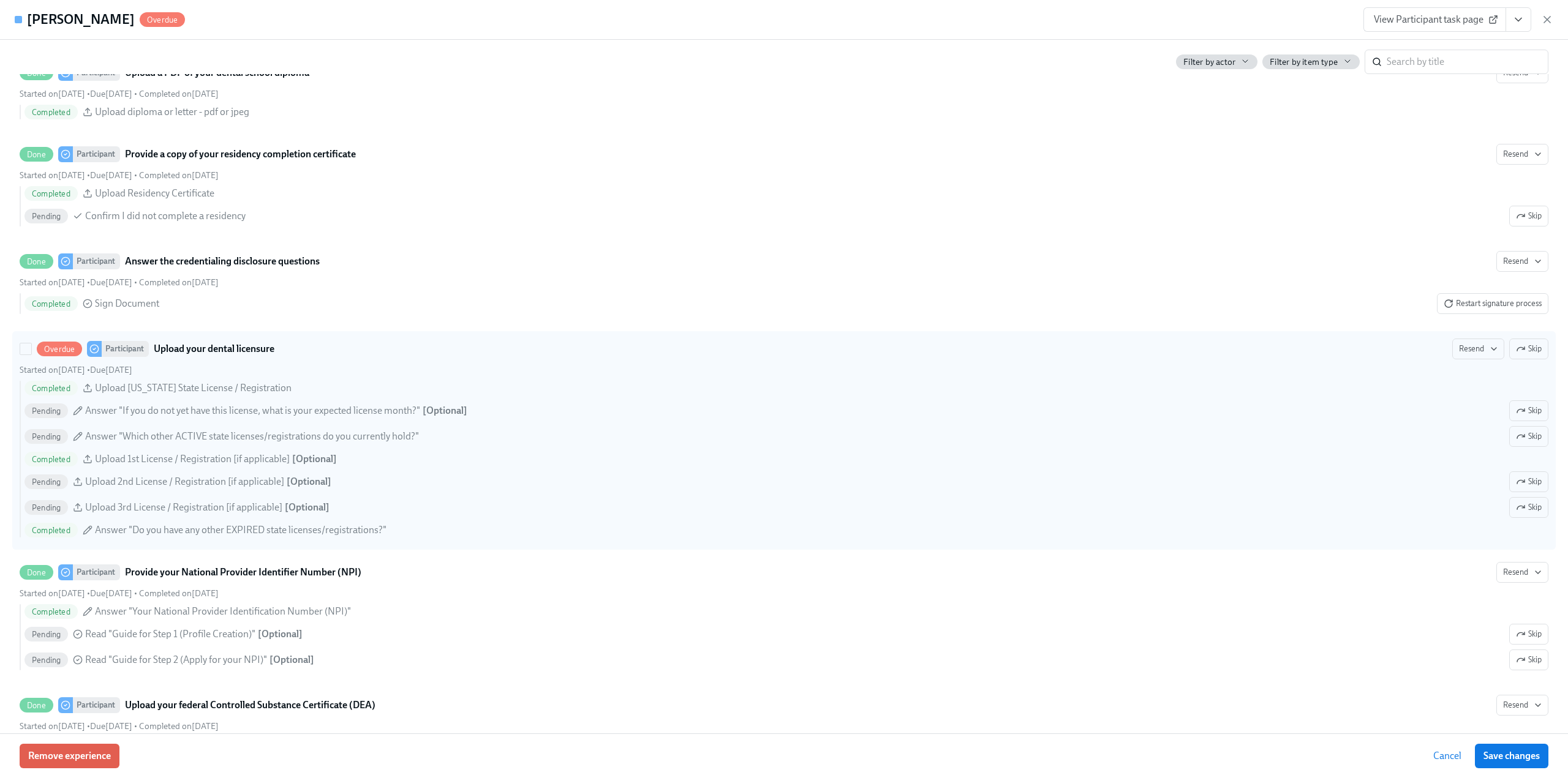
drag, startPoint x: 1514, startPoint y: 367, endPoint x: 1281, endPoint y: 421, distance: 239.2
click at [1516, 354] on icon "button" at bounding box center [1521, 349] width 10 height 10
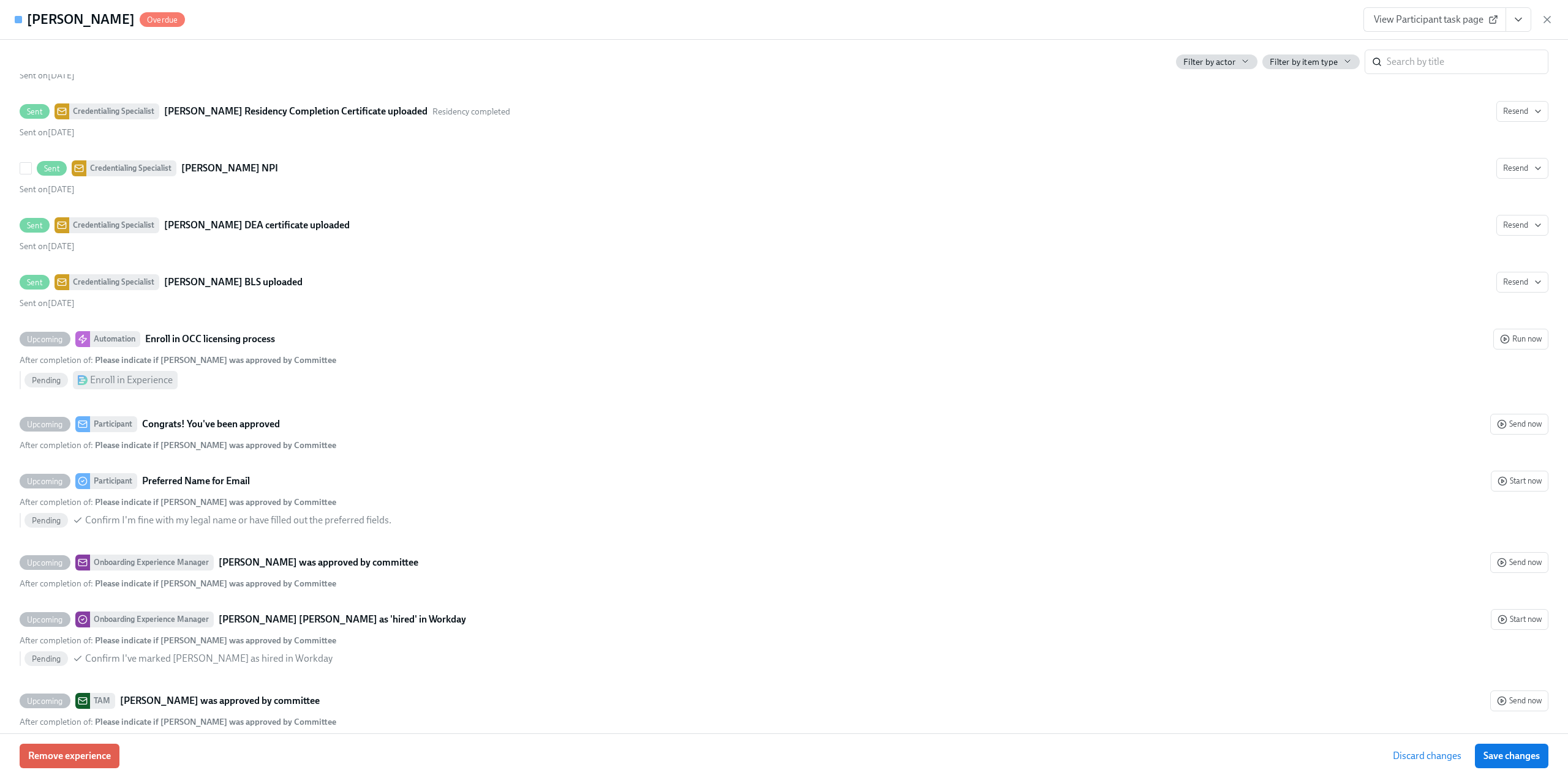
scroll to position [3987, 0]
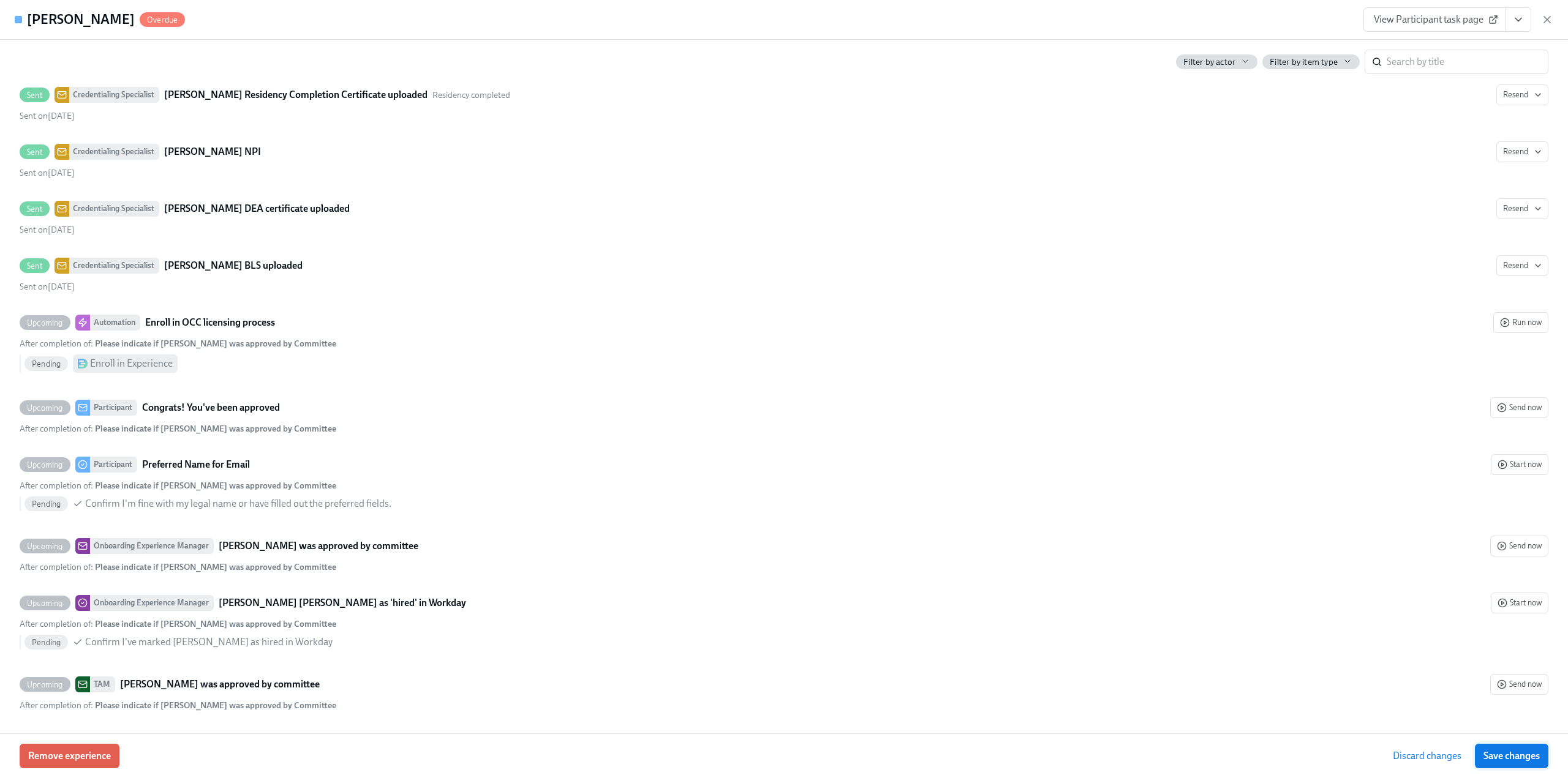
click at [1499, 760] on span "Save changes" at bounding box center [1512, 756] width 56 height 12
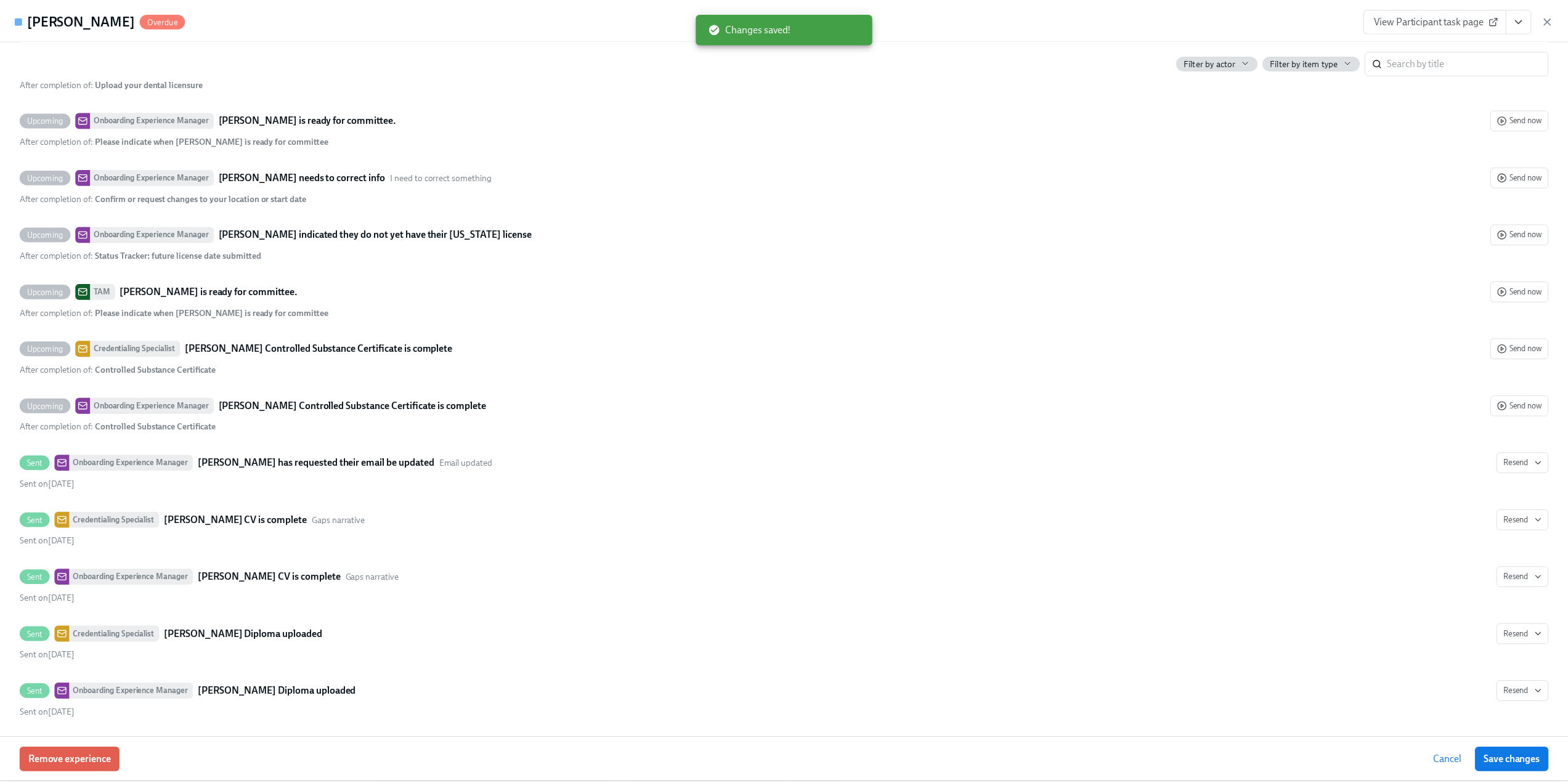
scroll to position [3089, 0]
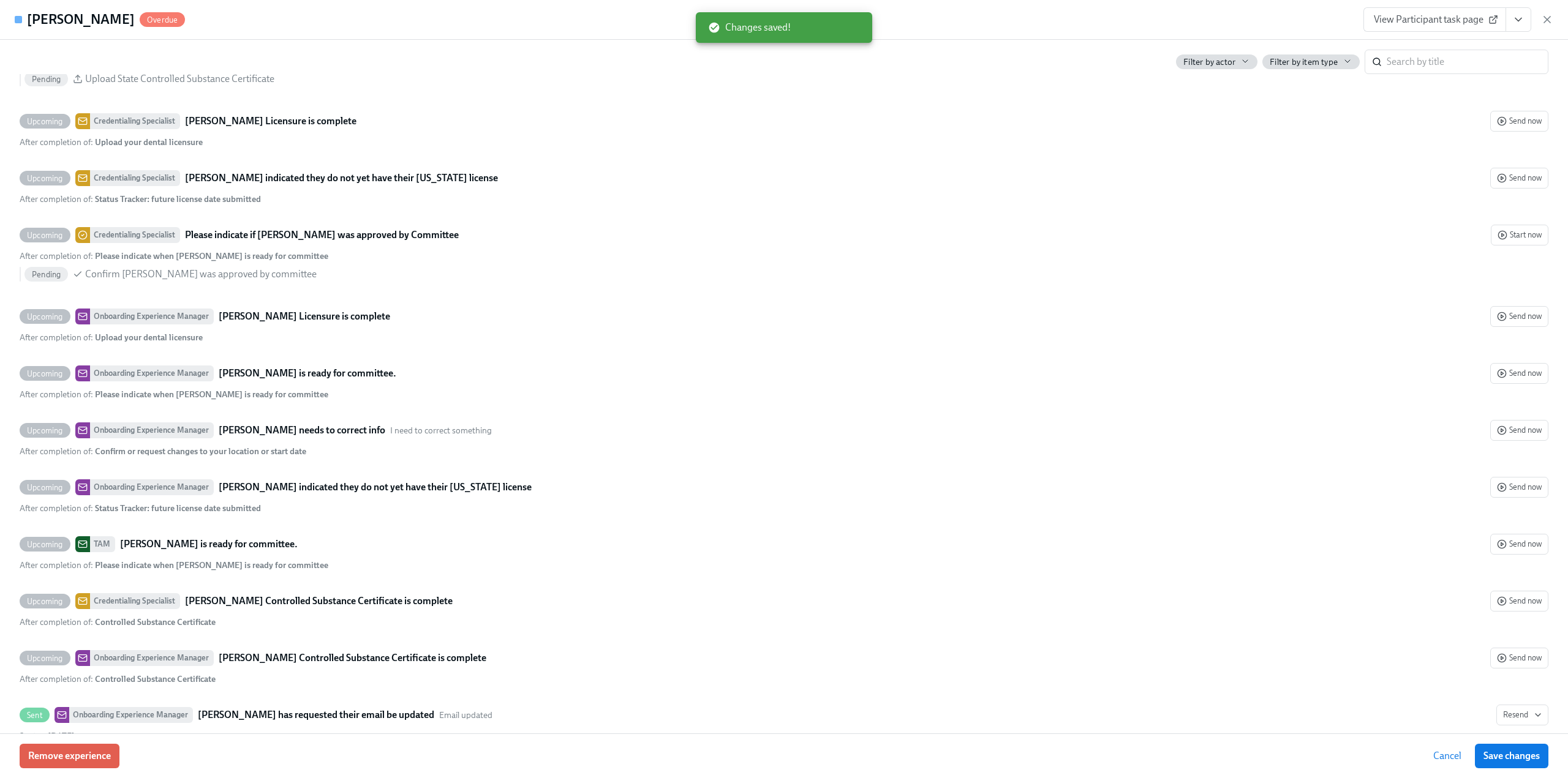
click at [1542, 23] on icon "button" at bounding box center [1548, 19] width 12 height 12
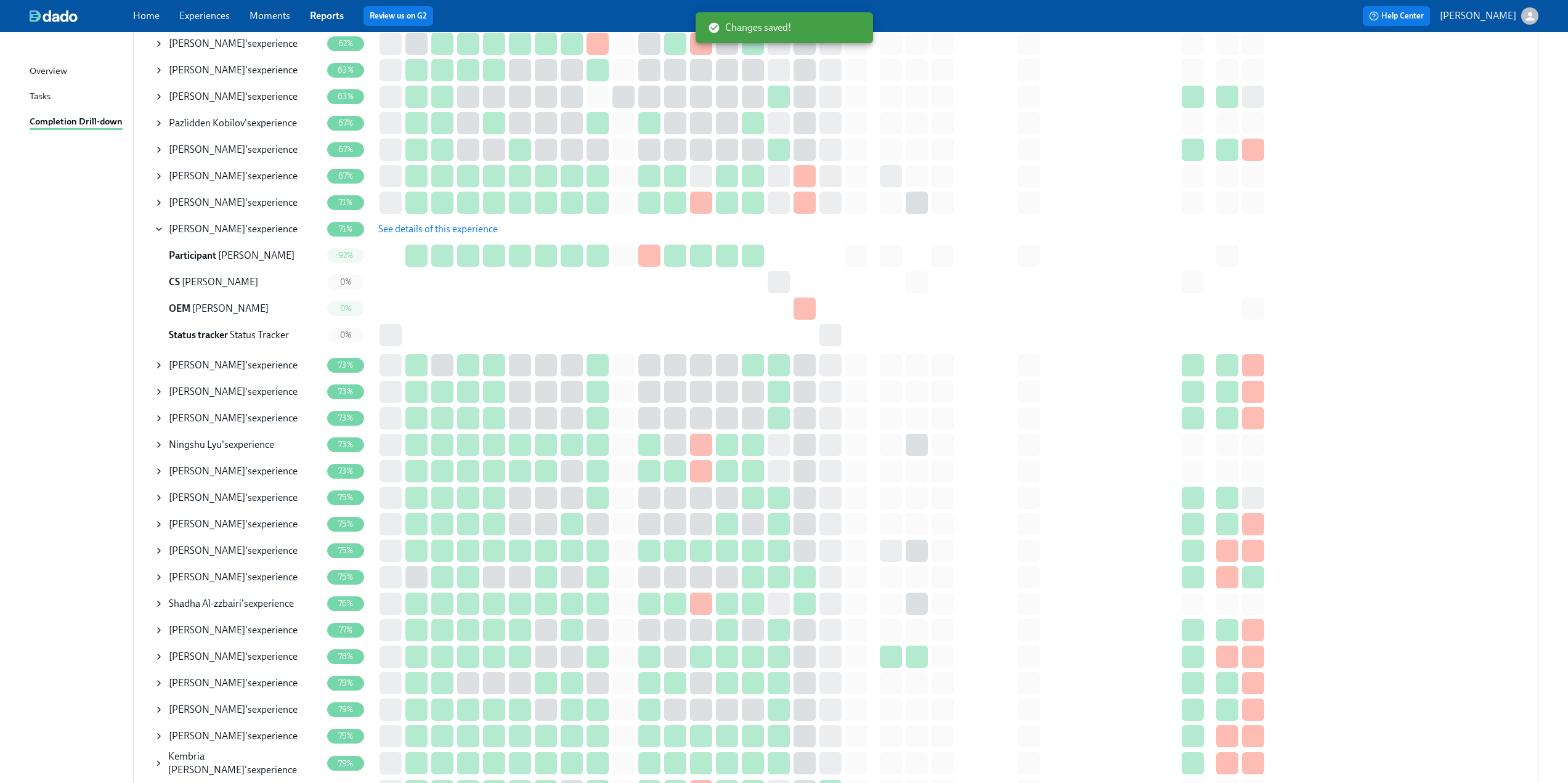
click at [154, 227] on td "Navtej kang 's experience" at bounding box center [240, 229] width 173 height 27
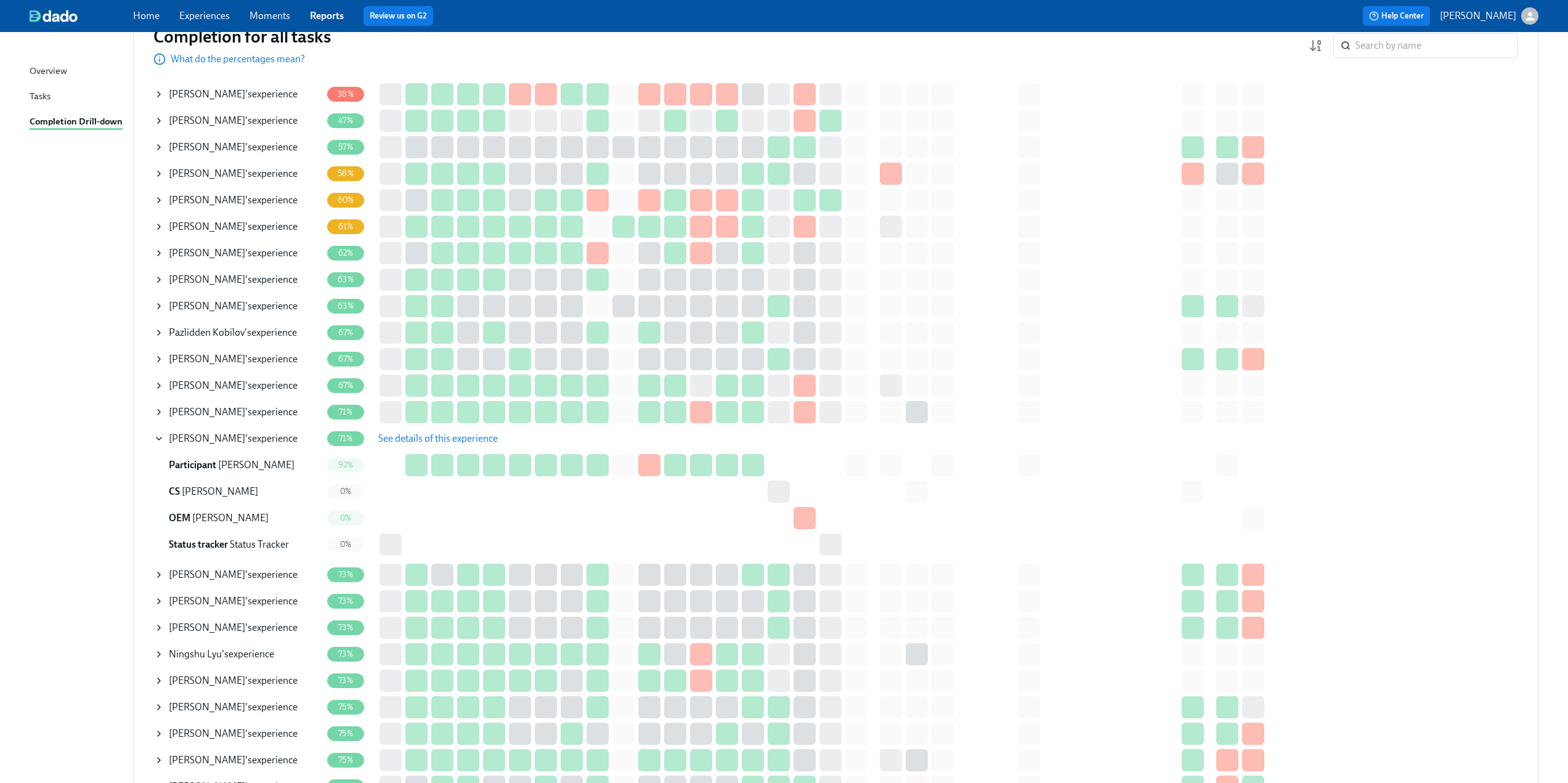
scroll to position [0, 0]
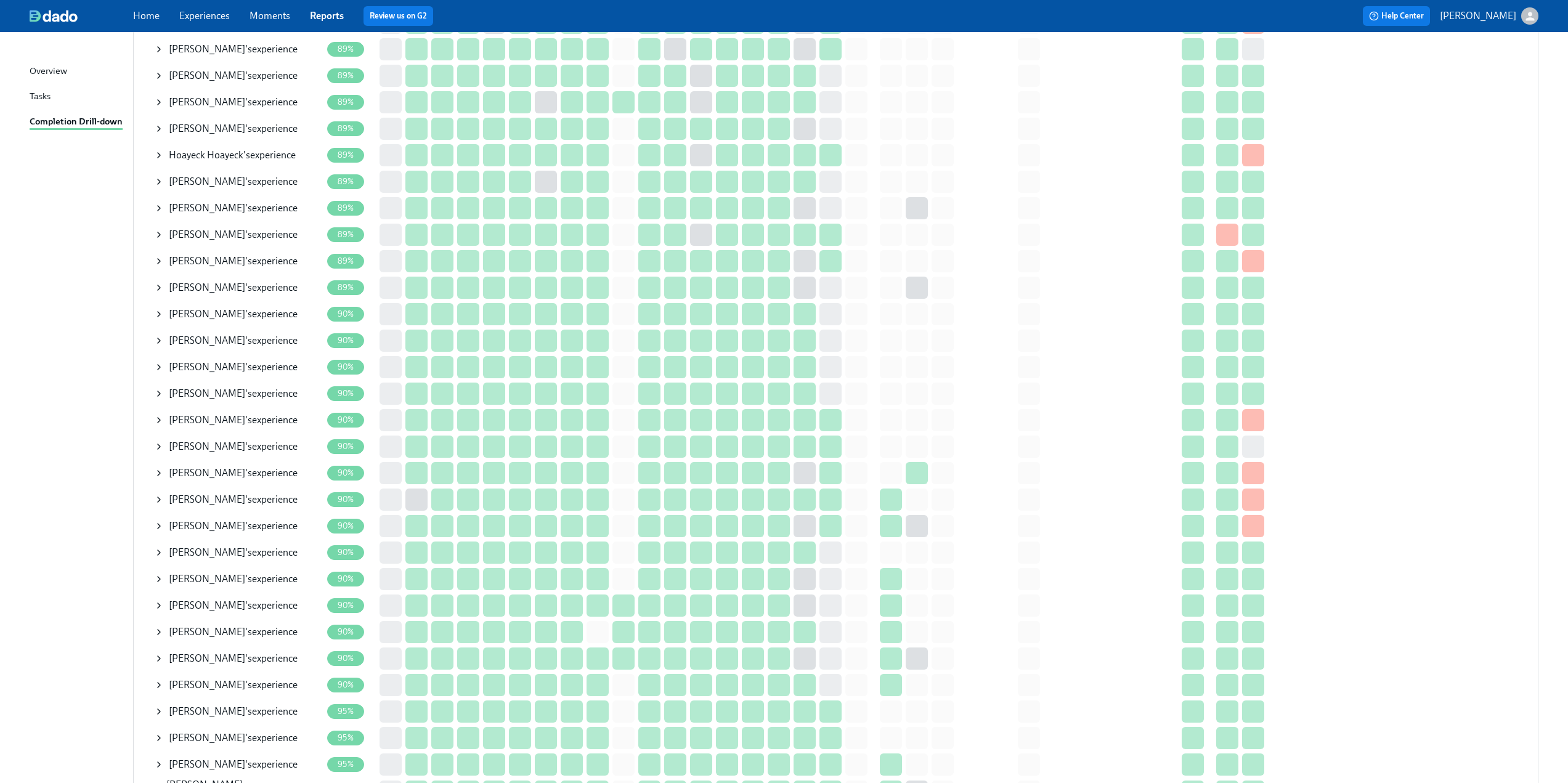
scroll to position [2648, 0]
